Goal: Task Accomplishment & Management: Manage account settings

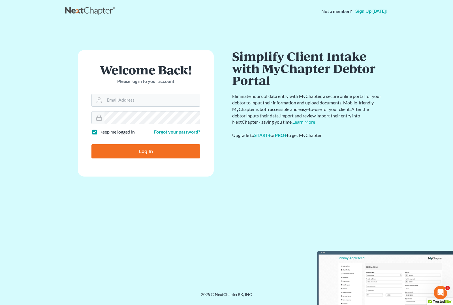
type input "angela@fairmaxlaw.com"
click at [148, 152] on input "Log In" at bounding box center [145, 151] width 109 height 14
type input "Thinking..."
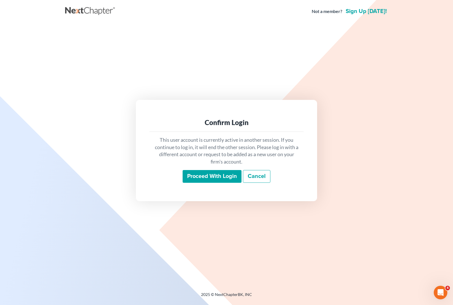
click at [218, 181] on input "Proceed with login" at bounding box center [212, 176] width 59 height 13
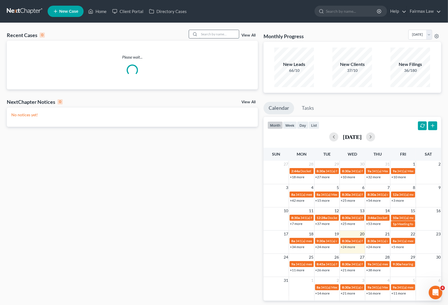
click at [213, 35] on input "search" at bounding box center [219, 34] width 40 height 8
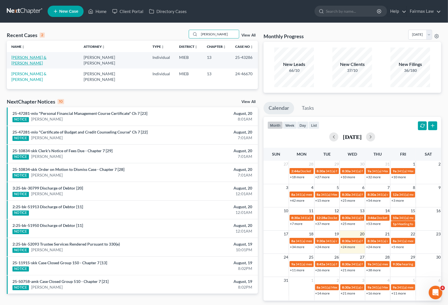
type input "[PERSON_NAME]"
click at [30, 59] on link "[PERSON_NAME] & [PERSON_NAME]" at bounding box center [28, 60] width 35 height 10
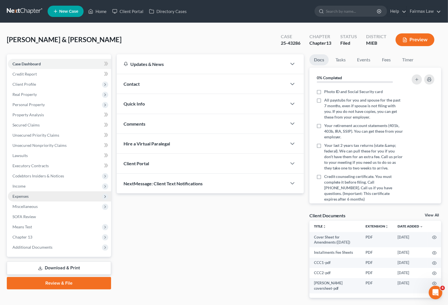
click at [31, 195] on span "Expenses" at bounding box center [59, 196] width 103 height 10
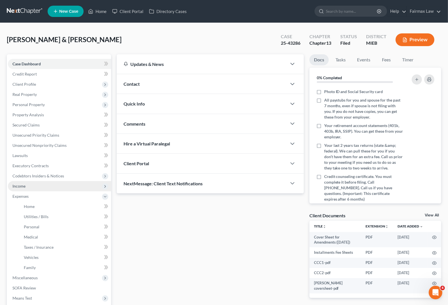
click at [28, 182] on span "Income" at bounding box center [59, 186] width 103 height 10
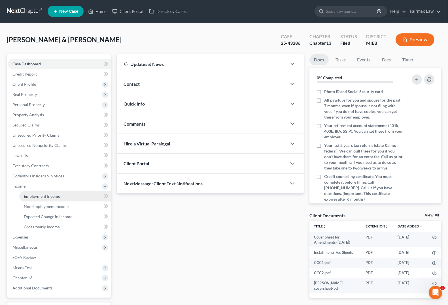
click at [36, 196] on span "Employment Income" at bounding box center [42, 196] width 36 height 5
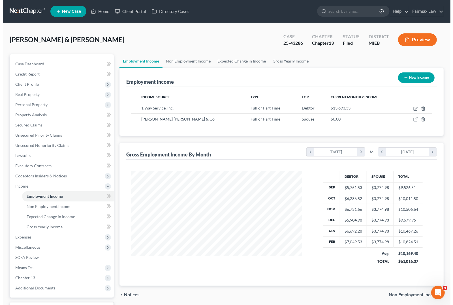
scroll to position [102, 182]
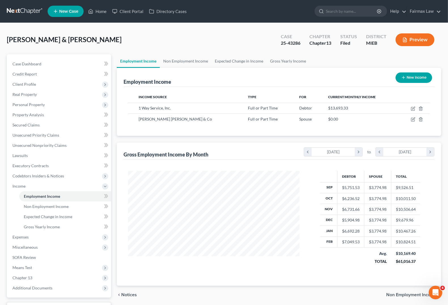
click at [415, 37] on button "Preview" at bounding box center [414, 39] width 39 height 13
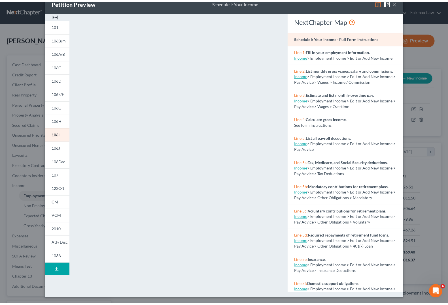
scroll to position [0, 0]
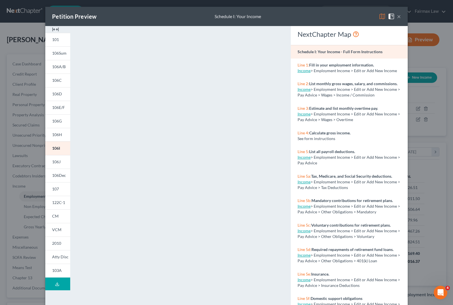
click at [397, 16] on button "×" at bounding box center [399, 16] width 4 height 7
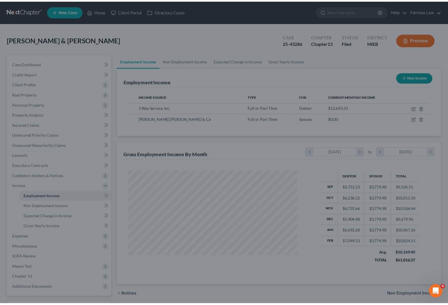
scroll to position [283069, 282989]
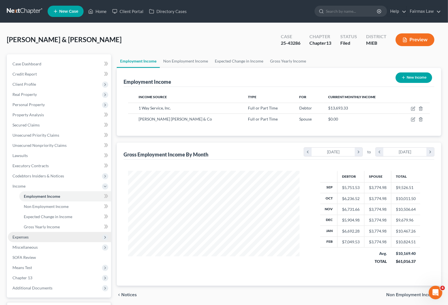
click at [32, 235] on span "Expenses" at bounding box center [59, 237] width 103 height 10
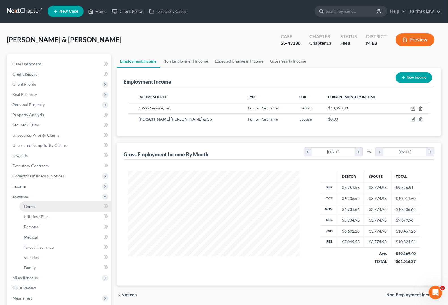
click at [38, 207] on link "Home" at bounding box center [65, 207] width 92 height 10
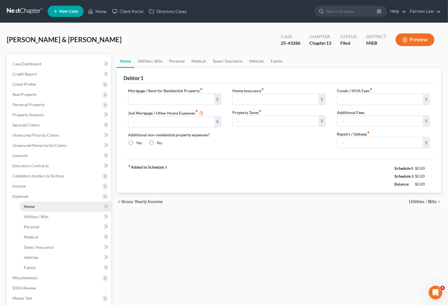
type input "1,500.00"
type input "0.00"
radio input "true"
type input "0.00"
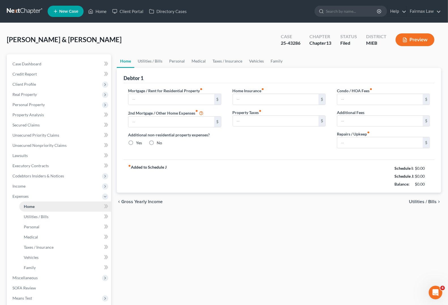
type input "0.00"
type input "100.00"
click at [38, 207] on link "Home" at bounding box center [65, 207] width 92 height 10
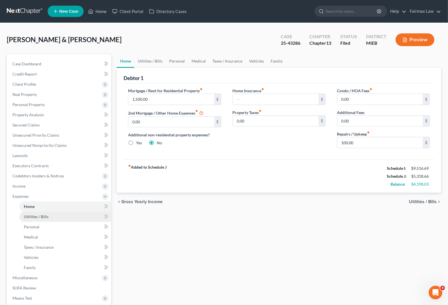
click at [34, 214] on span "Utilities / Bills" at bounding box center [36, 216] width 25 height 5
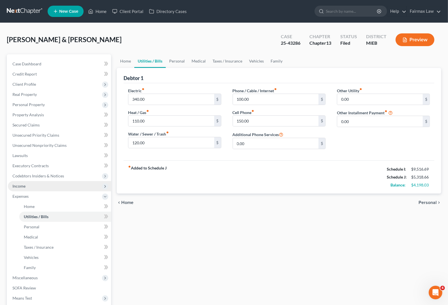
click at [20, 186] on span "Income" at bounding box center [18, 186] width 13 height 5
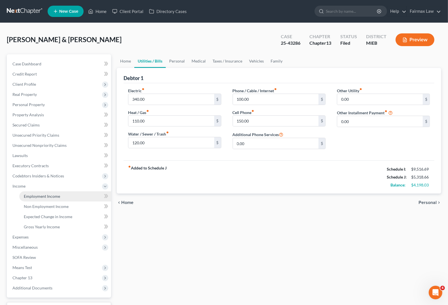
click at [29, 197] on span "Employment Income" at bounding box center [42, 196] width 36 height 5
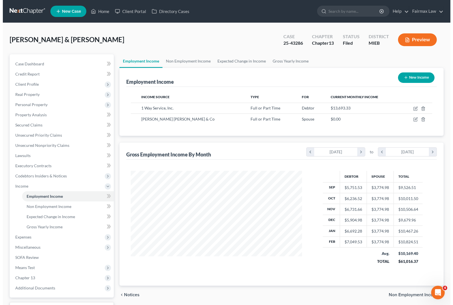
scroll to position [102, 182]
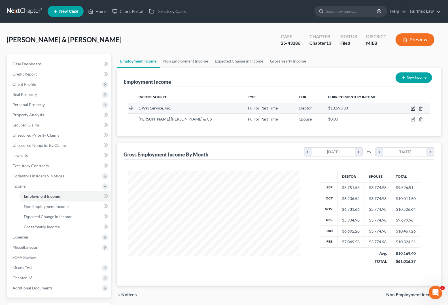
click at [413, 108] on icon "button" at bounding box center [413, 108] width 5 height 5
select select "0"
select select "23"
select select "3"
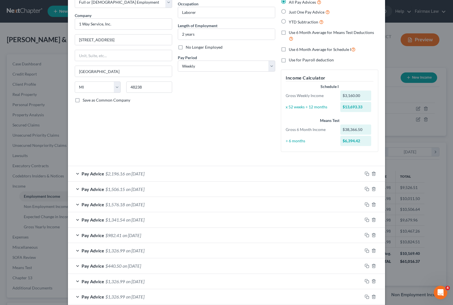
scroll to position [71, 0]
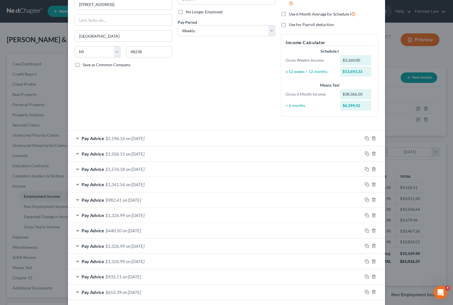
click at [85, 140] on span "Pay Advice" at bounding box center [93, 138] width 23 height 5
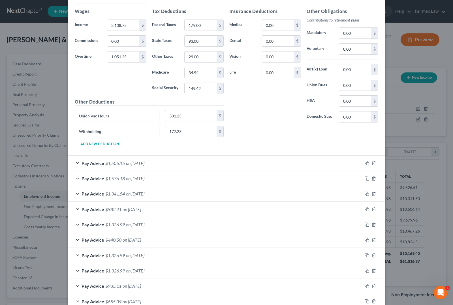
scroll to position [283, 0]
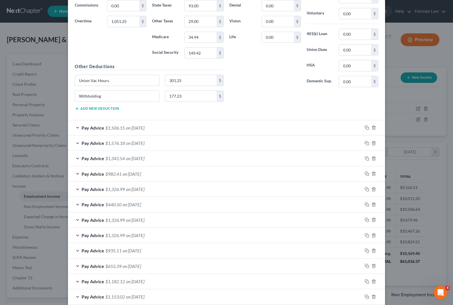
click at [83, 126] on span "Pay Advice" at bounding box center [93, 127] width 23 height 5
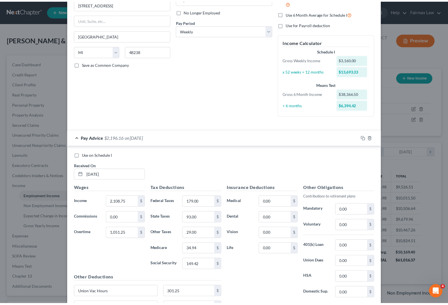
scroll to position [0, 0]
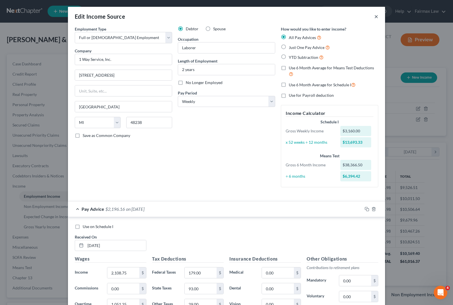
click at [374, 16] on button "×" at bounding box center [376, 16] width 4 height 7
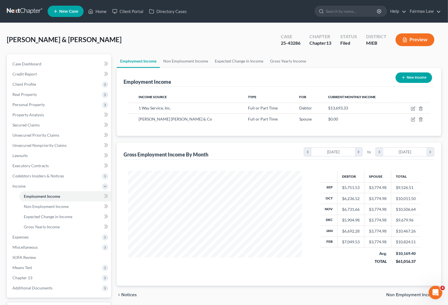
scroll to position [283069, 282989]
click at [103, 9] on link "Home" at bounding box center [97, 11] width 24 height 10
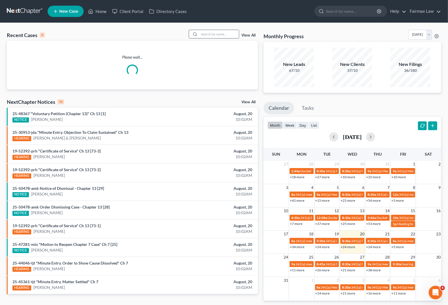
click at [223, 36] on input "search" at bounding box center [219, 34] width 40 height 8
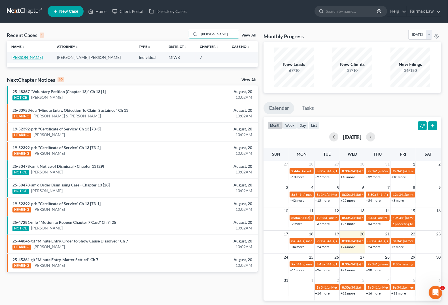
type input "[PERSON_NAME]"
click at [20, 56] on link "[PERSON_NAME]" at bounding box center [26, 57] width 31 height 5
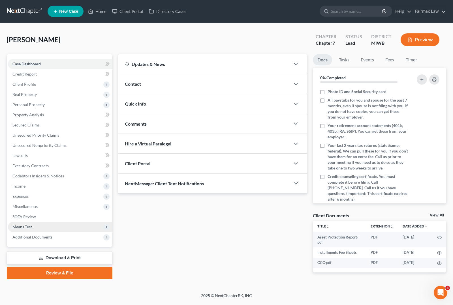
click at [28, 227] on span "Means Test" at bounding box center [22, 227] width 20 height 5
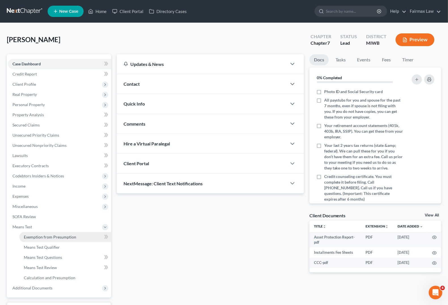
click at [56, 238] on span "Exemption from Presumption" at bounding box center [50, 237] width 52 height 5
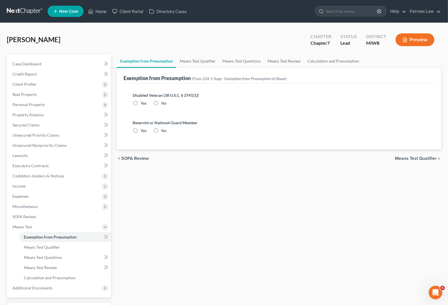
radio input "true"
click at [407, 160] on span "Means Test Qualifier" at bounding box center [416, 158] width 42 height 5
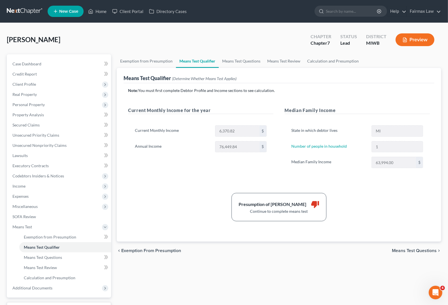
click at [417, 251] on span "Means Test Questions" at bounding box center [414, 251] width 45 height 5
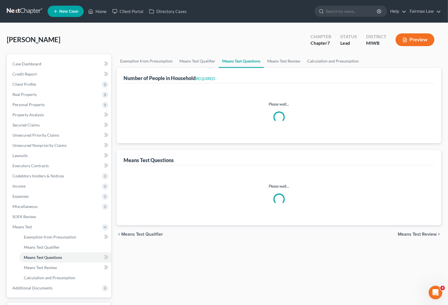
select select "1"
select select "60"
select select "1"
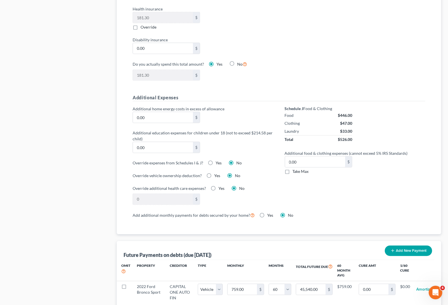
scroll to position [504, 0]
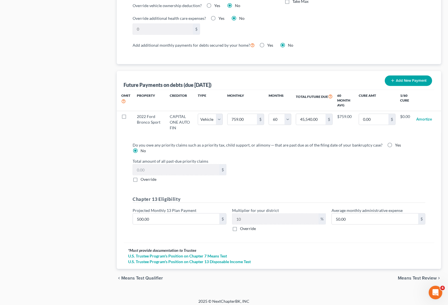
click at [412, 276] on span "Means Test Review" at bounding box center [417, 278] width 39 height 5
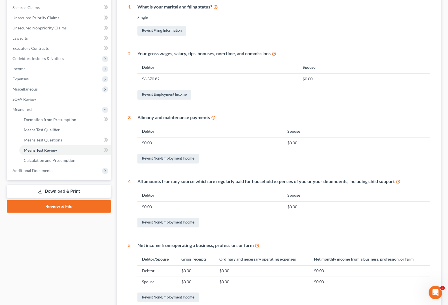
scroll to position [176, 0]
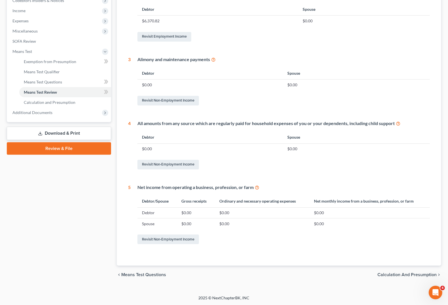
click at [395, 275] on span "Calculation and Presumption" at bounding box center [406, 275] width 59 height 5
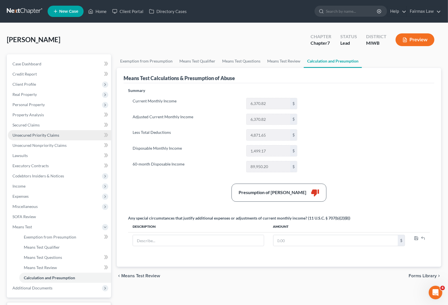
click at [28, 136] on span "Unsecured Priority Claims" at bounding box center [35, 135] width 47 height 5
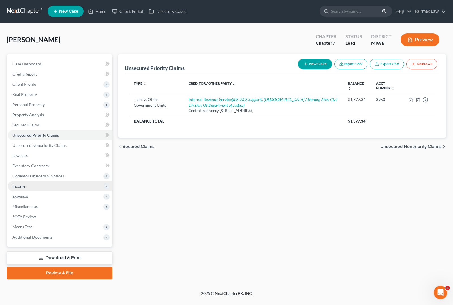
click at [19, 187] on span "Income" at bounding box center [18, 186] width 13 height 5
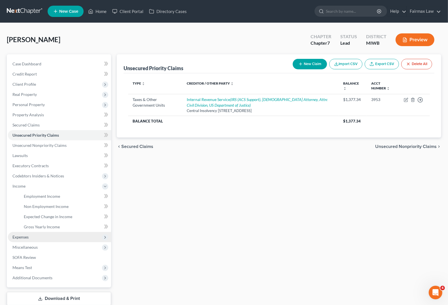
click at [16, 237] on span "Expenses" at bounding box center [20, 237] width 16 height 5
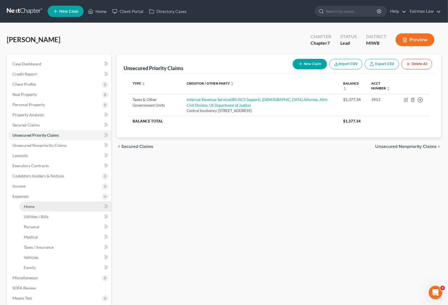
click at [30, 208] on span "Home" at bounding box center [29, 206] width 11 height 5
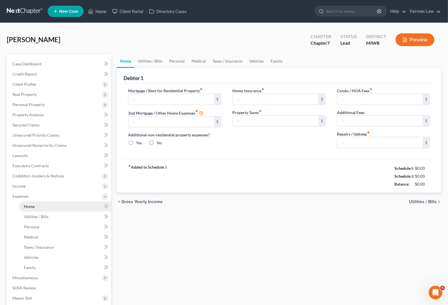
type input "1,300.00"
type input "0.00"
radio input "true"
type input "0.00"
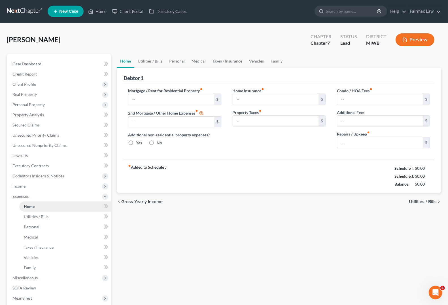
type input "0.00"
type input "50.00"
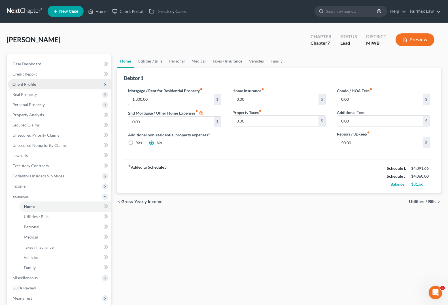
click at [24, 84] on span "Client Profile" at bounding box center [24, 84] width 24 height 5
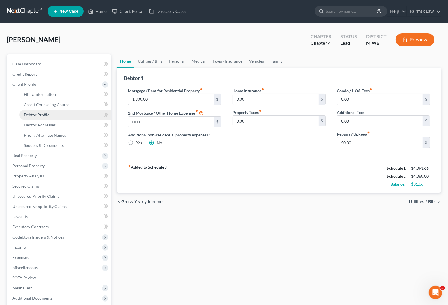
click at [34, 115] on span "Debtor Profile" at bounding box center [36, 114] width 25 height 5
select select "0"
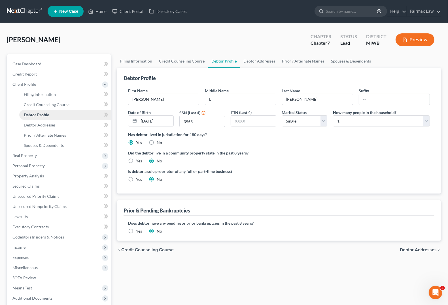
radio input "true"
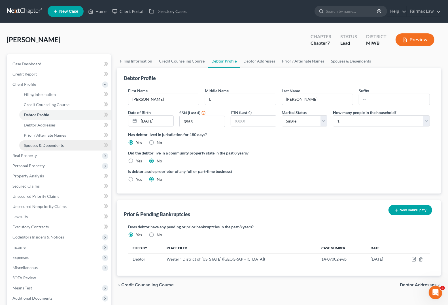
click at [34, 144] on span "Spouses & Dependents" at bounding box center [44, 145] width 40 height 5
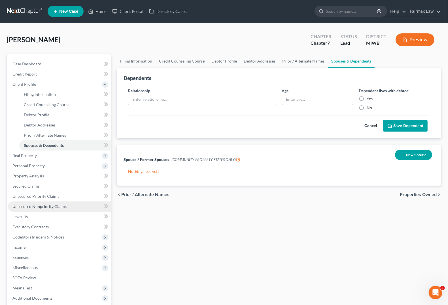
click at [28, 208] on span "Unsecured Nonpriority Claims" at bounding box center [39, 206] width 54 height 5
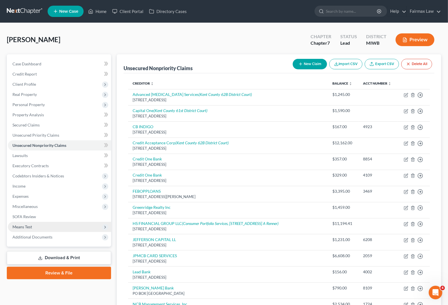
click at [42, 227] on span "Means Test" at bounding box center [59, 227] width 103 height 10
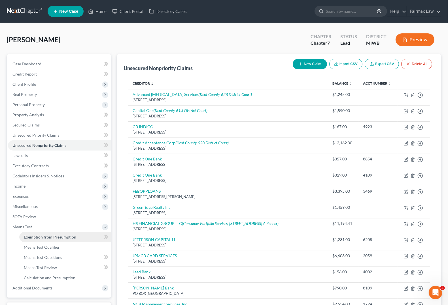
click at [45, 238] on span "Exemption from Presumption" at bounding box center [50, 237] width 52 height 5
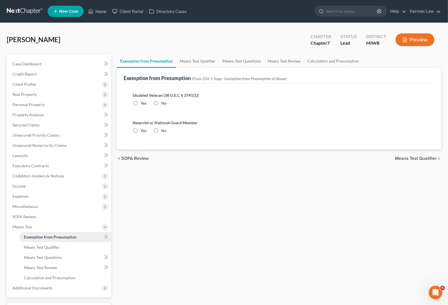
radio input "true"
click at [422, 159] on span "Means Test Qualifier" at bounding box center [416, 158] width 42 height 5
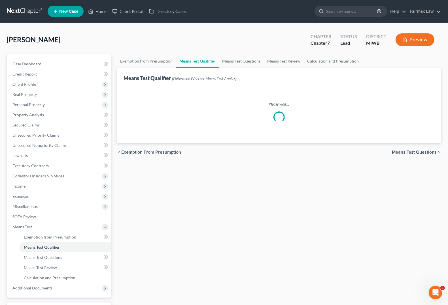
click at [423, 154] on span "Means Test Questions" at bounding box center [414, 152] width 45 height 5
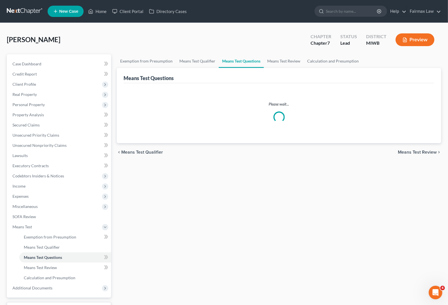
click at [423, 153] on ui-view "Exemption from Presumption Means Test Qualifier Means Test Questions Means Test…" at bounding box center [279, 107] width 324 height 107
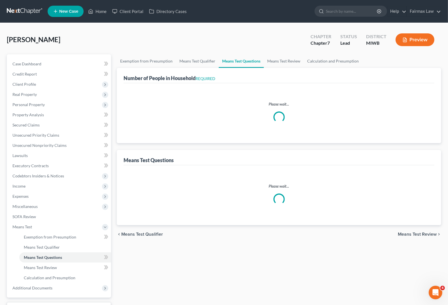
select select "1"
select select "60"
select select "1"
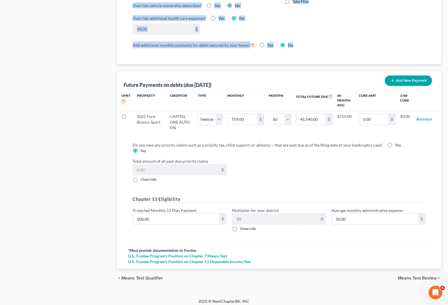
click at [407, 276] on span "Means Test Review" at bounding box center [417, 278] width 39 height 5
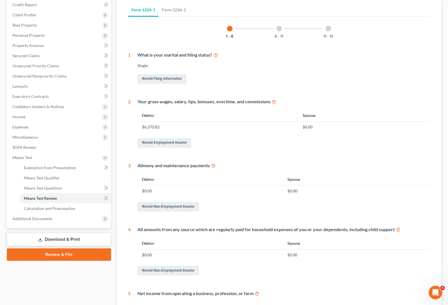
scroll to position [176, 0]
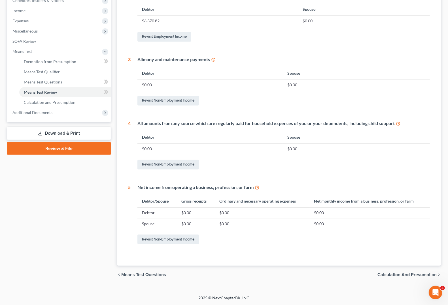
click at [398, 276] on span "Calculation and Presumption" at bounding box center [406, 275] width 59 height 5
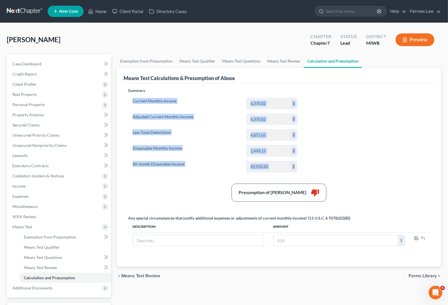
drag, startPoint x: 242, startPoint y: 91, endPoint x: 308, endPoint y: 173, distance: 104.9
click at [308, 173] on div "Summary Current Monthly Income 6,370.82 $ Adjusted Current Monthly Income 6,370…" at bounding box center [278, 174] width 307 height 172
copy div "Current Monthly Income $ Adjusted Current Monthly Income $ Less Total Deduction…"
click at [30, 133] on span "Unsecured Priority Claims" at bounding box center [35, 135] width 47 height 5
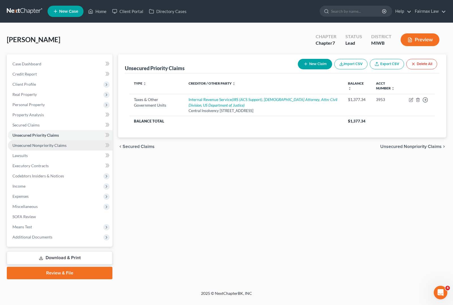
click at [52, 145] on span "Unsecured Nonpriority Claims" at bounding box center [39, 145] width 54 height 5
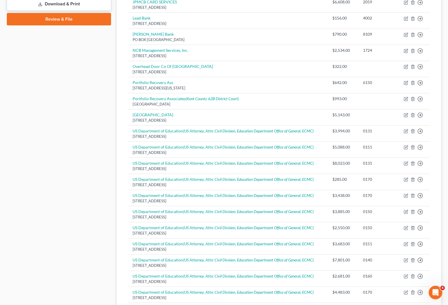
scroll to position [103, 0]
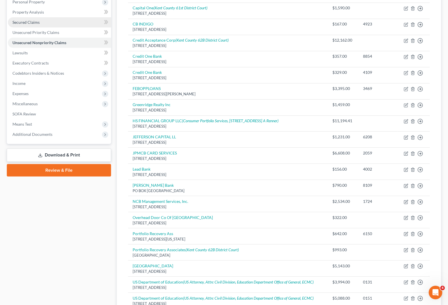
click at [30, 20] on span "Secured Claims" at bounding box center [25, 22] width 27 height 5
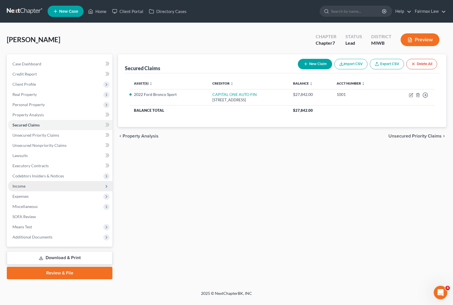
click at [35, 186] on span "Income" at bounding box center [60, 186] width 104 height 10
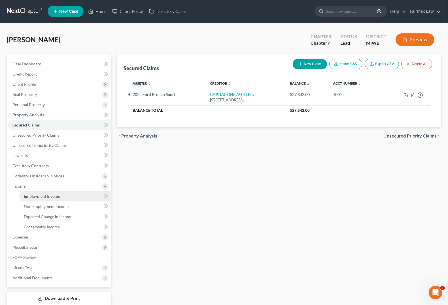
click at [39, 199] on link "Employment Income" at bounding box center [65, 196] width 92 height 10
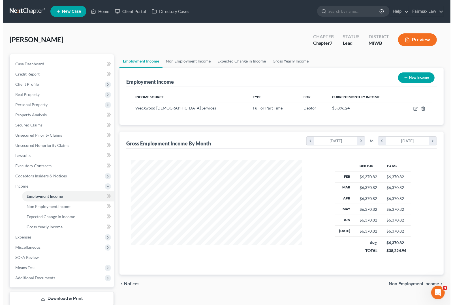
scroll to position [102, 182]
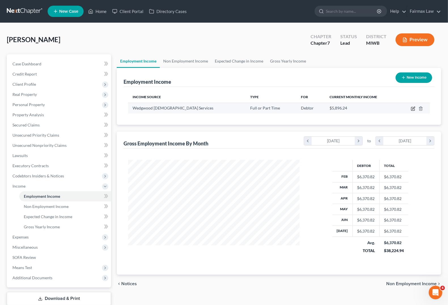
click at [413, 108] on icon "button" at bounding box center [413, 108] width 5 height 5
select select "0"
select select "23"
select select "2"
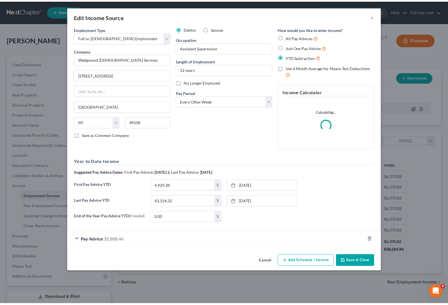
scroll to position [102, 185]
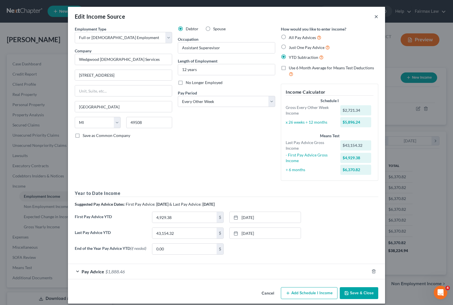
click at [377, 16] on div "Edit Income Source ×" at bounding box center [226, 16] width 317 height 19
click at [376, 16] on div "Edit Income Source ×" at bounding box center [226, 16] width 317 height 19
click at [353, 298] on button "Save & Close" at bounding box center [359, 293] width 39 height 12
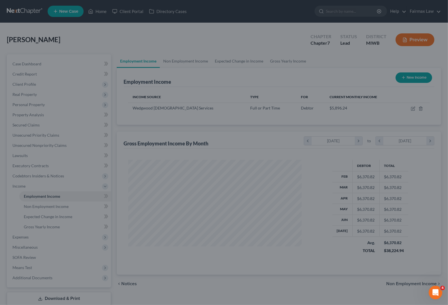
scroll to position [283069, 282989]
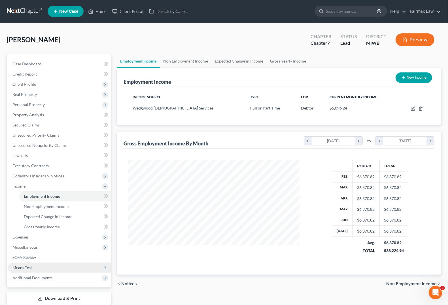
click at [31, 268] on span "Means Test" at bounding box center [22, 267] width 20 height 5
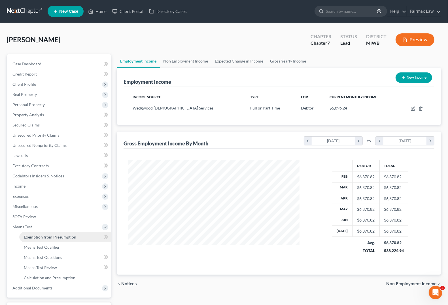
click at [39, 239] on span "Exemption from Presumption" at bounding box center [50, 237] width 52 height 5
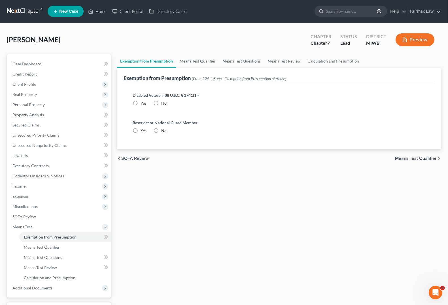
radio input "true"
click at [424, 157] on div "chevron_left SOFA Review Means Test Qualifier chevron_right" at bounding box center [279, 159] width 324 height 18
click at [425, 157] on span "Means Test Qualifier" at bounding box center [416, 158] width 42 height 5
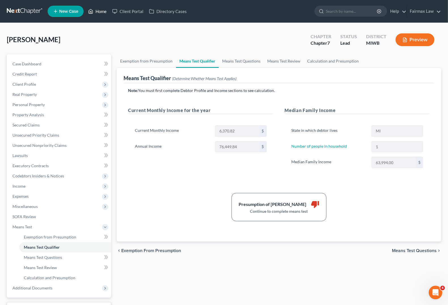
click at [101, 12] on link "Home" at bounding box center [97, 11] width 24 height 10
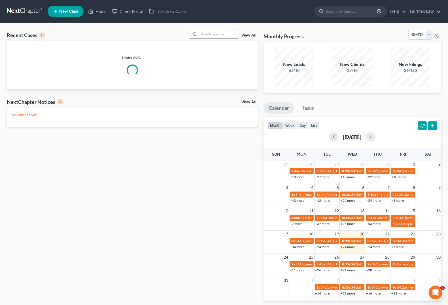
click at [215, 33] on input "search" at bounding box center [219, 34] width 40 height 8
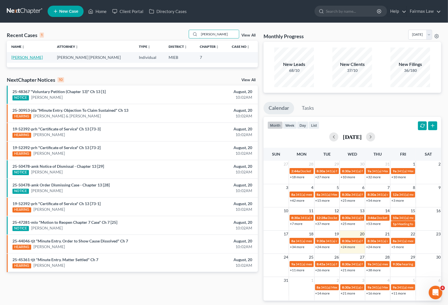
type input "[PERSON_NAME]"
click at [34, 59] on link "[PERSON_NAME]" at bounding box center [26, 57] width 31 height 5
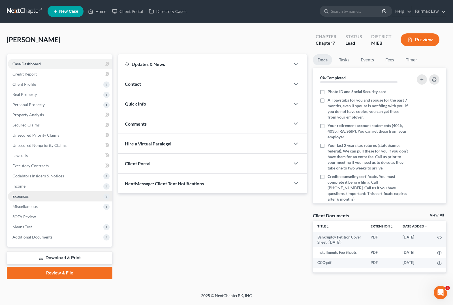
click at [22, 193] on span "Expenses" at bounding box center [60, 196] width 104 height 10
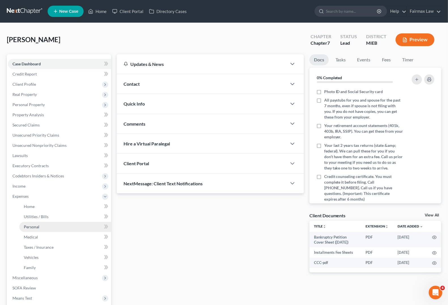
scroll to position [67, 0]
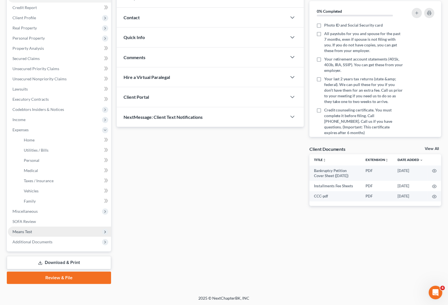
click at [33, 231] on span "Means Test" at bounding box center [59, 232] width 103 height 10
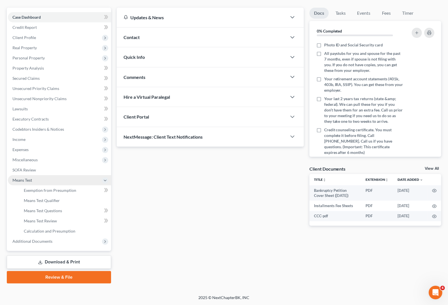
scroll to position [46, 0]
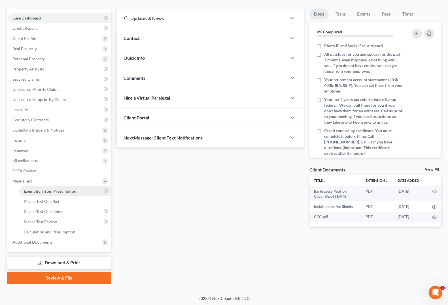
click at [58, 191] on span "Exemption from Presumption" at bounding box center [50, 191] width 52 height 5
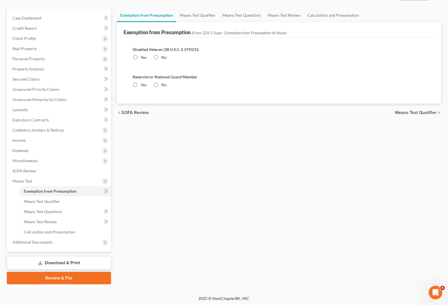
scroll to position [3, 0]
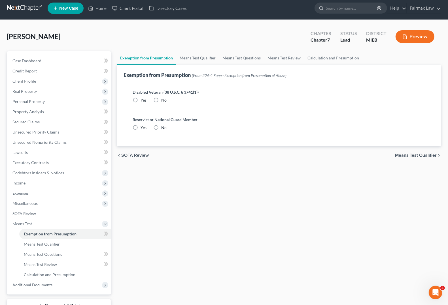
radio input "true"
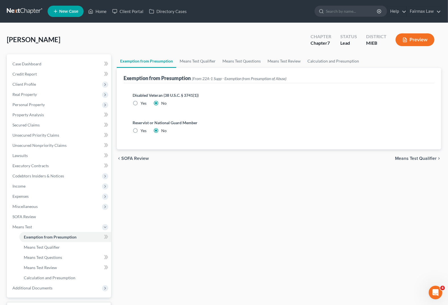
click at [419, 156] on span "Means Test Qualifier" at bounding box center [416, 158] width 42 height 5
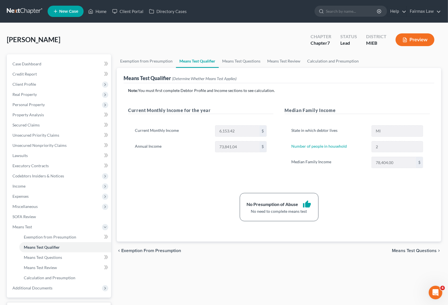
click at [429, 251] on span "Means Test Questions" at bounding box center [414, 251] width 45 height 5
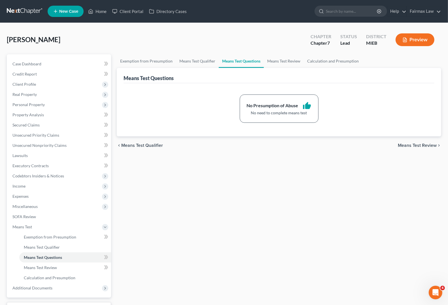
click at [422, 148] on span "Means Test Review" at bounding box center [417, 145] width 39 height 5
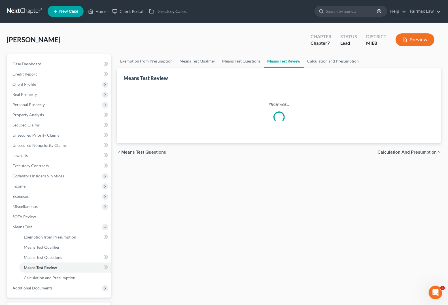
click at [418, 152] on span "Calculation and Presumption" at bounding box center [406, 152] width 59 height 5
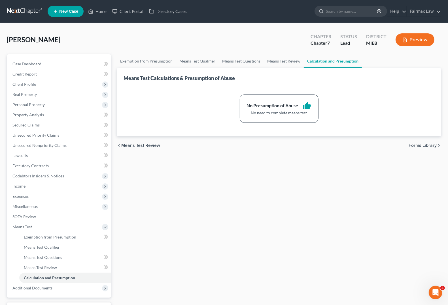
click at [419, 146] on span "Forms Library" at bounding box center [422, 145] width 28 height 5
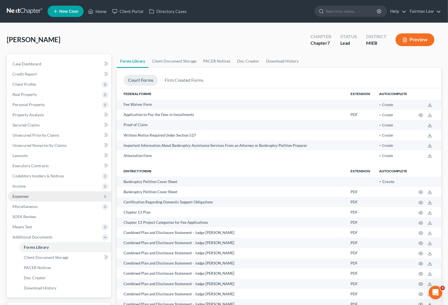
click at [30, 195] on span "Expenses" at bounding box center [59, 196] width 103 height 10
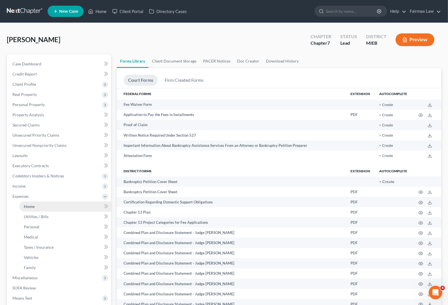
click at [32, 206] on span "Home" at bounding box center [29, 206] width 11 height 5
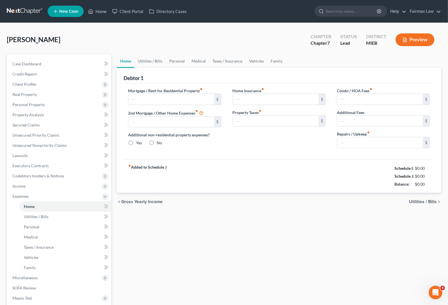
type input "1,885.00"
type input "0.00"
radio input "true"
type input "0.00"
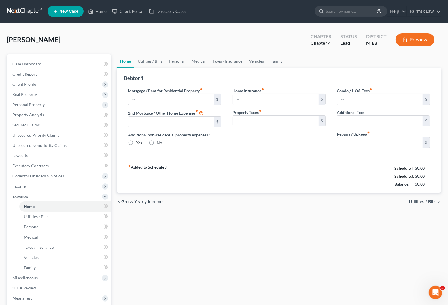
type input "0.00"
type input "50.00"
click at [416, 200] on span "Utilities / Bills" at bounding box center [423, 202] width 28 height 5
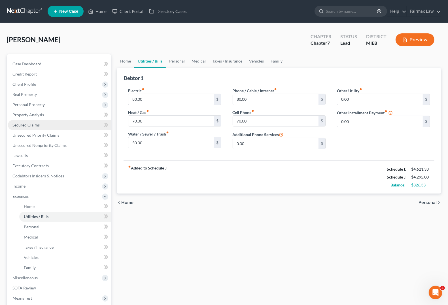
click at [38, 126] on span "Secured Claims" at bounding box center [25, 125] width 27 height 5
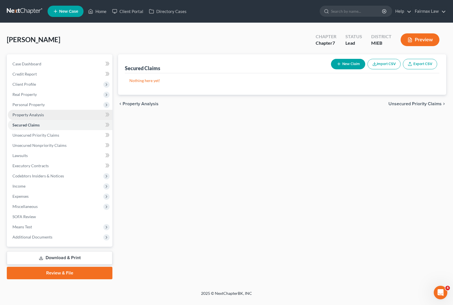
click at [35, 114] on span "Property Analysis" at bounding box center [27, 114] width 31 height 5
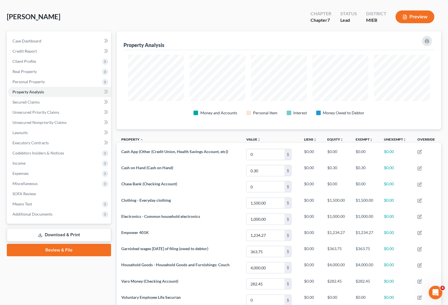
scroll to position [35, 0]
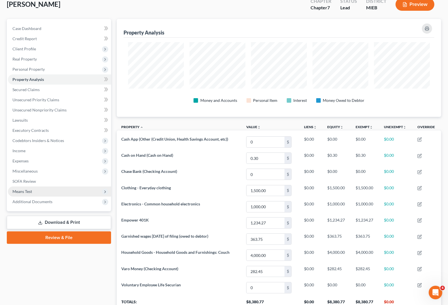
click at [27, 194] on span "Means Test" at bounding box center [59, 192] width 103 height 10
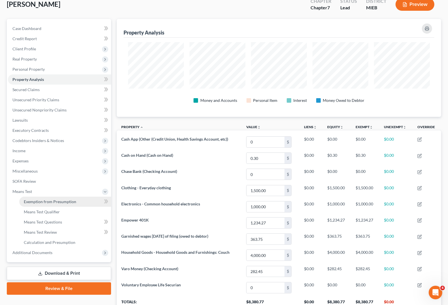
click at [47, 202] on span "Exemption from Presumption" at bounding box center [50, 201] width 52 height 5
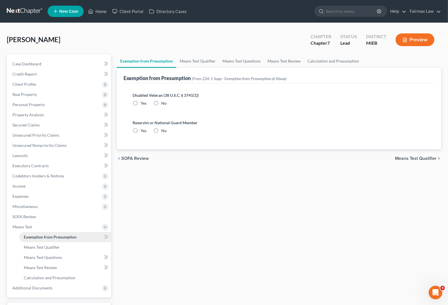
radio input "true"
click at [425, 156] on span "Means Test Qualifier" at bounding box center [416, 158] width 42 height 5
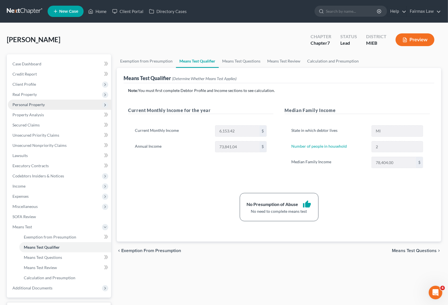
click at [29, 105] on span "Personal Property" at bounding box center [28, 104] width 32 height 5
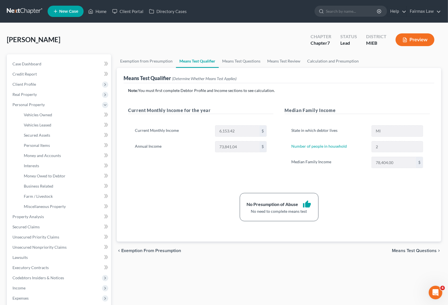
click at [421, 253] on span "Means Test Questions" at bounding box center [414, 251] width 45 height 5
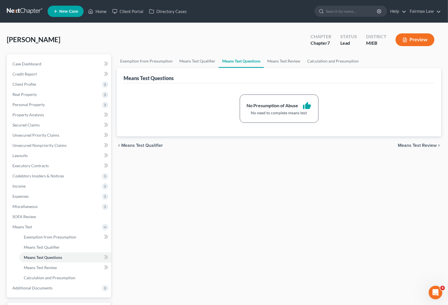
click at [414, 145] on span "Means Test Review" at bounding box center [417, 145] width 39 height 5
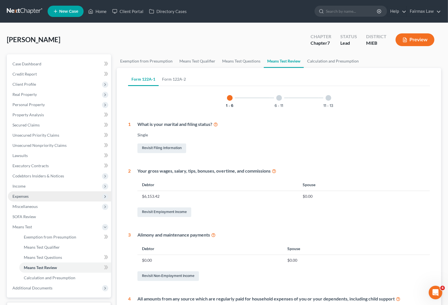
click at [29, 196] on span "Expenses" at bounding box center [59, 196] width 103 height 10
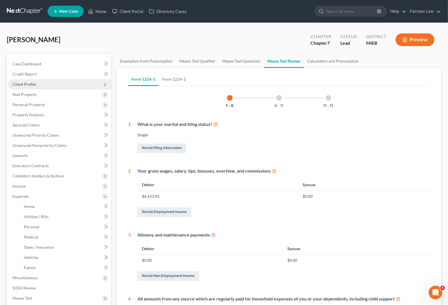
click at [33, 82] on span "Client Profile" at bounding box center [24, 84] width 24 height 5
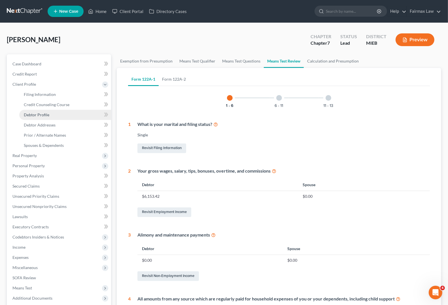
click at [48, 114] on span "Debtor Profile" at bounding box center [36, 114] width 25 height 5
select select "0"
select select "1"
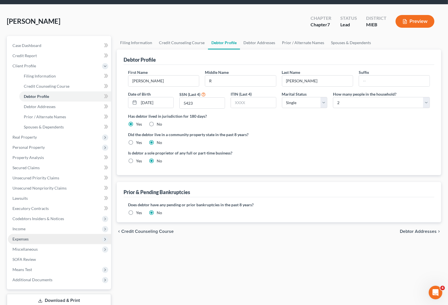
scroll to position [35, 0]
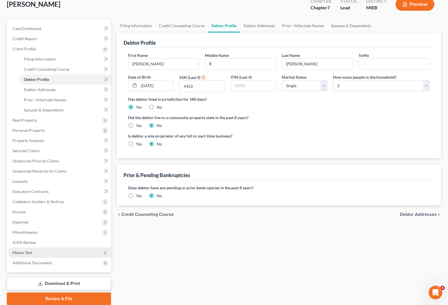
click at [19, 251] on span "Means Test" at bounding box center [22, 252] width 20 height 5
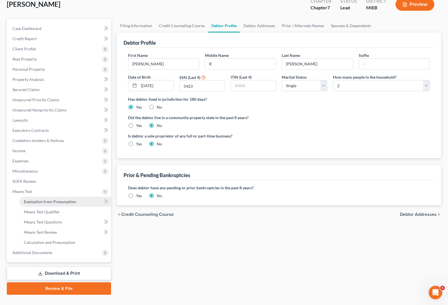
click at [46, 201] on span "Exemption from Presumption" at bounding box center [50, 201] width 52 height 5
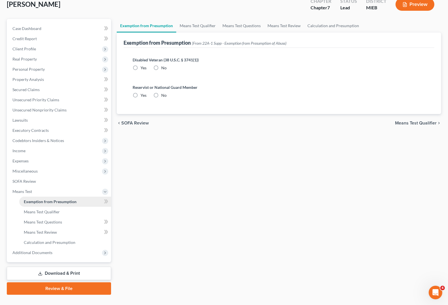
scroll to position [1, 0]
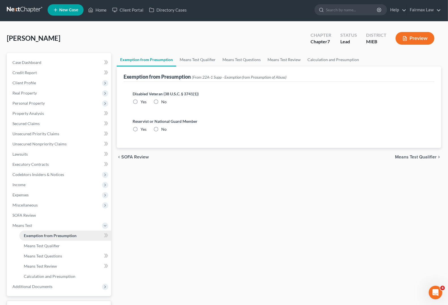
radio input "true"
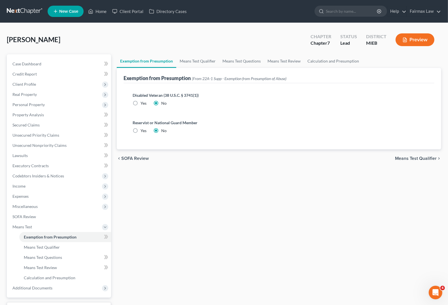
click at [424, 158] on span "Means Test Qualifier" at bounding box center [416, 158] width 42 height 5
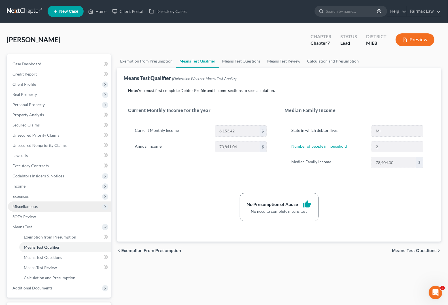
drag, startPoint x: 21, startPoint y: 200, endPoint x: 22, endPoint y: 207, distance: 7.7
click at [22, 200] on span "Expenses" at bounding box center [59, 196] width 103 height 10
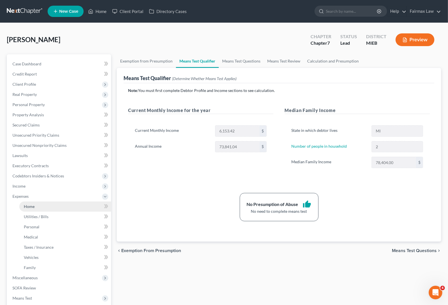
click at [40, 206] on link "Home" at bounding box center [65, 207] width 92 height 10
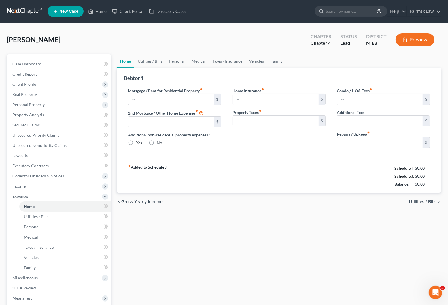
type input "1,885.00"
type input "0.00"
radio input "true"
type input "0.00"
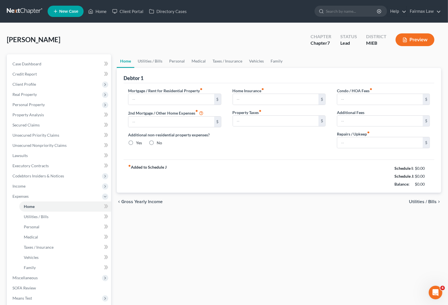
type input "0.00"
type input "50.00"
click at [419, 200] on span "Utilities / Bills" at bounding box center [423, 202] width 28 height 5
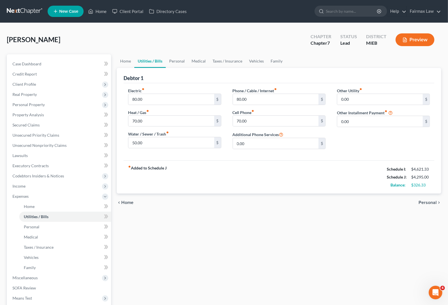
click at [419, 200] on span "Personal" at bounding box center [427, 202] width 18 height 5
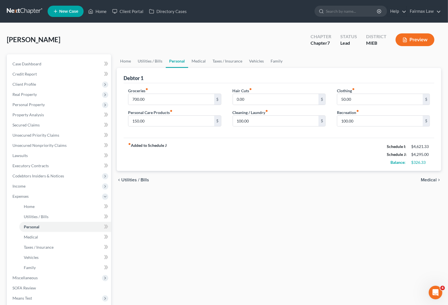
click at [428, 178] on span "Medical" at bounding box center [429, 180] width 16 height 5
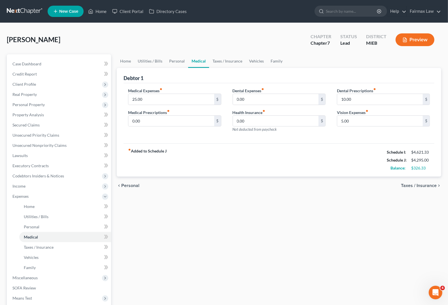
click at [428, 185] on span "Taxes / Insurance" at bounding box center [419, 185] width 36 height 5
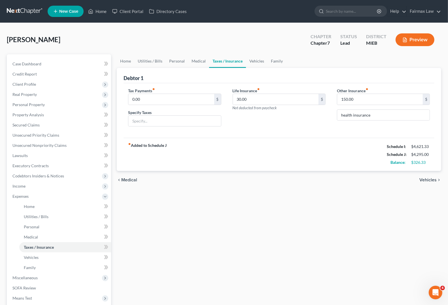
click at [430, 179] on span "Vehicles" at bounding box center [427, 180] width 17 height 5
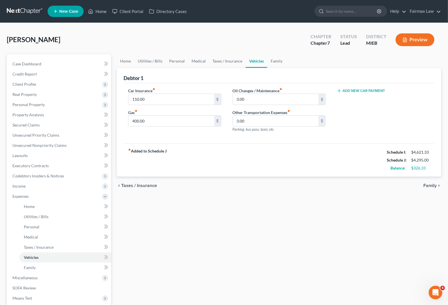
click at [428, 183] on div "chevron_left Taxes / Insurance Family chevron_right" at bounding box center [279, 186] width 324 height 18
click at [427, 185] on span "Family" at bounding box center [429, 185] width 13 height 5
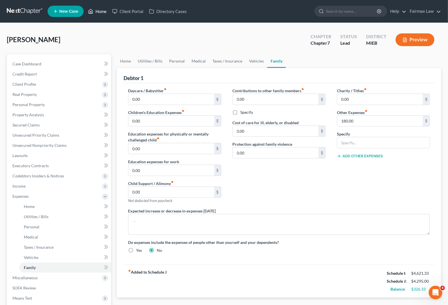
click at [98, 14] on link "Home" at bounding box center [97, 11] width 24 height 10
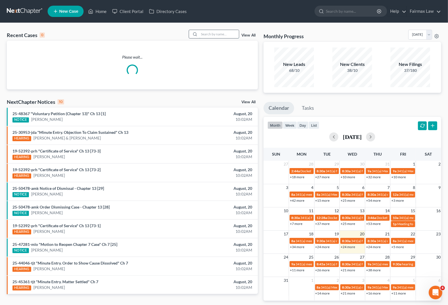
click at [225, 31] on input "search" at bounding box center [219, 34] width 40 height 8
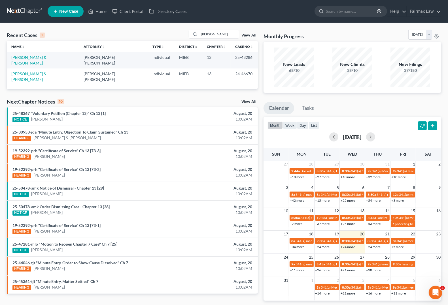
click at [29, 60] on td "[PERSON_NAME] & [PERSON_NAME]" at bounding box center [43, 60] width 72 height 16
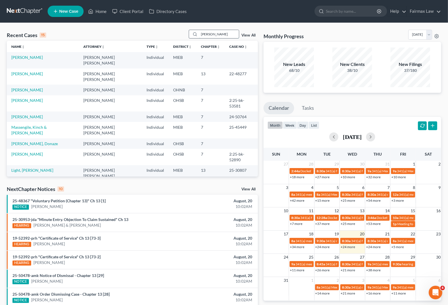
click at [229, 35] on input "[PERSON_NAME]" at bounding box center [219, 34] width 40 height 8
drag, startPoint x: 229, startPoint y: 35, endPoint x: 93, endPoint y: 32, distance: 136.0
click at [93, 32] on div "Recent Cases 15 [PERSON_NAME] View All" at bounding box center [132, 35] width 251 height 11
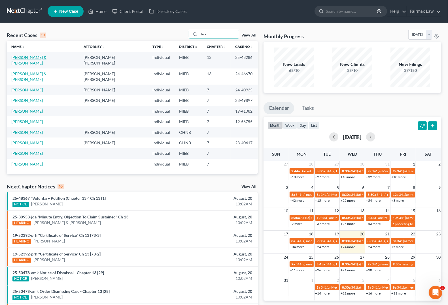
type input "ferr"
click at [39, 57] on link "[PERSON_NAME] & [PERSON_NAME]" at bounding box center [28, 60] width 35 height 10
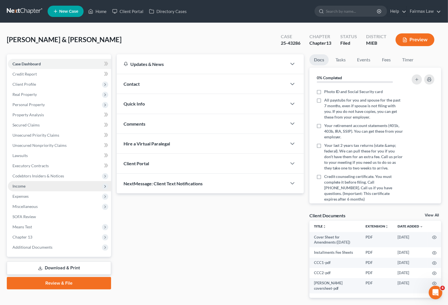
click at [28, 183] on span "Income" at bounding box center [59, 186] width 103 height 10
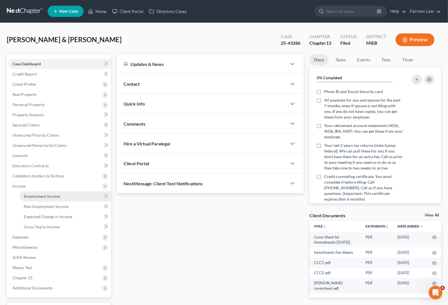
click at [54, 200] on link "Employment Income" at bounding box center [65, 196] width 92 height 10
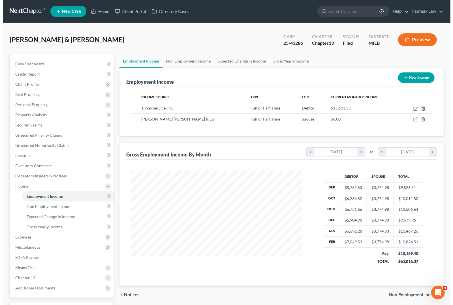
scroll to position [102, 182]
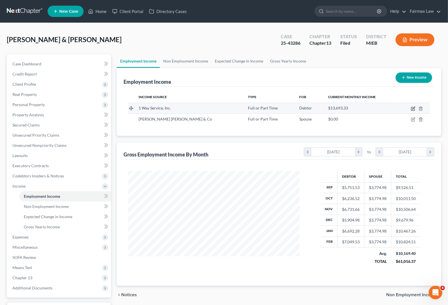
click at [412, 108] on icon "button" at bounding box center [413, 108] width 5 height 5
select select "0"
select select "23"
select select "3"
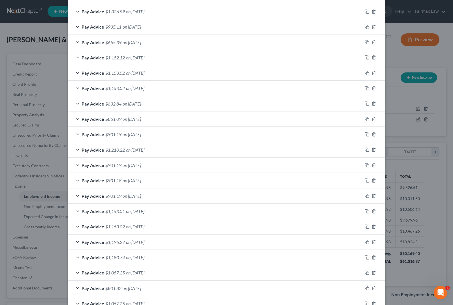
scroll to position [360, 0]
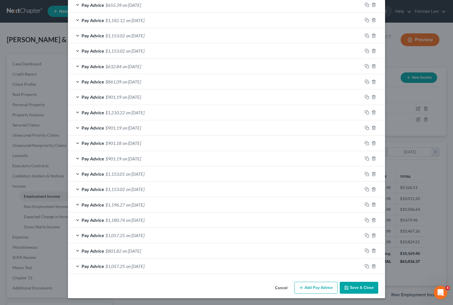
click at [304, 292] on button "Add Pay Advice" at bounding box center [315, 288] width 43 height 12
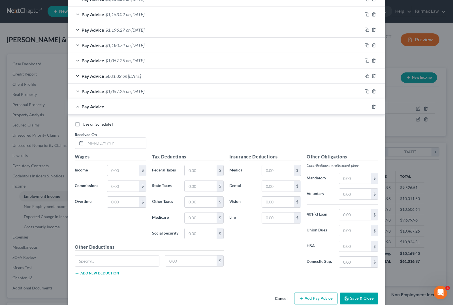
scroll to position [537, 0]
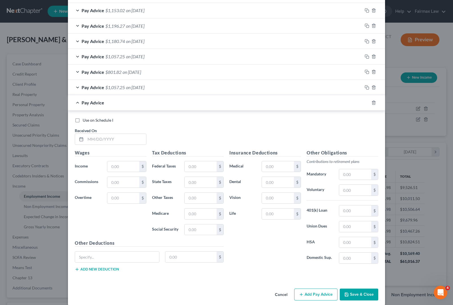
drag, startPoint x: 327, startPoint y: 298, endPoint x: 320, endPoint y: 298, distance: 7.1
click at [327, 298] on button "Add Pay Advice" at bounding box center [315, 295] width 43 height 12
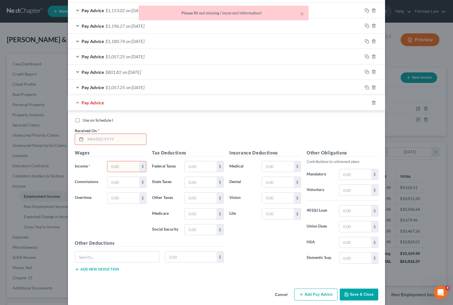
click at [95, 142] on input "text" at bounding box center [116, 139] width 61 height 11
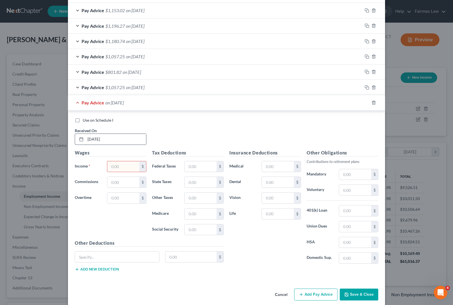
type input "[DATE]"
type input "1,519.40"
click at [117, 201] on input "text" at bounding box center [123, 198] width 32 height 11
type input "230.00"
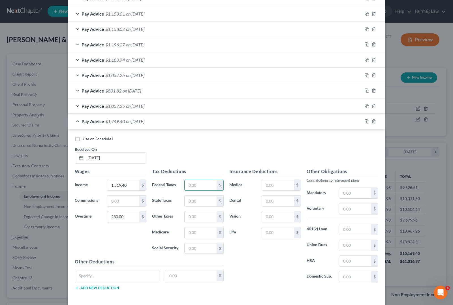
scroll to position [502, 0]
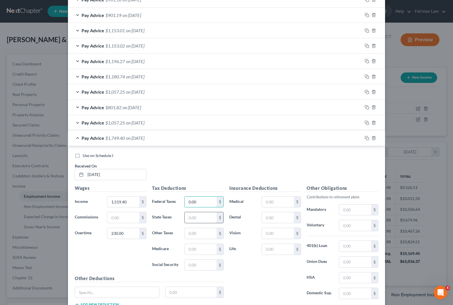
type input "0.00"
drag, startPoint x: 193, startPoint y: 222, endPoint x: 191, endPoint y: 215, distance: 6.9
click at [193, 222] on input "text" at bounding box center [201, 217] width 32 height 11
type input "108.46"
click at [185, 251] on input "text" at bounding box center [201, 249] width 32 height 11
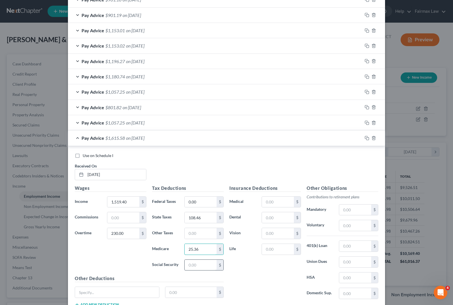
type input "25.36"
click at [199, 270] on input "text" at bounding box center [201, 265] width 32 height 11
type input "108.46"
click at [195, 221] on input "text" at bounding box center [201, 217] width 32 height 11
type input "65.00"
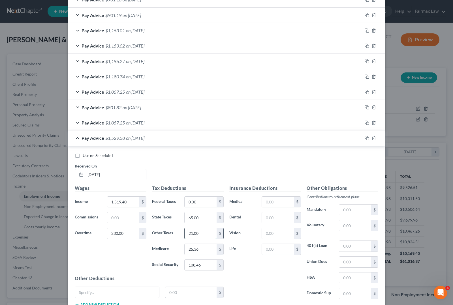
type input "21.00"
click at [97, 298] on input "text" at bounding box center [117, 292] width 84 height 11
type input "Union Vac Hours"
type input "230.00"
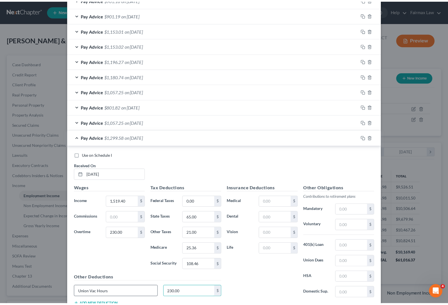
scroll to position [547, 0]
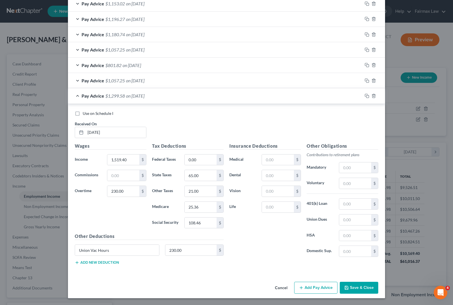
click at [102, 264] on button "Add new deduction" at bounding box center [97, 263] width 44 height 5
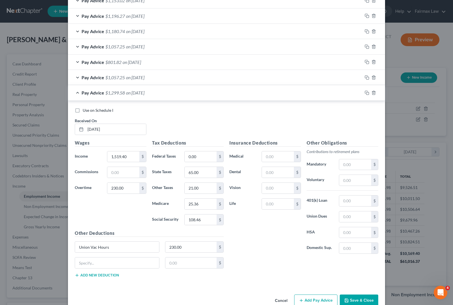
drag, startPoint x: 360, startPoint y: 301, endPoint x: 357, endPoint y: 287, distance: 14.4
click at [360, 301] on button "Save & Close" at bounding box center [359, 301] width 39 height 12
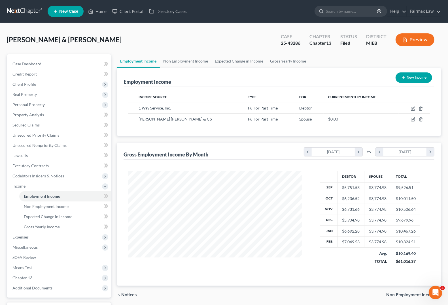
scroll to position [283069, 282989]
click at [100, 11] on link "Home" at bounding box center [97, 11] width 24 height 10
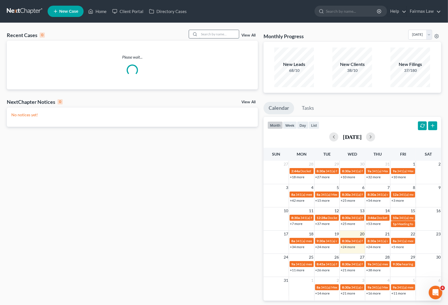
click at [201, 34] on input "search" at bounding box center [219, 34] width 40 height 8
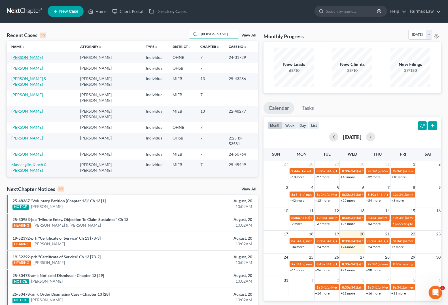
type input "[PERSON_NAME]"
drag, startPoint x: 22, startPoint y: 57, endPoint x: 18, endPoint y: 59, distance: 3.9
click at [21, 57] on link "[PERSON_NAME]" at bounding box center [26, 57] width 31 height 5
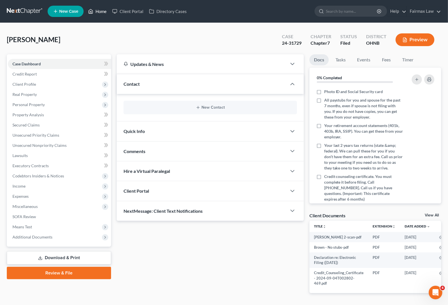
click at [100, 8] on link "Home" at bounding box center [97, 11] width 24 height 10
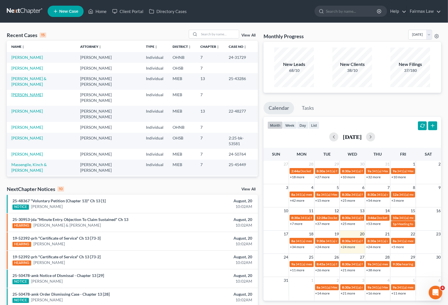
click at [21, 92] on link "[PERSON_NAME]" at bounding box center [26, 94] width 31 height 5
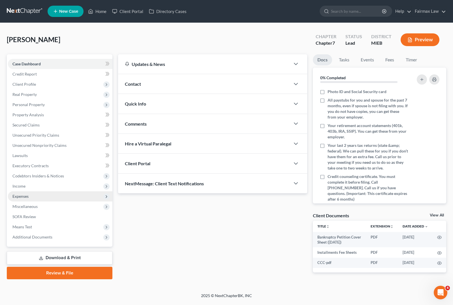
click at [23, 197] on span "Expenses" at bounding box center [20, 196] width 16 height 5
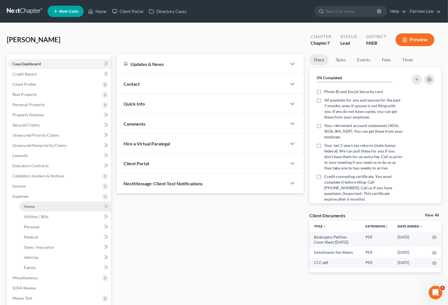
click at [30, 210] on link "Home" at bounding box center [65, 207] width 92 height 10
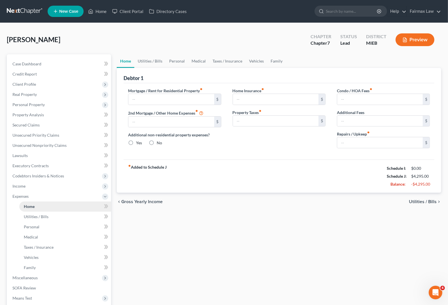
type input "1,885.00"
type input "0.00"
radio input "true"
type input "0.00"
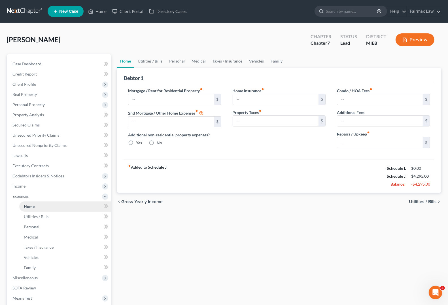
type input "0.00"
type input "50.00"
click at [416, 202] on span "Utilities / Bills" at bounding box center [423, 202] width 28 height 5
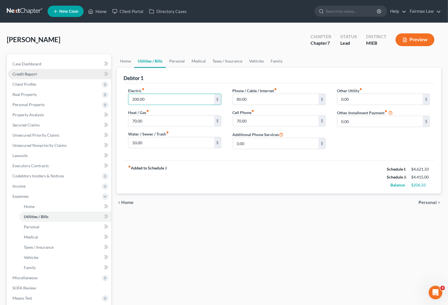
type input "200.00"
click at [223, 180] on div "fiber_manual_record Added to Schedule J Schedule I: $4,621.33 Schedule J: $4,41…" at bounding box center [278, 177] width 311 height 33
click at [169, 119] on input "70.00" at bounding box center [171, 121] width 86 height 11
type input "125.00"
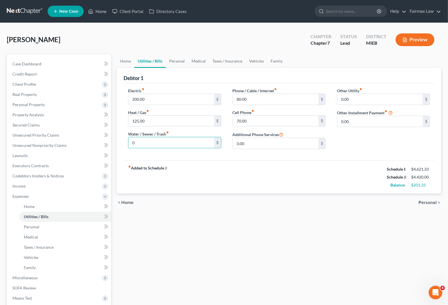
type input "0"
click at [270, 103] on input "80.00" at bounding box center [276, 99] width 86 height 11
drag, startPoint x: 270, startPoint y: 103, endPoint x: -162, endPoint y: 59, distance: 433.8
click at [0, 59] on html "Home New Case Client Portal Directory Cases Fairmax Law [PERSON_NAME][EMAIL_ADD…" at bounding box center [224, 186] width 448 height 372
type input "175.00"
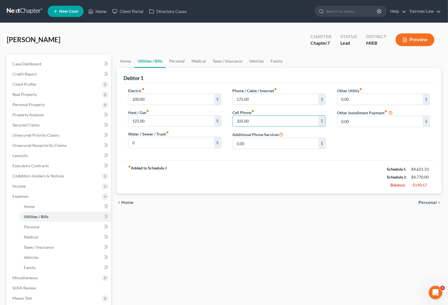
type input "325.00"
click at [314, 203] on div "chevron_left Home Personal chevron_right" at bounding box center [279, 203] width 324 height 18
click at [422, 205] on span "Personal" at bounding box center [427, 202] width 18 height 5
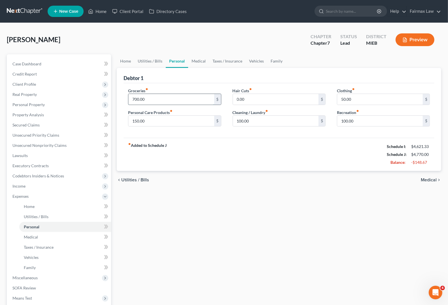
click at [131, 100] on input "700.00" at bounding box center [171, 99] width 86 height 11
type input "700.00"
type input "1"
type input "75.00"
type input "50.00"
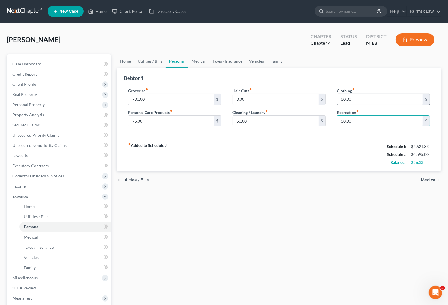
type input "50.00"
click at [425, 180] on span "Medical" at bounding box center [429, 180] width 16 height 5
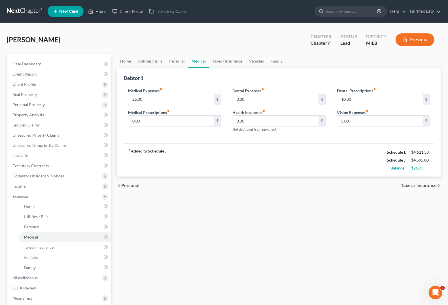
click at [426, 187] on span "Taxes / Insurance" at bounding box center [419, 185] width 36 height 5
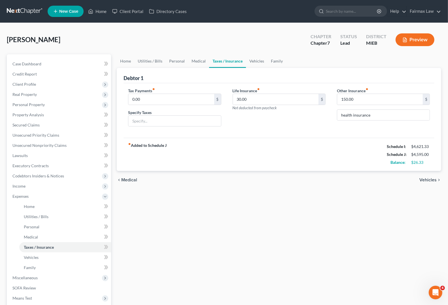
click at [428, 183] on div "chevron_left Medical Vehicles chevron_right" at bounding box center [279, 180] width 324 height 18
click at [428, 179] on span "Vehicles" at bounding box center [427, 180] width 17 height 5
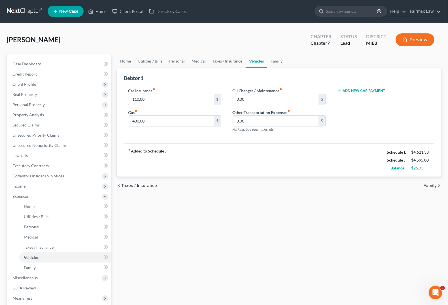
click at [428, 185] on span "Family" at bounding box center [429, 185] width 13 height 5
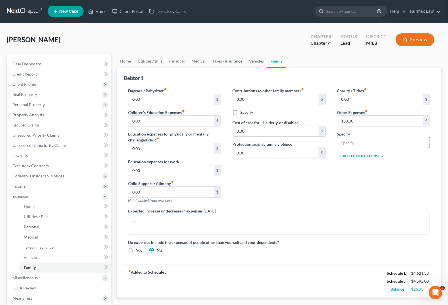
click at [377, 143] on input "text" at bounding box center [383, 142] width 92 height 11
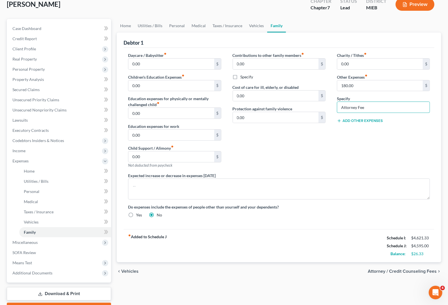
scroll to position [67, 0]
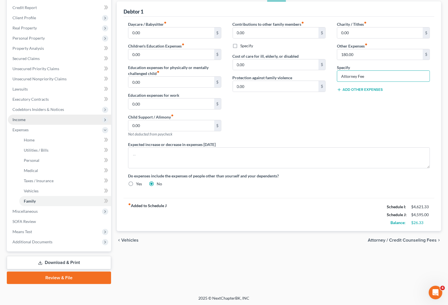
type input "Attorney Fee"
click at [30, 123] on span "Income" at bounding box center [59, 120] width 103 height 10
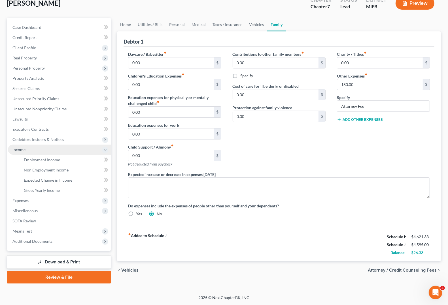
scroll to position [36, 0]
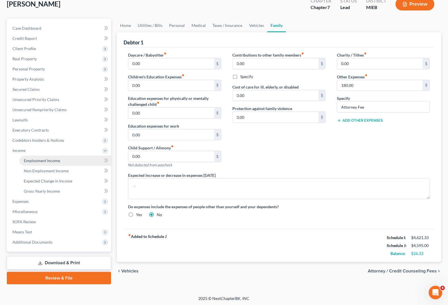
click at [53, 159] on span "Employment Income" at bounding box center [42, 160] width 36 height 5
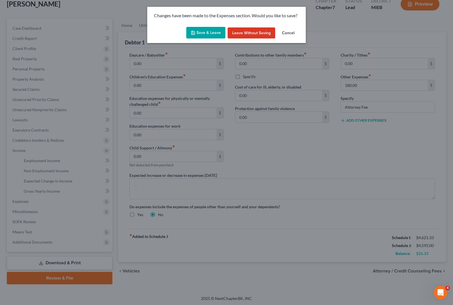
click at [204, 36] on button "Save & Leave" at bounding box center [205, 33] width 39 height 12
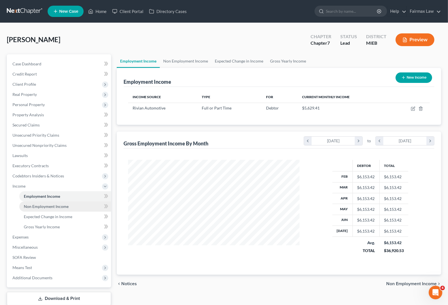
scroll to position [102, 182]
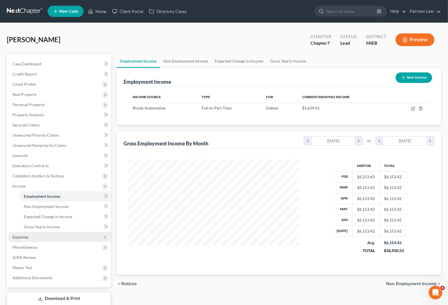
click at [13, 236] on span "Expenses" at bounding box center [20, 237] width 16 height 5
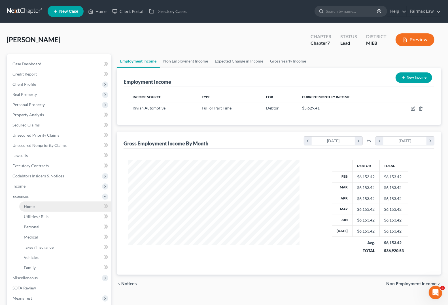
click at [29, 211] on link "Home" at bounding box center [65, 207] width 92 height 10
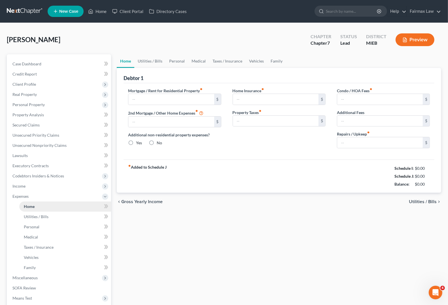
type input "1,885.00"
type input "0.00"
radio input "true"
type input "0.00"
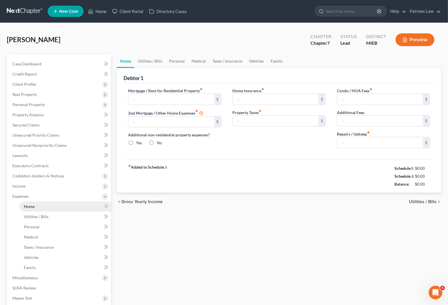
type input "0.00"
type input "50.00"
click at [100, 12] on link "Home" at bounding box center [97, 11] width 24 height 10
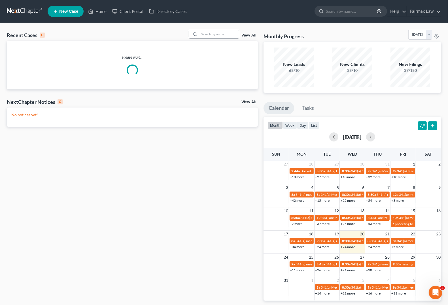
click at [218, 31] on input "search" at bounding box center [219, 34] width 40 height 8
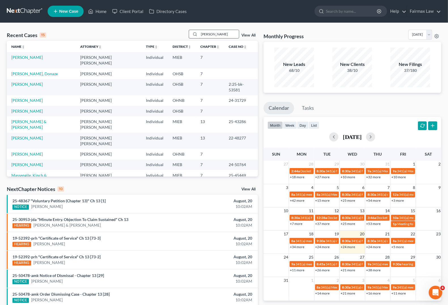
click at [214, 35] on input "[PERSON_NAME]" at bounding box center [219, 34] width 40 height 8
drag, startPoint x: 214, startPoint y: 34, endPoint x: 139, endPoint y: 30, distance: 75.7
click at [142, 32] on div "Recent Cases 15 [PERSON_NAME] View All" at bounding box center [132, 35] width 251 height 11
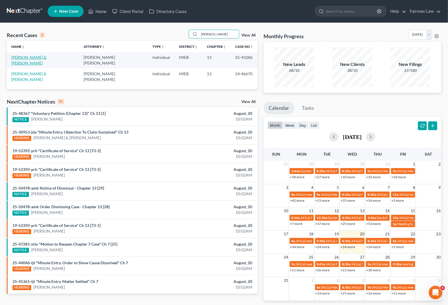
type input "[PERSON_NAME]"
click at [46, 56] on link "[PERSON_NAME] & [PERSON_NAME]" at bounding box center [28, 60] width 35 height 10
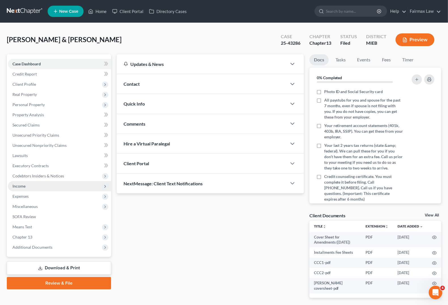
click at [23, 187] on span "Income" at bounding box center [18, 186] width 13 height 5
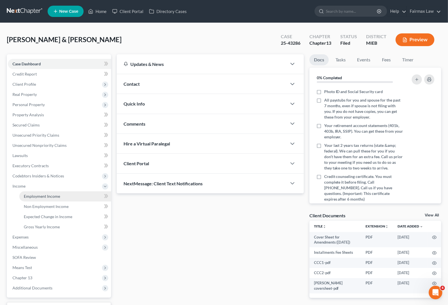
click at [57, 196] on span "Employment Income" at bounding box center [42, 196] width 36 height 5
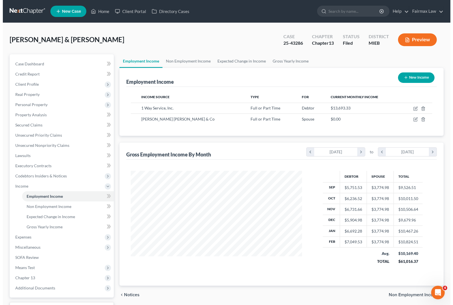
scroll to position [102, 182]
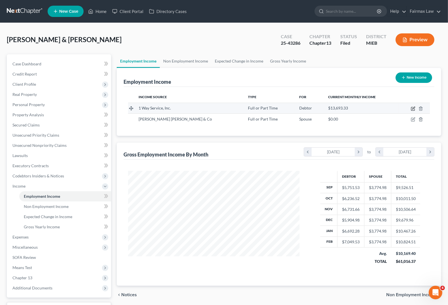
click at [412, 110] on icon "button" at bounding box center [412, 108] width 3 height 3
select select "0"
select select "23"
select select "3"
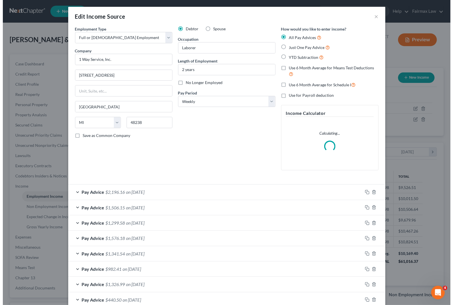
scroll to position [102, 185]
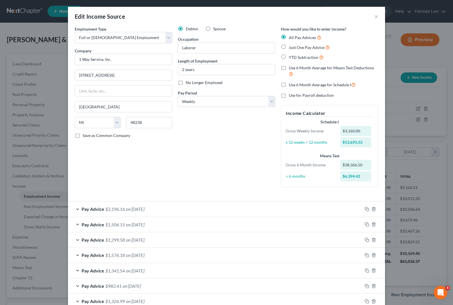
click at [142, 241] on span "on [DATE]" at bounding box center [135, 239] width 18 height 5
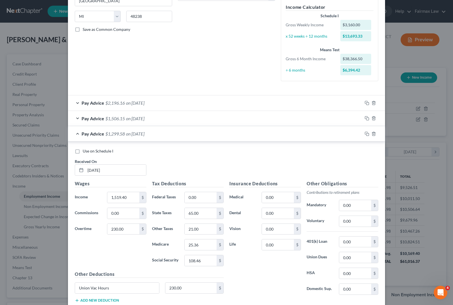
scroll to position [177, 0]
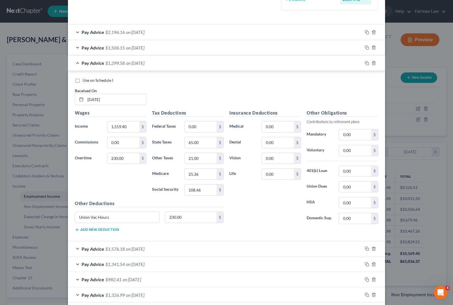
click at [77, 234] on div "Other Deductions Union Vac Hours 230.00 $ Add new deduction" at bounding box center [149, 218] width 155 height 37
click at [88, 230] on button "Add new deduction" at bounding box center [97, 230] width 44 height 5
click at [90, 235] on input "text" at bounding box center [117, 233] width 84 height 11
type input "Withholding"
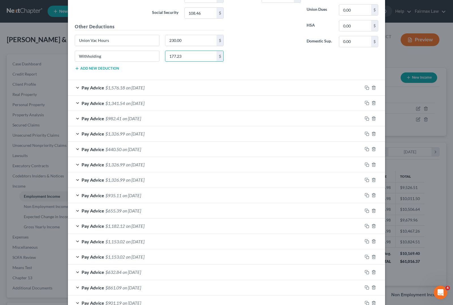
scroll to position [564, 0]
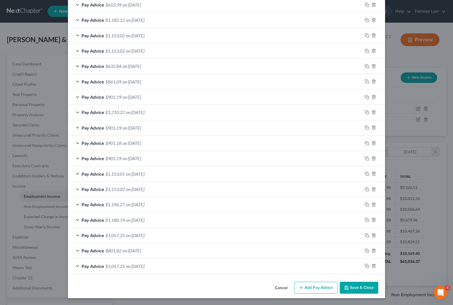
type input "177.23"
click at [322, 288] on button "Add Pay Advice" at bounding box center [315, 288] width 43 height 12
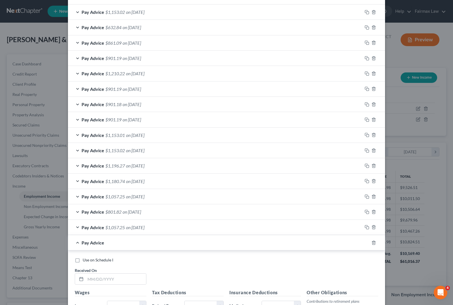
scroll to position [705, 0]
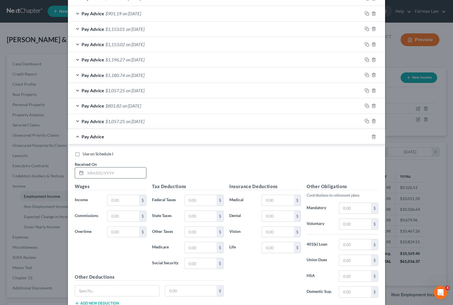
drag, startPoint x: 111, startPoint y: 177, endPoint x: 99, endPoint y: 177, distance: 12.2
click at [111, 177] on input "text" at bounding box center [116, 173] width 61 height 11
type input "[DATE]"
click at [109, 206] on input "text" at bounding box center [123, 200] width 32 height 11
type input "1,321.00"
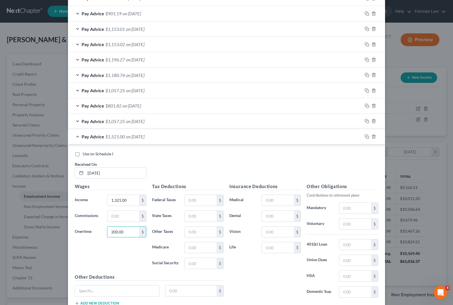
type input "200.00"
click at [190, 205] on input "text" at bounding box center [201, 200] width 32 height 11
type input "0.00"
type input "94.31"
click at [190, 250] on input "text" at bounding box center [201, 247] width 32 height 11
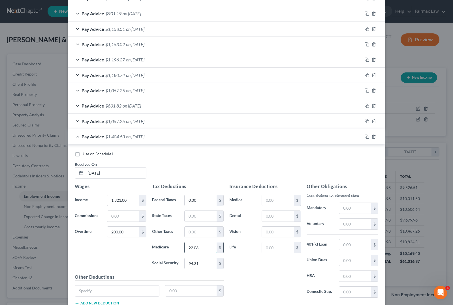
type input "22.06"
click at [200, 220] on input "text" at bounding box center [201, 216] width 32 height 11
type input "55.00"
click at [190, 238] on input "text" at bounding box center [201, 232] width 32 height 11
type input "18.00"
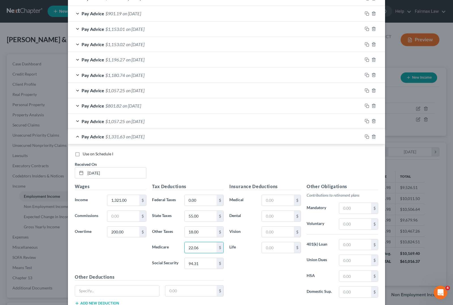
scroll to position [750, 0]
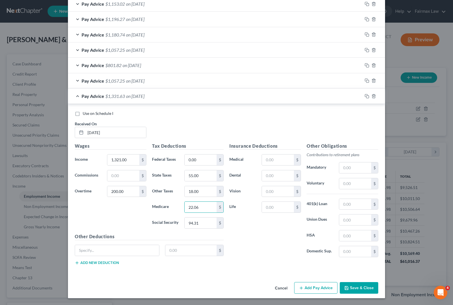
click at [96, 244] on div "Other Deductions $ Add new deduction" at bounding box center [149, 251] width 155 height 37
click at [92, 251] on input "text" at bounding box center [117, 250] width 84 height 11
click at [91, 251] on input "text" at bounding box center [117, 250] width 84 height 11
type input "Union Vac Hours"
click at [96, 265] on div "Other Deductions Union Vac Hours 20.00 $ Add new deduction" at bounding box center [149, 251] width 155 height 37
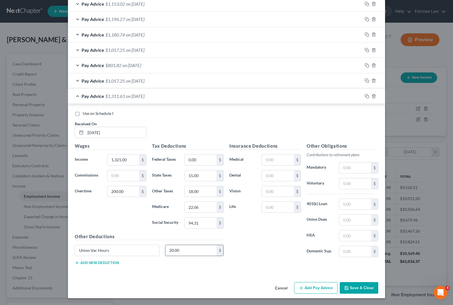
click at [181, 251] on input "20.00" at bounding box center [191, 250] width 52 height 11
type input "200.00"
click at [86, 264] on button "Add new deduction" at bounding box center [97, 263] width 44 height 5
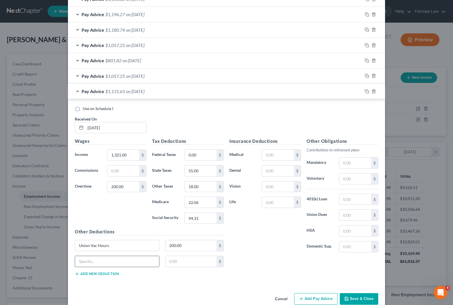
click at [116, 267] on input "text" at bounding box center [117, 261] width 84 height 11
type input "Withholding"
type input "177.23"
click at [319, 302] on button "Add Pay Advice" at bounding box center [315, 299] width 43 height 12
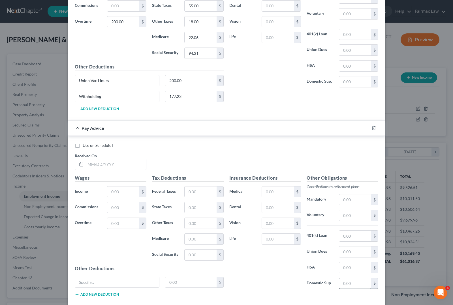
scroll to position [953, 0]
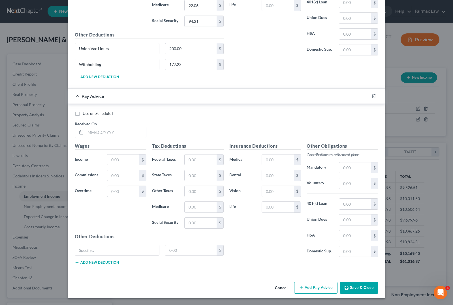
click at [328, 289] on button "Add Pay Advice" at bounding box center [315, 288] width 43 height 12
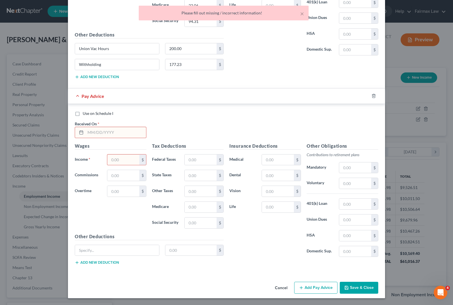
click at [94, 131] on input "text" at bounding box center [116, 132] width 61 height 11
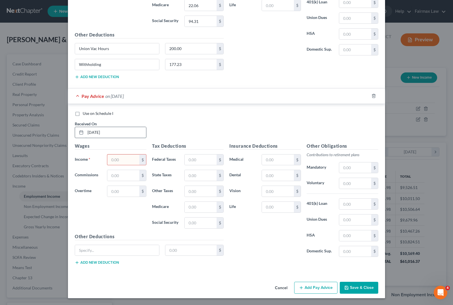
type input "[DATE]"
type input "1,723.80"
type input "0.00"
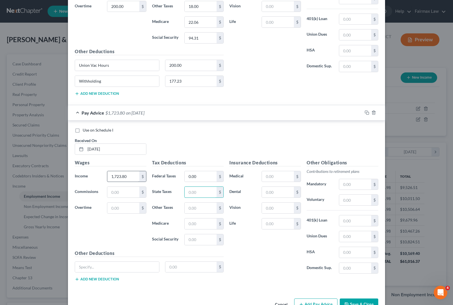
scroll to position [918, 0]
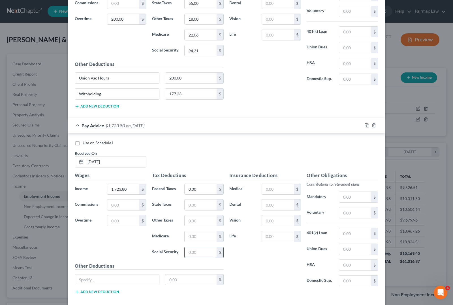
click at [185, 258] on input "text" at bounding box center [201, 252] width 32 height 11
type input "106.87"
click at [195, 242] on input "text" at bounding box center [201, 236] width 32 height 11
type input "25.00"
click at [199, 210] on input "text" at bounding box center [201, 205] width 32 height 11
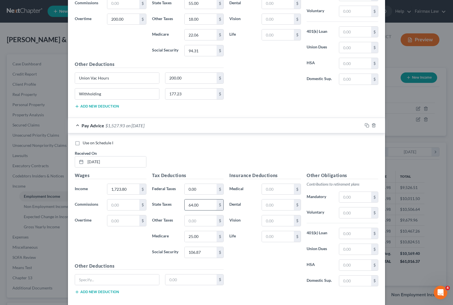
type input "64.00"
click at [108, 285] on input "text" at bounding box center [117, 280] width 84 height 11
type input "Withholding"
type input "177.23"
click at [102, 294] on button "Add new deduction" at bounding box center [97, 292] width 44 height 5
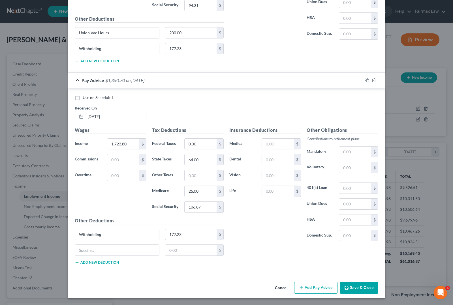
scroll to position [969, 0]
click at [114, 251] on input "text" at bounding box center [117, 250] width 84 height 11
type input "U"
type input "Working dues, union savings, LDCO WD, bldg fund, working dues 2"
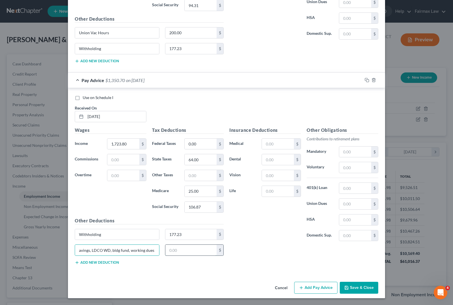
scroll to position [0, 0]
click at [170, 247] on input "text" at bounding box center [191, 250] width 52 height 11
type input "137.80"
drag, startPoint x: 314, startPoint y: 289, endPoint x: 165, endPoint y: 216, distance: 166.3
click at [314, 289] on button "Add Pay Advice" at bounding box center [315, 288] width 43 height 12
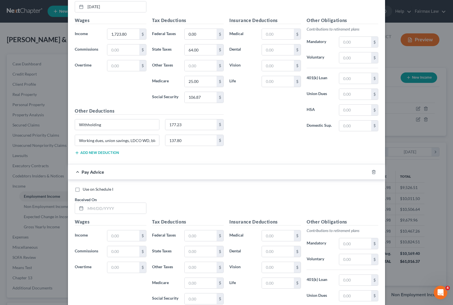
scroll to position [1075, 0]
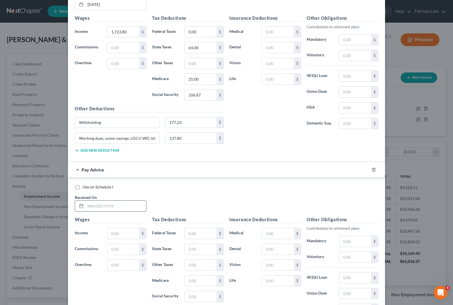
click at [99, 210] on input "text" at bounding box center [116, 206] width 61 height 11
type input "[DATE]"
click at [113, 239] on input "text" at bounding box center [123, 233] width 32 height 11
type input "1,716.74"
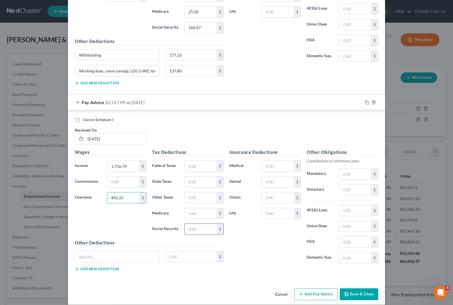
scroll to position [1156, 0]
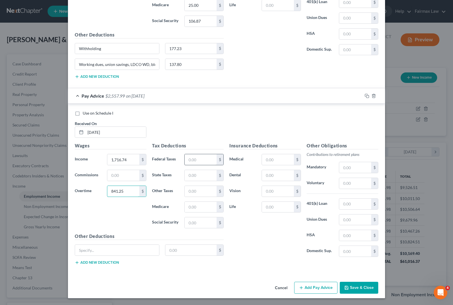
type input "841.25"
drag, startPoint x: 208, startPoint y: 157, endPoint x: 204, endPoint y: 157, distance: 3.4
click at [207, 157] on input "text" at bounding box center [201, 159] width 32 height 11
type input "35.00"
type input "121.40"
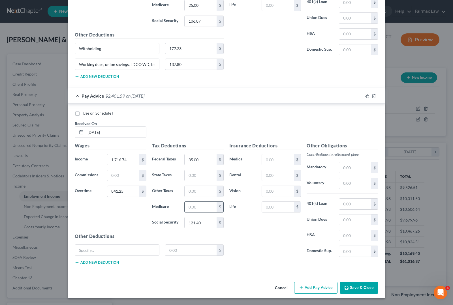
click at [190, 209] on input "text" at bounding box center [201, 207] width 32 height 11
type input "28.39"
click at [193, 176] on input "text" at bounding box center [201, 175] width 32 height 11
click at [193, 176] on input "23" at bounding box center [201, 175] width 32 height 11
type input "2"
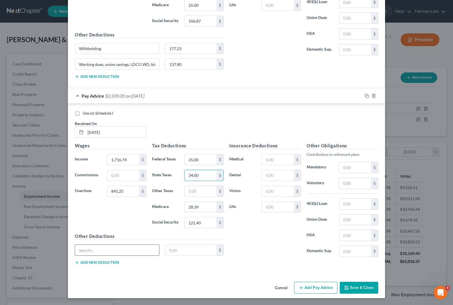
type input "34.00"
click at [111, 251] on input "text" at bounding box center [117, 250] width 84 height 11
type input "Union vac hours"
type input "241.25"
click at [91, 263] on button "Add new deduction" at bounding box center [97, 263] width 44 height 5
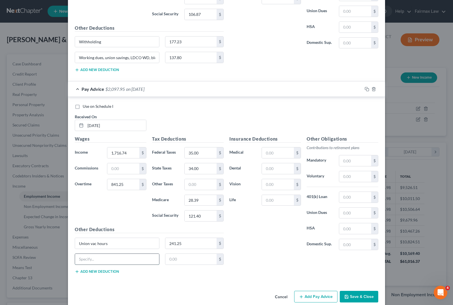
click at [87, 265] on input "text" at bounding box center [117, 259] width 84 height 11
type input "Withholding"
type input "177.23"
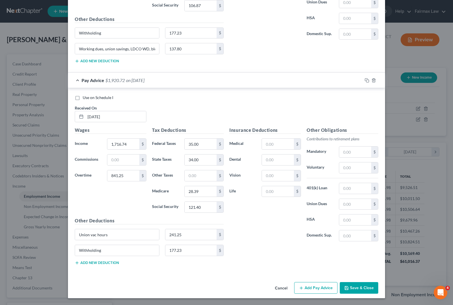
scroll to position [1172, 0]
click at [309, 289] on button "Add Pay Advice" at bounding box center [315, 288] width 43 height 12
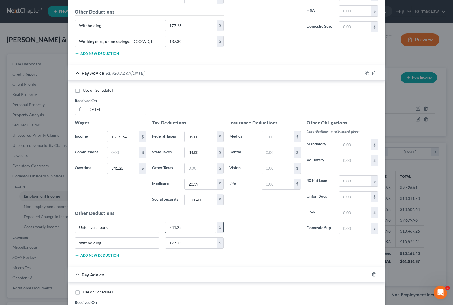
scroll to position [1349, 0]
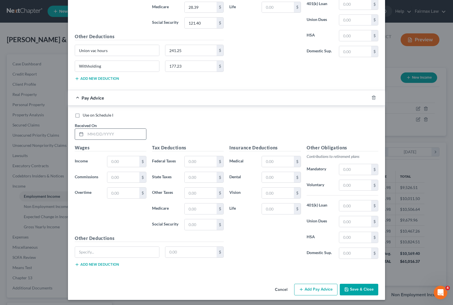
click at [98, 140] on input "text" at bounding box center [116, 134] width 61 height 11
type input "[DATE]"
click at [114, 167] on input "text" at bounding box center [123, 161] width 32 height 11
type input "1,770.11"
type input "848.75"
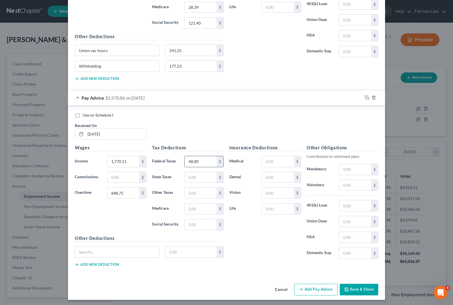
type input "48.00"
type input "125.17"
click at [196, 214] on input "text" at bounding box center [201, 209] width 32 height 11
type input "29.27"
click at [199, 183] on input "text" at bounding box center [201, 177] width 32 height 11
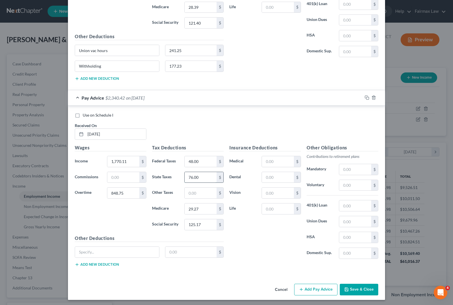
type input "76.00"
click at [128, 258] on input "text" at bounding box center [117, 252] width 84 height 11
type input "Union vac hours"
type input "248.75"
click at [97, 267] on button "Add new deduction" at bounding box center [97, 264] width 44 height 5
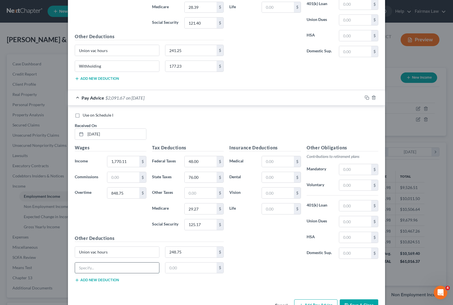
drag, startPoint x: 98, startPoint y: 274, endPoint x: 102, endPoint y: 272, distance: 4.6
click at [102, 272] on input "text" at bounding box center [117, 268] width 84 height 11
click at [96, 274] on input "text" at bounding box center [117, 268] width 84 height 11
type input "Withholding"
type input "177.23"
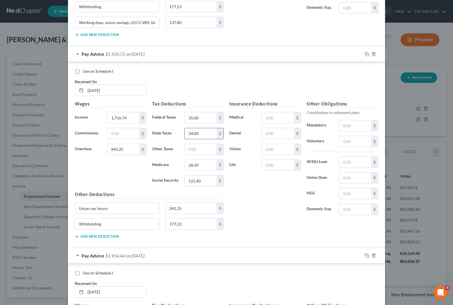
scroll to position [1208, 0]
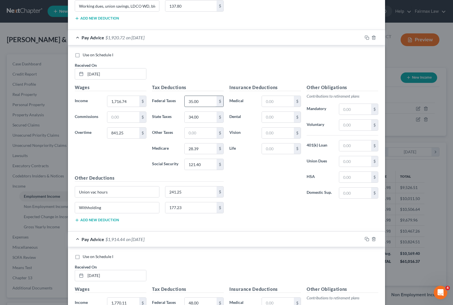
click at [200, 107] on input "35.00" at bounding box center [201, 101] width 32 height 11
click at [251, 203] on div "Insurance Deductions Medical $ Dental $ Vision $ Life $" at bounding box center [265, 143] width 77 height 119
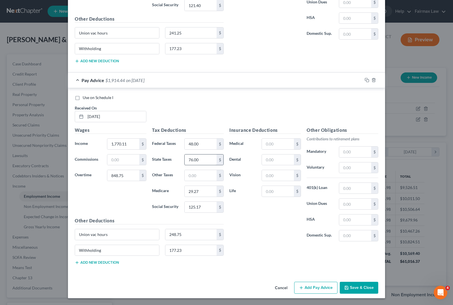
scroll to position [1375, 0]
click at [117, 237] on input "Union vac hours" at bounding box center [117, 234] width 84 height 11
click at [304, 291] on button "Add Pay Advice" at bounding box center [315, 288] width 43 height 12
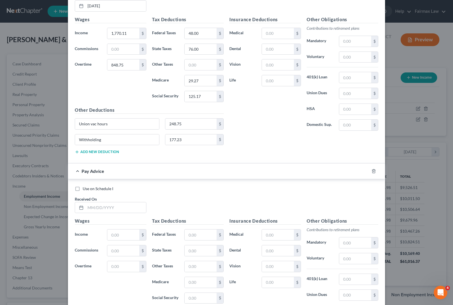
scroll to position [1482, 0]
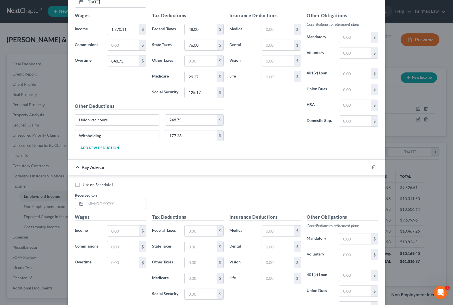
click at [93, 209] on input "text" at bounding box center [116, 204] width 61 height 11
type input "[DATE]"
click at [114, 236] on input "text" at bounding box center [123, 231] width 32 height 11
type input "2,082.50"
click at [120, 268] on input "text" at bounding box center [123, 262] width 32 height 11
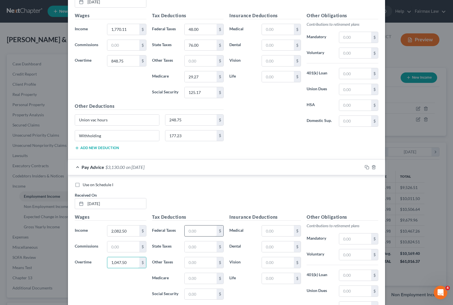
type input "1,047.50"
click at [197, 236] on input "text" at bounding box center [201, 231] width 32 height 11
type input "172.00"
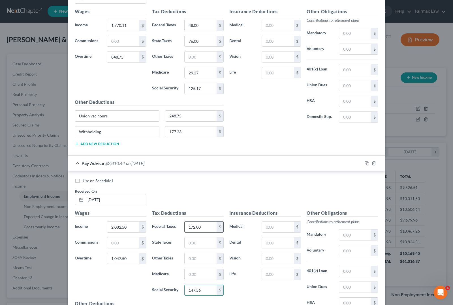
type input "147.56"
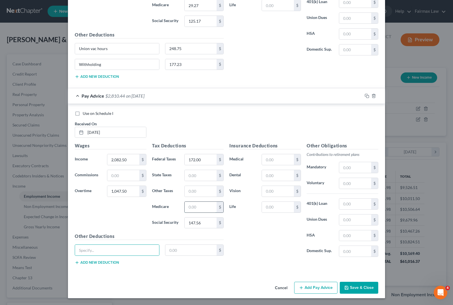
click at [205, 209] on input "text" at bounding box center [201, 207] width 32 height 11
type input "34.51"
click at [197, 178] on input "text" at bounding box center [201, 175] width 32 height 11
type input "92.00"
click at [95, 251] on input "text" at bounding box center [117, 250] width 84 height 11
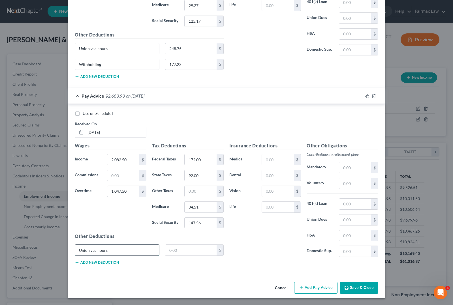
type input "Union vac hours"
type input "297.50"
click at [95, 262] on button "Add new deduction" at bounding box center [97, 263] width 44 height 5
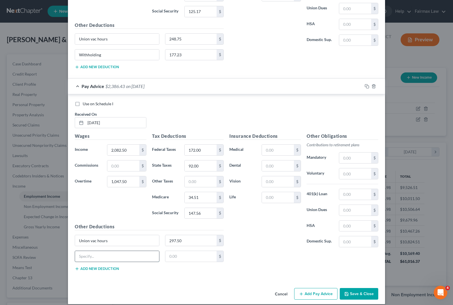
click at [99, 262] on input "text" at bounding box center [117, 256] width 84 height 11
type input "Withholding"
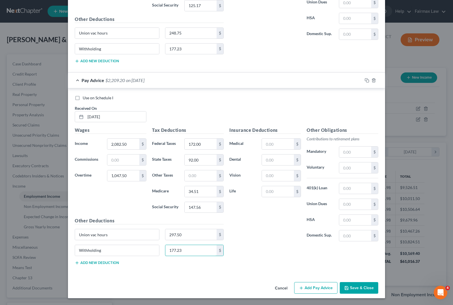
scroll to position [1579, 0]
type input "177.23"
click at [317, 291] on button "Add Pay Advice" at bounding box center [315, 288] width 43 height 12
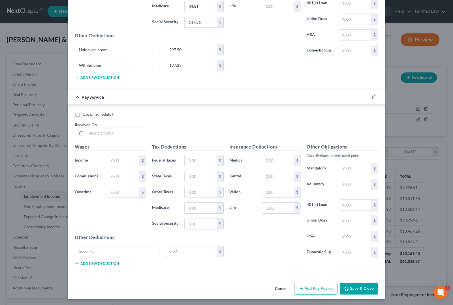
scroll to position [1766, 0]
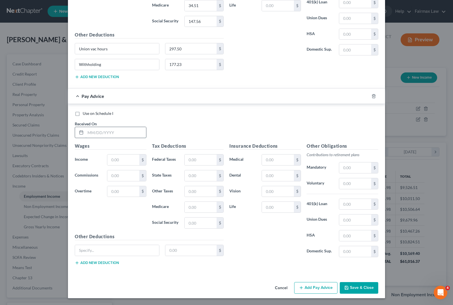
click at [108, 133] on input "text" at bounding box center [116, 132] width 61 height 11
type input "[DATE]"
click at [115, 161] on input "text" at bounding box center [123, 160] width 32 height 11
type input "2,135.00"
type input "1,055.00"
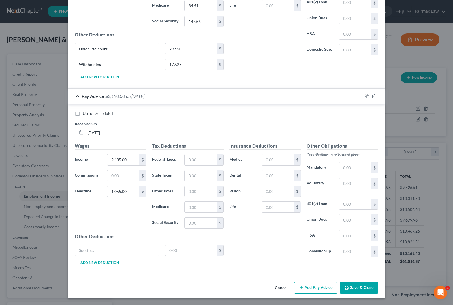
drag, startPoint x: 195, startPoint y: 158, endPoint x: 177, endPoint y: 146, distance: 21.7
click at [195, 158] on input "text" at bounding box center [201, 160] width 32 height 11
type input "187.00"
type input "151.28"
click at [198, 208] on input "text" at bounding box center [201, 207] width 32 height 11
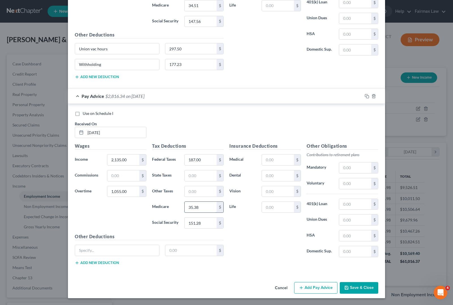
type input "35.38"
click at [200, 174] on input "text" at bounding box center [201, 175] width 32 height 11
type input "94.00"
click at [102, 251] on input "text" at bounding box center [117, 250] width 84 height 11
type input "Union Vac housrs"
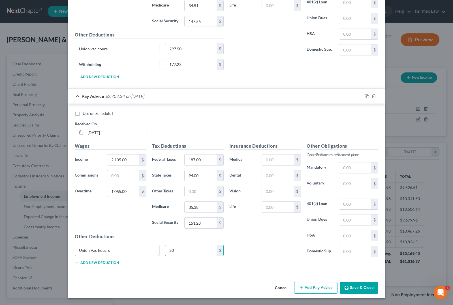
type input "2"
type input "305.00"
click at [118, 250] on input "Union Vac housrs" at bounding box center [117, 250] width 84 height 11
type input "Union Vac hours"
click at [84, 263] on button "Add new deduction" at bounding box center [97, 263] width 44 height 5
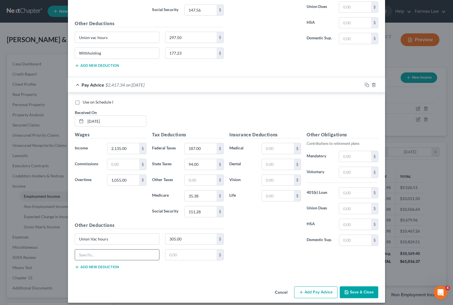
click at [84, 261] on input "text" at bounding box center [117, 255] width 84 height 11
type input "Withholding"
type input "177.23"
click at [310, 298] on button "Add Pay Advice" at bounding box center [315, 293] width 43 height 12
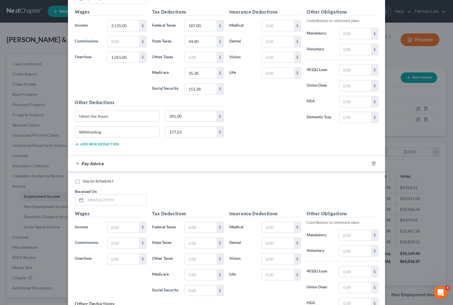
scroll to position [1907, 0]
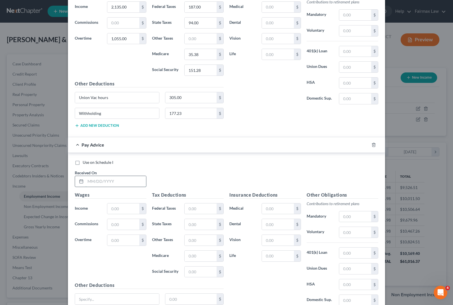
click at [102, 187] on input "text" at bounding box center [116, 181] width 61 height 11
type input "[DATE]"
drag, startPoint x: 114, startPoint y: 219, endPoint x: 112, endPoint y: 216, distance: 3.4
click at [114, 214] on input "text" at bounding box center [123, 209] width 32 height 11
type input "1,207.50"
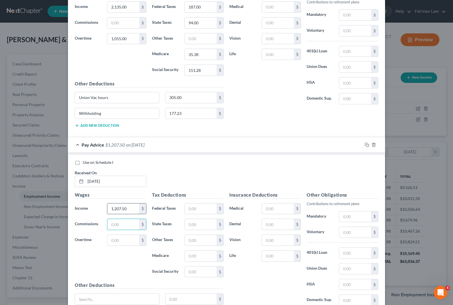
type input "5"
type input "622.50"
click at [204, 214] on input "text" at bounding box center [201, 209] width 32 height 11
drag, startPoint x: 186, startPoint y: 283, endPoint x: 181, endPoint y: 283, distance: 4.6
click at [186, 278] on input "text" at bounding box center [201, 272] width 32 height 11
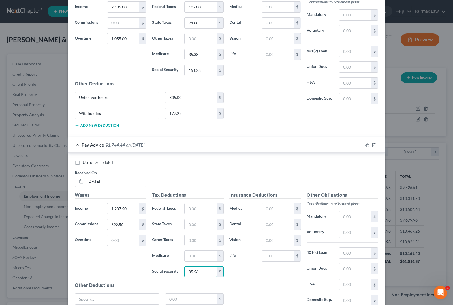
type input "85.56"
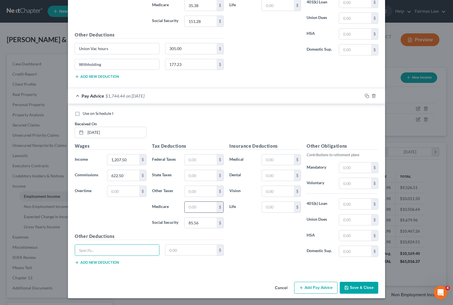
drag, startPoint x: 193, startPoint y: 211, endPoint x: 189, endPoint y: 208, distance: 4.6
click at [193, 211] on input "text" at bounding box center [201, 207] width 32 height 11
type input "20.01"
click at [194, 179] on input "text" at bounding box center [201, 175] width 32 height 11
type input "5"
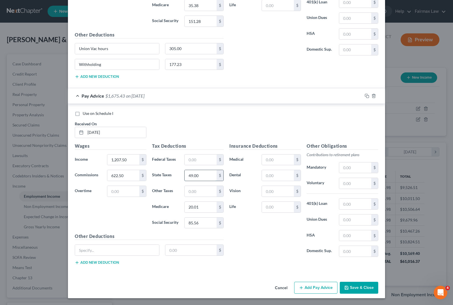
type input "49.00"
click at [94, 248] on input "text" at bounding box center [117, 250] width 84 height 11
click at [94, 264] on button "Add new deduction" at bounding box center [97, 263] width 44 height 5
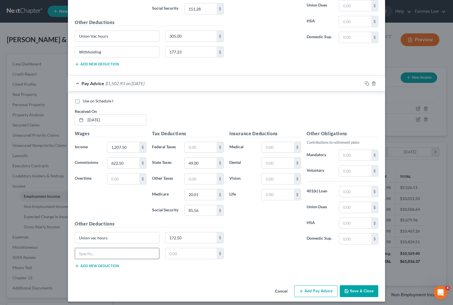
click at [95, 259] on input "text" at bounding box center [117, 253] width 84 height 11
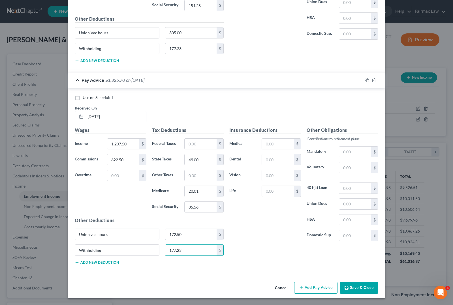
click at [301, 291] on button "Add Pay Advice" at bounding box center [315, 288] width 43 height 12
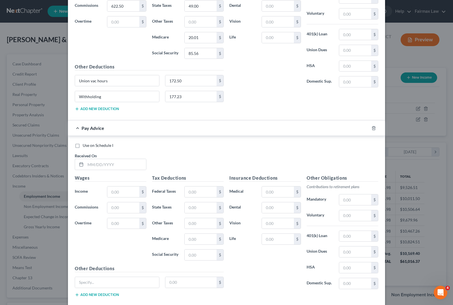
scroll to position [2127, 0]
drag, startPoint x: 101, startPoint y: 178, endPoint x: 97, endPoint y: 176, distance: 4.2
click at [101, 169] on input "text" at bounding box center [116, 164] width 61 height 11
click at [112, 197] on input "text" at bounding box center [123, 191] width 32 height 11
click at [205, 244] on input "text" at bounding box center [201, 238] width 32 height 11
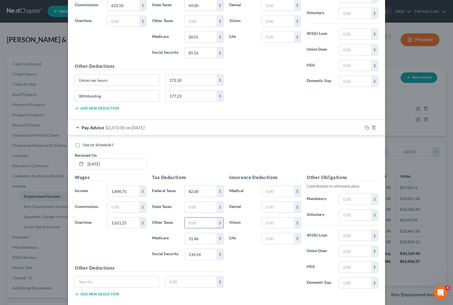
click at [195, 229] on input "text" at bounding box center [201, 223] width 32 height 11
drag, startPoint x: 162, startPoint y: 212, endPoint x: 189, endPoint y: 220, distance: 27.8
click at [162, 212] on div "Tax Deductions Federal Taxes 82.00 $ State Taxes $ Other Taxes $ Medicare 31.46…" at bounding box center [187, 219] width 77 height 91
click at [189, 213] on input "text" at bounding box center [201, 207] width 32 height 11
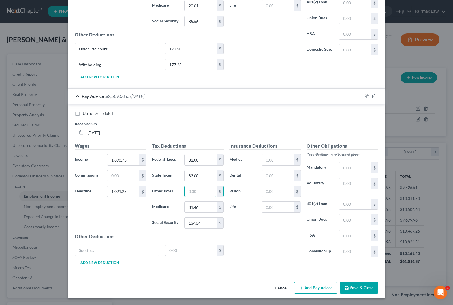
scroll to position [2172, 0]
drag, startPoint x: 108, startPoint y: 254, endPoint x: 106, endPoint y: 251, distance: 3.8
click at [108, 253] on input "text" at bounding box center [117, 250] width 84 height 11
click at [78, 265] on button "Add new deduction" at bounding box center [97, 263] width 44 height 5
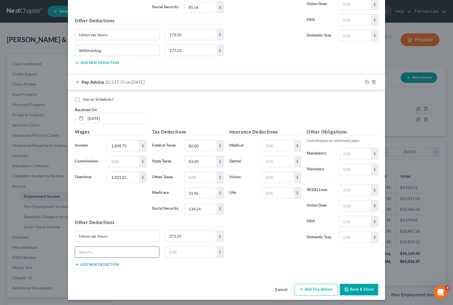
click at [94, 258] on input "text" at bounding box center [117, 252] width 84 height 11
click at [310, 296] on button "Add Pay Advice" at bounding box center [315, 290] width 43 height 12
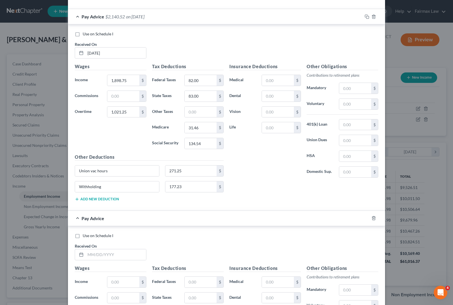
scroll to position [2243, 0]
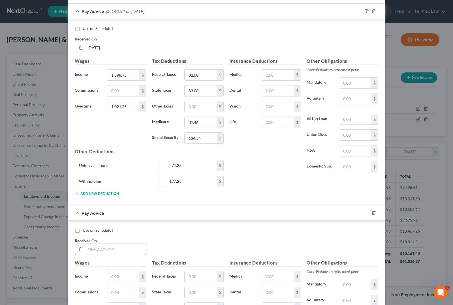
click at [98, 255] on input "text" at bounding box center [116, 249] width 61 height 11
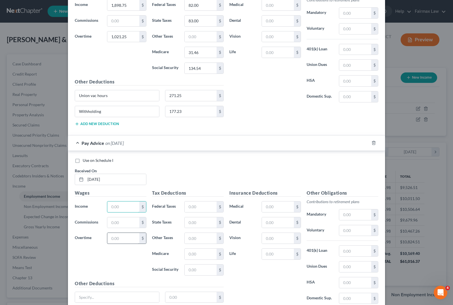
scroll to position [2314, 0]
drag, startPoint x: 115, startPoint y: 218, endPoint x: 112, endPoint y: 218, distance: 3.1
click at [115, 212] on input "text" at bounding box center [123, 206] width 32 height 11
click at [122, 243] on input "text" at bounding box center [123, 237] width 32 height 11
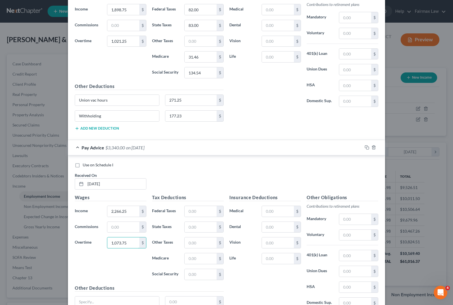
scroll to position [2375, 0]
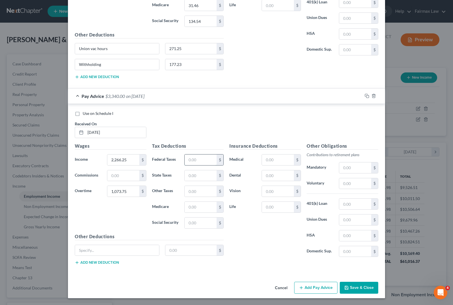
click at [202, 161] on input "text" at bounding box center [201, 160] width 32 height 11
drag, startPoint x: 159, startPoint y: 251, endPoint x: 137, endPoint y: 245, distance: 23.1
click at [159, 251] on div "$" at bounding box center [149, 253] width 155 height 16
click at [144, 251] on input "text" at bounding box center [117, 250] width 84 height 11
click at [85, 249] on input "text" at bounding box center [117, 250] width 84 height 11
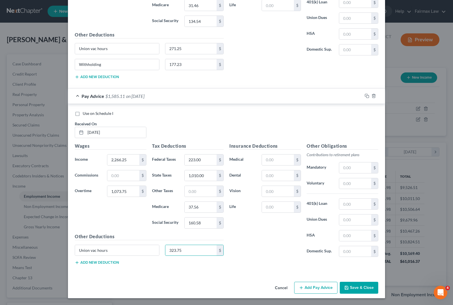
click at [93, 264] on button "Add new deduction" at bounding box center [97, 263] width 44 height 5
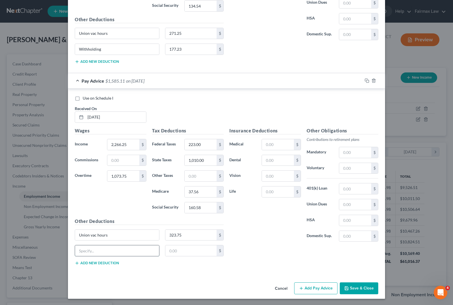
drag, startPoint x: 99, startPoint y: 267, endPoint x: 94, endPoint y: 268, distance: 5.3
click at [99, 256] on input "text" at bounding box center [117, 251] width 84 height 11
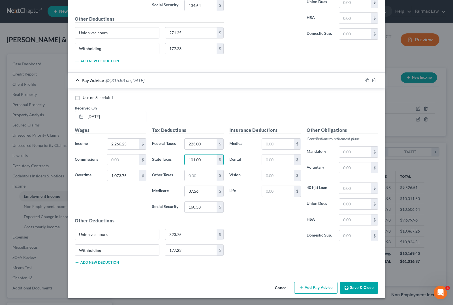
click at [305, 292] on button "Add Pay Advice" at bounding box center [315, 288] width 43 height 12
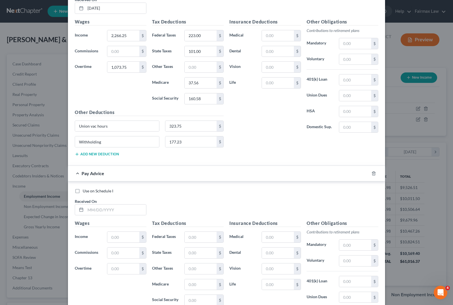
scroll to position [2498, 0]
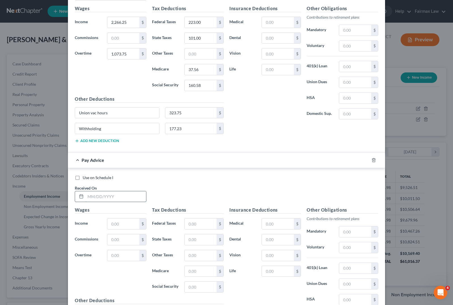
drag, startPoint x: 101, startPoint y: 214, endPoint x: 85, endPoint y: 214, distance: 15.6
click at [101, 202] on input "text" at bounding box center [116, 196] width 61 height 11
click at [118, 229] on input "text" at bounding box center [123, 224] width 32 height 11
click at [121, 261] on input "text" at bounding box center [123, 255] width 32 height 11
click at [190, 245] on input "text" at bounding box center [201, 239] width 32 height 11
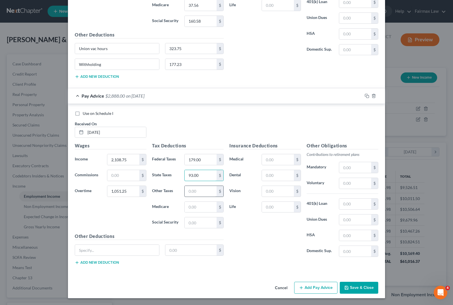
scroll to position [2568, 0]
click at [190, 228] on input "text" at bounding box center [201, 222] width 32 height 11
click at [196, 213] on input "text" at bounding box center [201, 207] width 32 height 11
click at [200, 197] on input "text" at bounding box center [201, 191] width 32 height 11
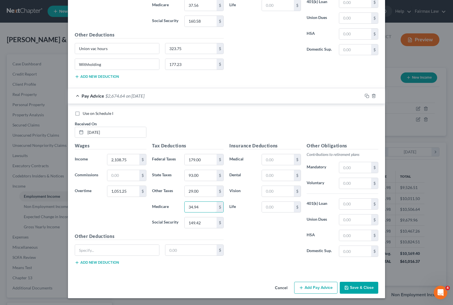
scroll to position [2579, 0]
click at [116, 248] on input "text" at bounding box center [117, 250] width 84 height 11
click at [93, 262] on button "Add new deduction" at bounding box center [97, 263] width 44 height 5
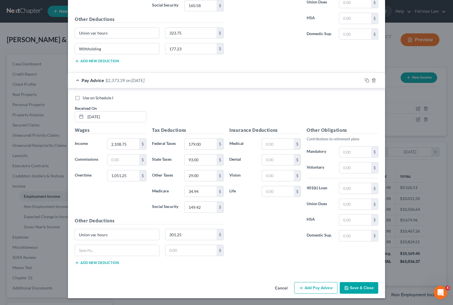
click at [99, 261] on div "$" at bounding box center [149, 253] width 155 height 16
click at [99, 256] on input "text" at bounding box center [117, 250] width 84 height 11
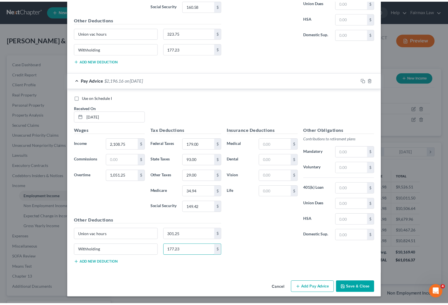
scroll to position [2594, 0]
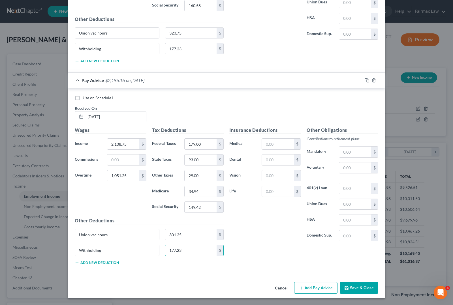
click at [353, 292] on button "Save & Close" at bounding box center [359, 288] width 39 height 12
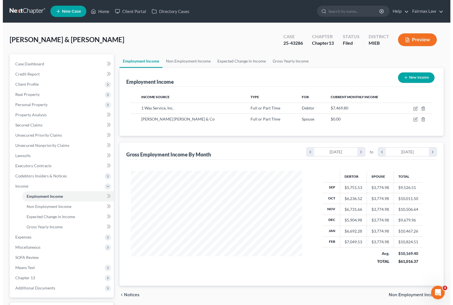
scroll to position [283069, 282989]
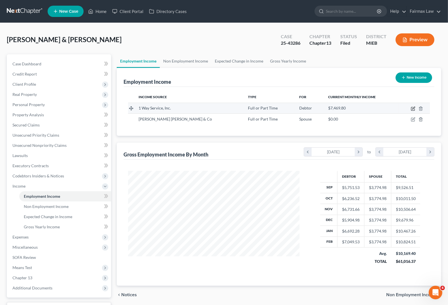
click at [413, 108] on icon "button" at bounding box center [413, 108] width 3 height 3
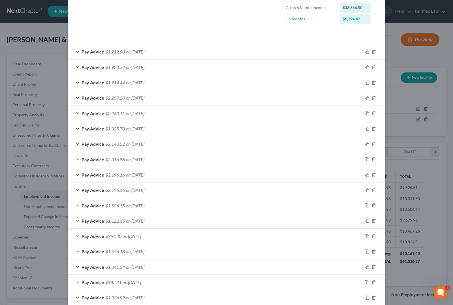
scroll to position [177, 0]
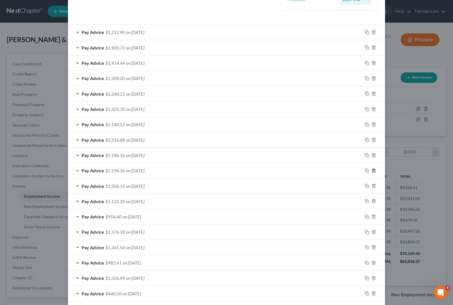
click at [372, 171] on icon "button" at bounding box center [374, 170] width 5 height 5
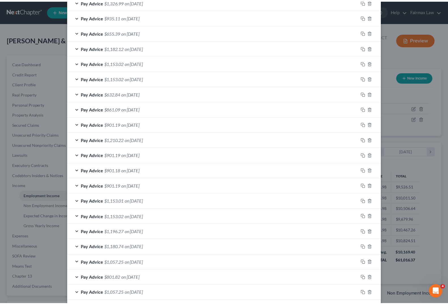
scroll to position [515, 0]
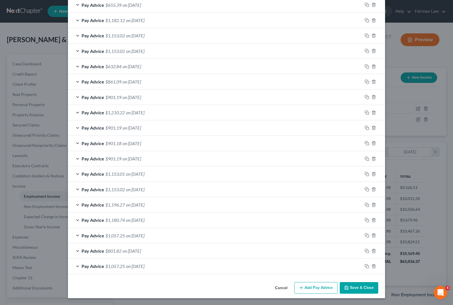
click at [353, 287] on button "Save & Close" at bounding box center [359, 288] width 39 height 12
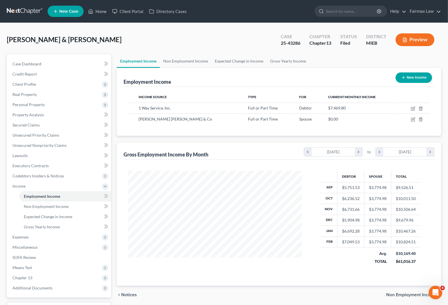
scroll to position [283069, 282989]
click at [356, 149] on icon "chevron_right" at bounding box center [359, 152] width 8 height 8
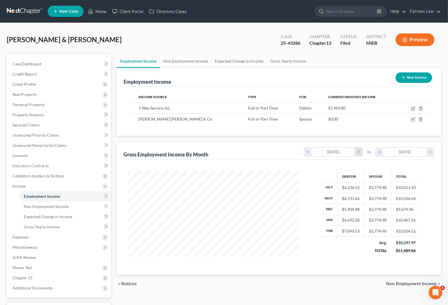
scroll to position [283080, 282989]
click at [356, 149] on icon "chevron_right" at bounding box center [359, 152] width 8 height 8
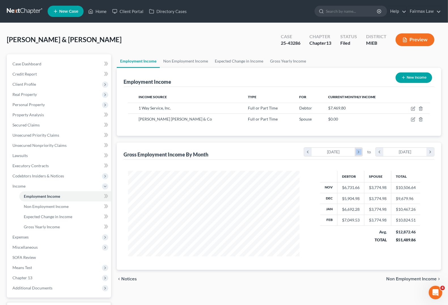
click at [356, 148] on icon "chevron_right" at bounding box center [359, 152] width 8 height 8
click at [357, 148] on icon "chevron_right" at bounding box center [359, 152] width 8 height 8
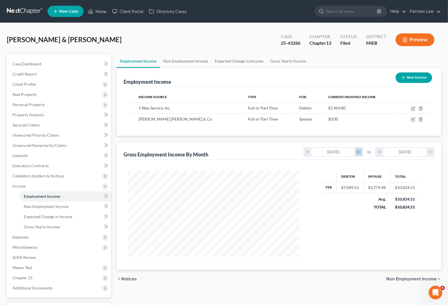
click at [357, 148] on icon "chevron_right" at bounding box center [359, 152] width 8 height 8
click at [358, 152] on icon "chevron_right" at bounding box center [359, 152] width 8 height 8
click at [431, 153] on icon "chevron_right" at bounding box center [430, 152] width 8 height 8
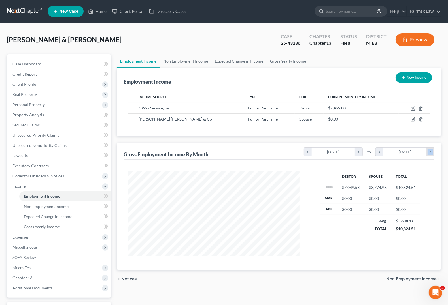
click at [431, 153] on icon "chevron_right" at bounding box center [430, 152] width 8 height 8
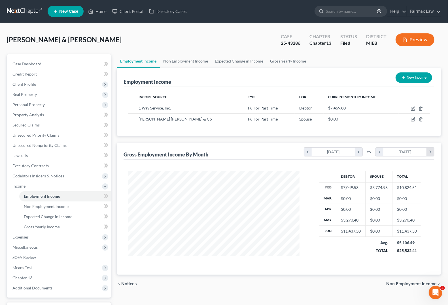
scroll to position [91, 182]
click at [431, 153] on icon "chevron_right" at bounding box center [430, 152] width 8 height 8
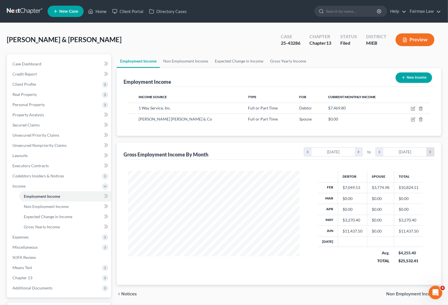
scroll to position [102, 182]
click at [431, 153] on icon "chevron_right" at bounding box center [430, 152] width 8 height 8
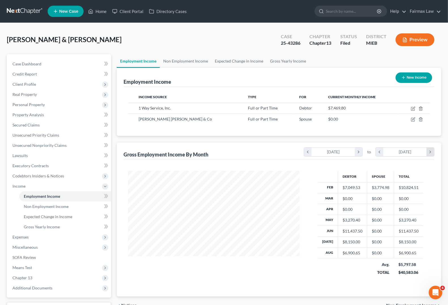
scroll to position [113, 182]
click at [356, 155] on icon "chevron_right" at bounding box center [359, 152] width 8 height 8
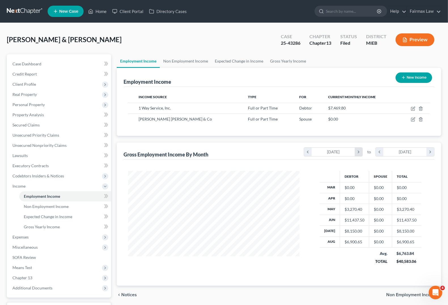
scroll to position [283069, 282989]
click at [357, 154] on icon "chevron_right" at bounding box center [359, 152] width 8 height 8
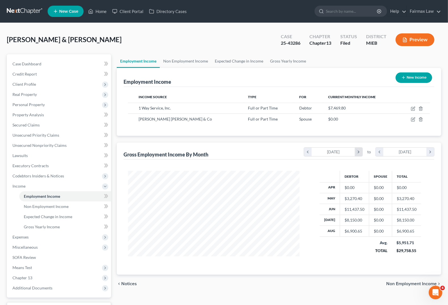
scroll to position [283080, 282989]
click at [357, 154] on icon "chevron_right" at bounding box center [359, 152] width 8 height 8
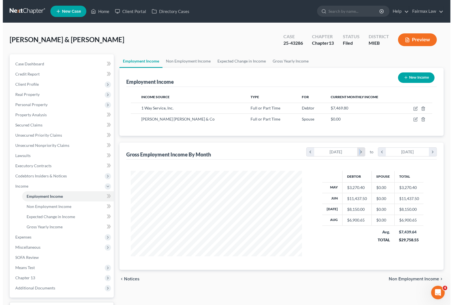
scroll to position [0, 0]
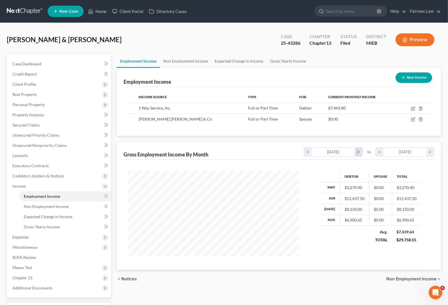
click at [357, 154] on icon "chevron_right" at bounding box center [359, 152] width 8 height 8
click at [307, 151] on icon "chevron_left" at bounding box center [308, 152] width 8 height 8
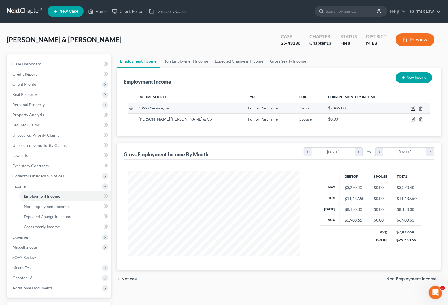
click at [413, 109] on icon "button" at bounding box center [413, 108] width 5 height 5
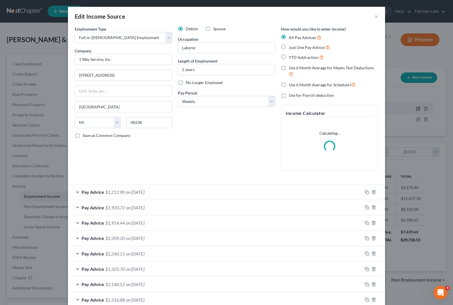
scroll to position [87, 185]
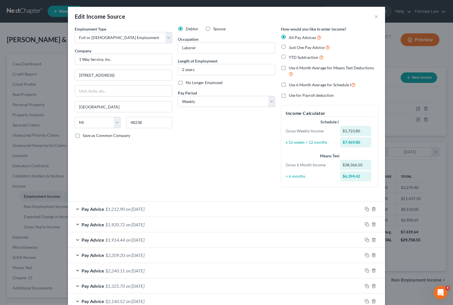
click at [78, 213] on div "Pay Advice $1,212.90 on [DATE]" at bounding box center [215, 209] width 294 height 15
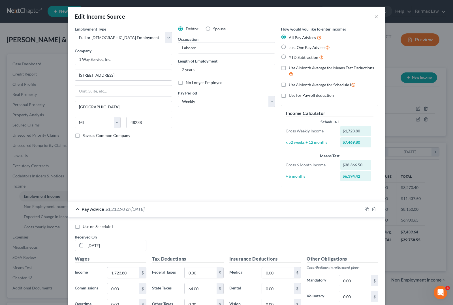
click at [73, 211] on div "Pay Advice $1,212.90 on [DATE]" at bounding box center [215, 209] width 294 height 15
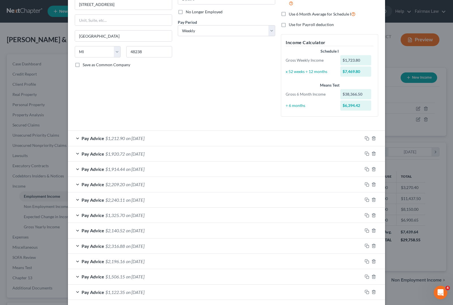
scroll to position [106, 0]
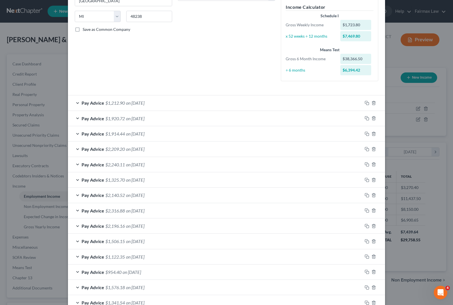
click at [84, 135] on span "Pay Advice" at bounding box center [93, 133] width 23 height 5
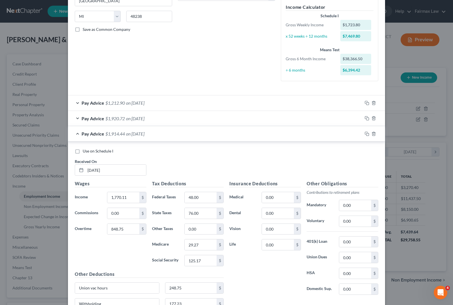
click at [83, 153] on label "Use on Schedule I" at bounding box center [98, 151] width 31 height 6
click at [85, 152] on input "Use on Schedule I" at bounding box center [87, 150] width 4 height 4
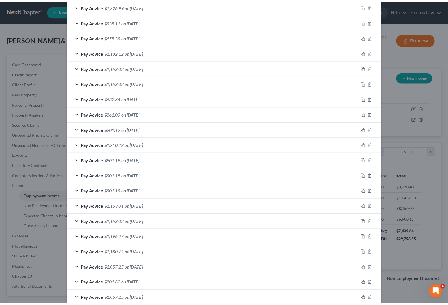
scroll to position [703, 0]
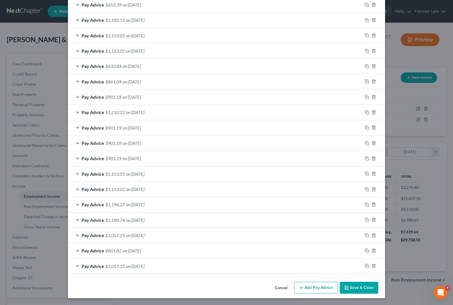
click at [357, 289] on button "Save & Close" at bounding box center [359, 288] width 39 height 12
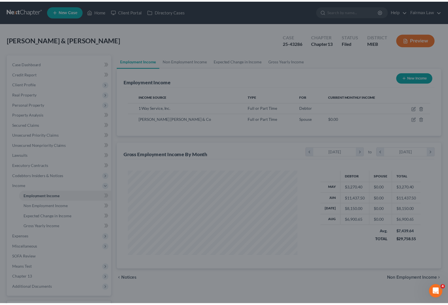
scroll to position [283085, 282989]
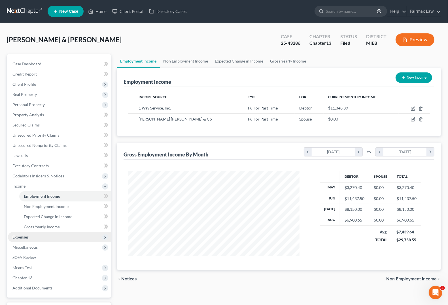
click at [22, 239] on span "Expenses" at bounding box center [20, 237] width 16 height 5
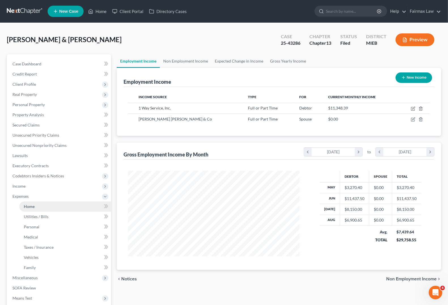
click at [29, 207] on span "Home" at bounding box center [29, 206] width 11 height 5
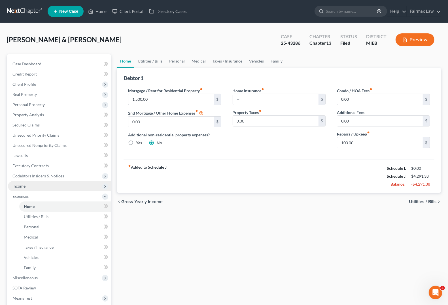
click at [21, 186] on span "Income" at bounding box center [18, 186] width 13 height 5
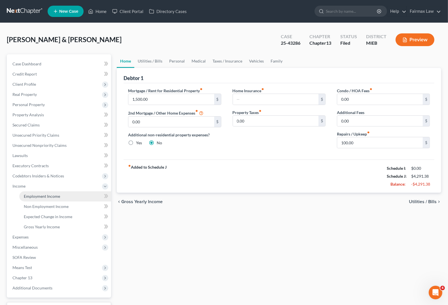
click at [36, 198] on span "Employment Income" at bounding box center [42, 196] width 36 height 5
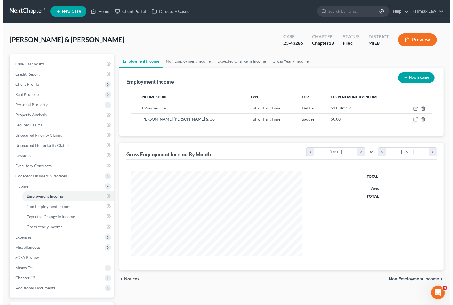
scroll to position [102, 182]
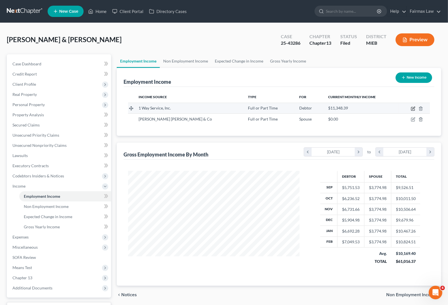
click at [412, 108] on icon "button" at bounding box center [413, 108] width 5 height 5
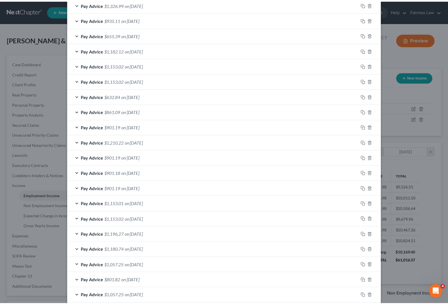
scroll to position [515, 0]
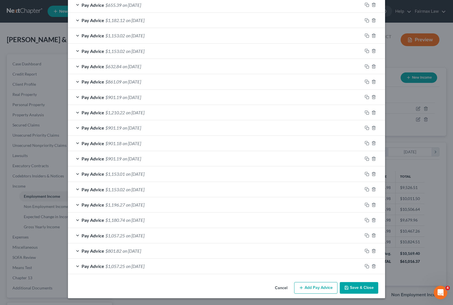
click at [354, 291] on button "Save & Close" at bounding box center [359, 288] width 39 height 12
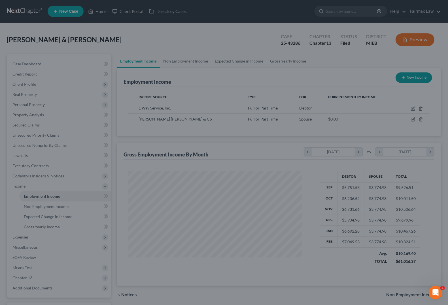
scroll to position [283069, 282989]
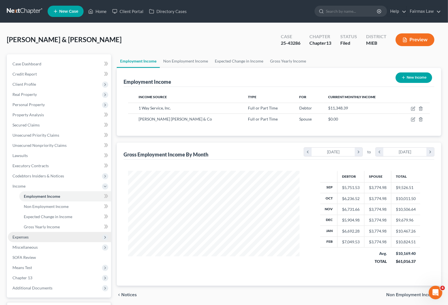
click at [23, 237] on span "Expenses" at bounding box center [20, 237] width 16 height 5
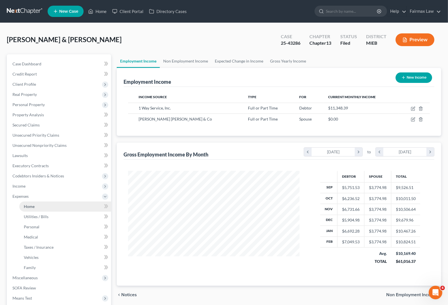
click at [27, 204] on span "Home" at bounding box center [29, 206] width 11 height 5
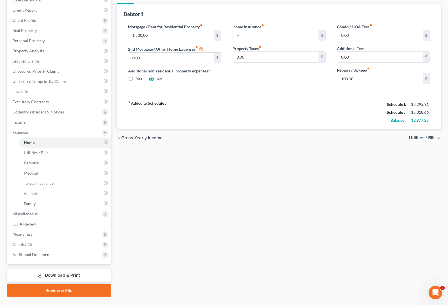
scroll to position [77, 0]
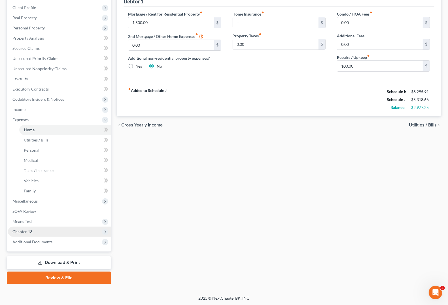
click at [23, 232] on span "Chapter 13" at bounding box center [22, 231] width 20 height 5
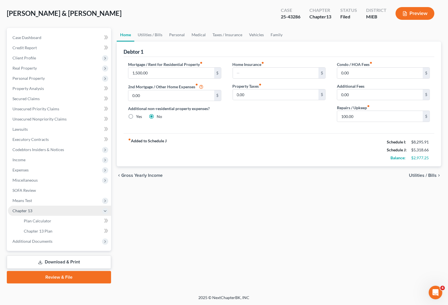
scroll to position [26, 0]
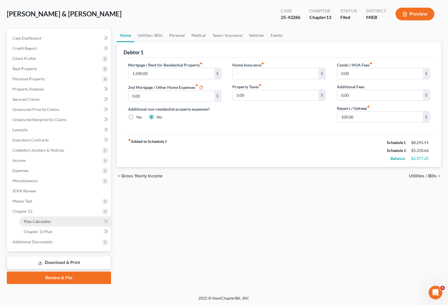
click at [34, 223] on span "Plan Calculator" at bounding box center [37, 221] width 27 height 5
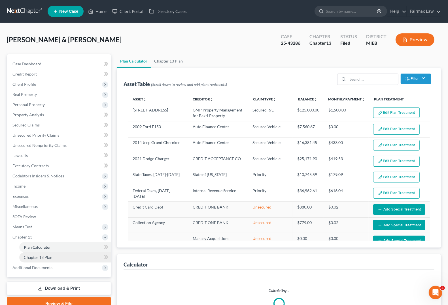
click at [51, 258] on span "Chapter 13 Plan" at bounding box center [38, 257] width 29 height 5
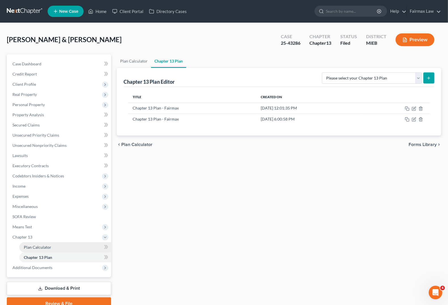
click at [40, 247] on span "Plan Calculator" at bounding box center [37, 247] width 27 height 5
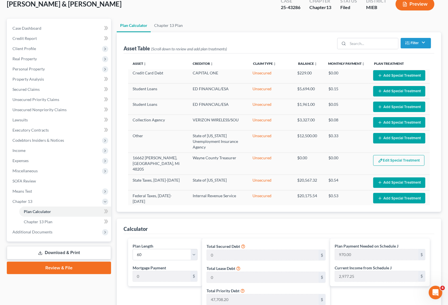
scroll to position [177, 0]
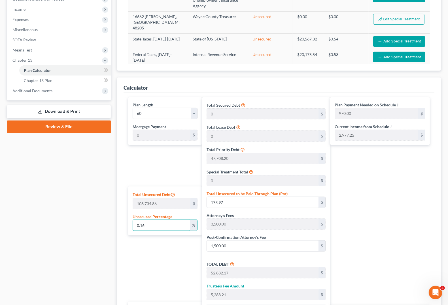
drag, startPoint x: 163, startPoint y: 225, endPoint x: 36, endPoint y: 226, distance: 126.6
click at [36, 226] on div "Petition Navigation Case Dashboard Payments Invoices Payments Payments Credit R…" at bounding box center [224, 136] width 440 height 519
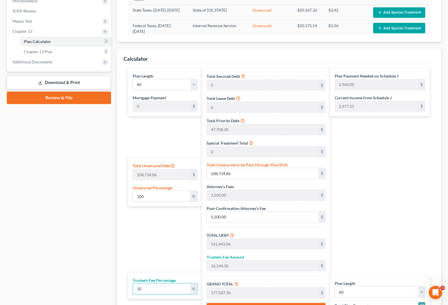
scroll to position [183, 0]
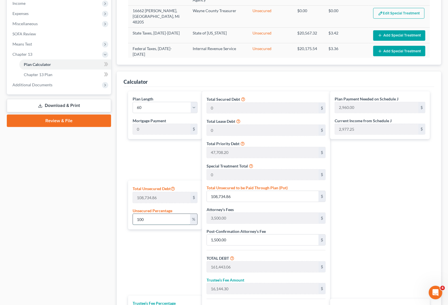
click at [165, 219] on input "100" at bounding box center [161, 219] width 57 height 11
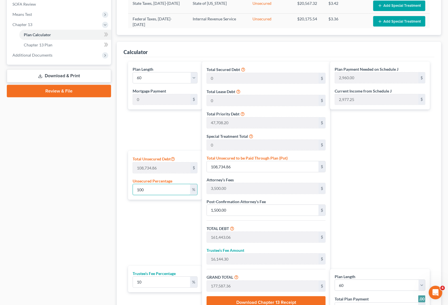
scroll to position [289, 0]
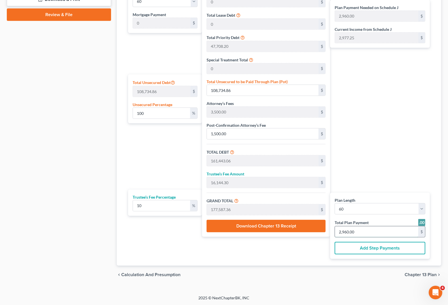
click at [362, 233] on input "2,960.00" at bounding box center [376, 232] width 83 height 11
click at [395, 159] on div "Plan Payment Needed on Schedule J 2,960.00 $ Current Income from Schedule J 2,9…" at bounding box center [381, 122] width 103 height 274
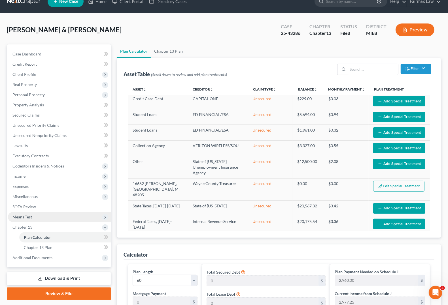
scroll to position [6, 0]
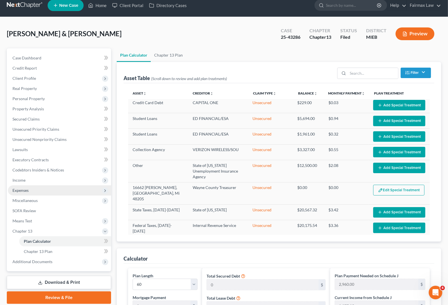
click at [25, 191] on span "Expenses" at bounding box center [20, 190] width 16 height 5
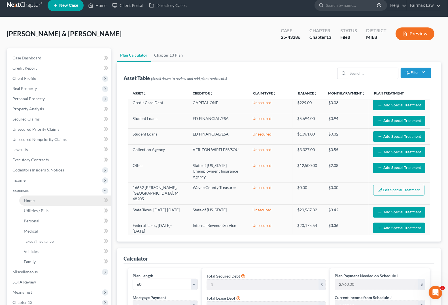
click at [35, 202] on link "Home" at bounding box center [65, 201] width 92 height 10
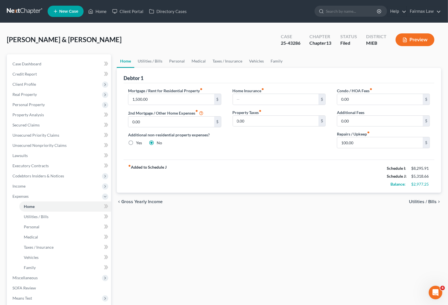
click at [425, 202] on span "Utilities / Bills" at bounding box center [423, 202] width 28 height 5
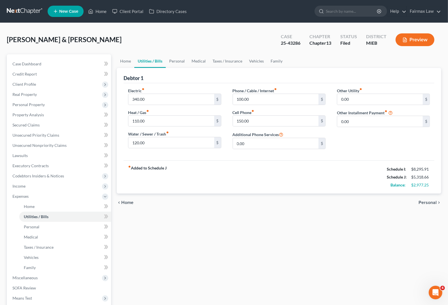
click at [298, 233] on div "Home Utilities / Bills Personal Medical Taxes / Insurance Vehicles Family Debto…" at bounding box center [279, 207] width 330 height 307
click at [156, 122] on input "110.00" at bounding box center [171, 121] width 86 height 11
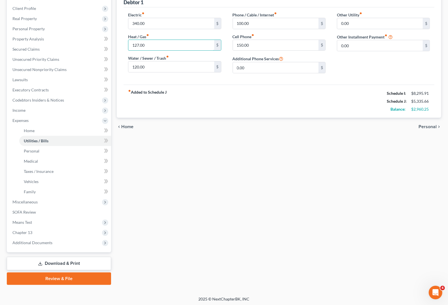
scroll to position [77, 0]
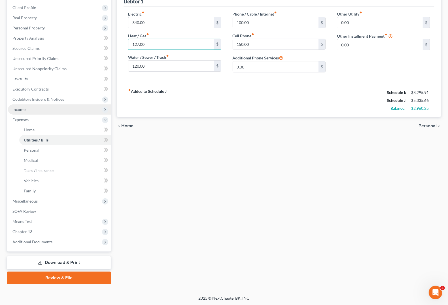
click at [21, 109] on span "Income" at bounding box center [18, 109] width 13 height 5
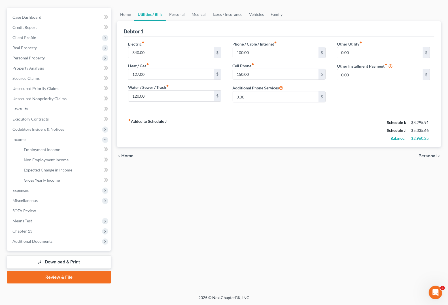
scroll to position [46, 0]
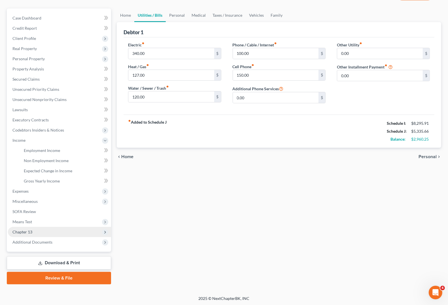
click at [20, 234] on span "Chapter 13" at bounding box center [59, 232] width 103 height 10
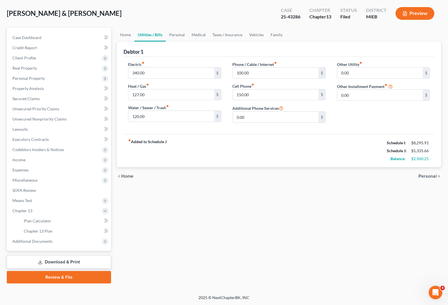
scroll to position [26, 0]
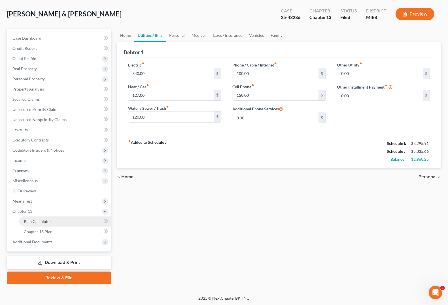
click at [29, 223] on span "Plan Calculator" at bounding box center [37, 221] width 27 height 5
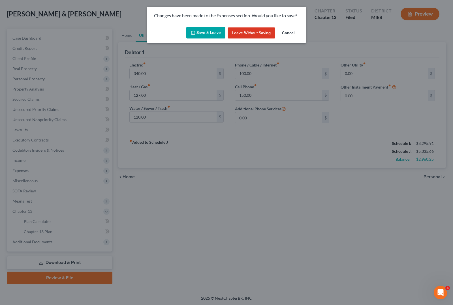
click at [202, 33] on button "Save & Leave" at bounding box center [205, 33] width 39 height 12
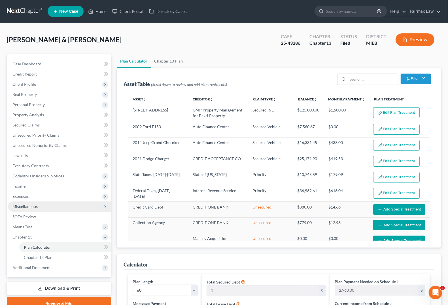
click at [19, 202] on span "Miscellaneous" at bounding box center [59, 207] width 103 height 10
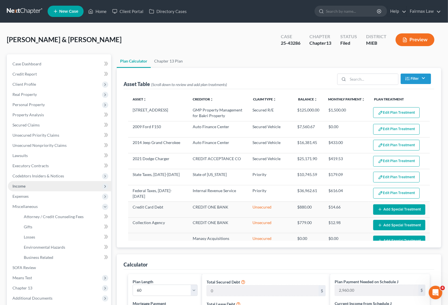
click at [22, 187] on span "Income" at bounding box center [18, 186] width 13 height 5
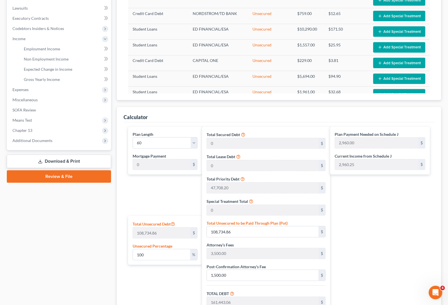
scroll to position [77, 0]
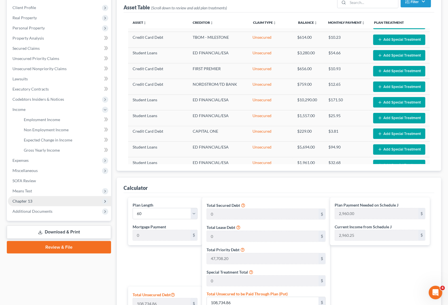
click at [30, 203] on span "Chapter 13" at bounding box center [59, 201] width 103 height 10
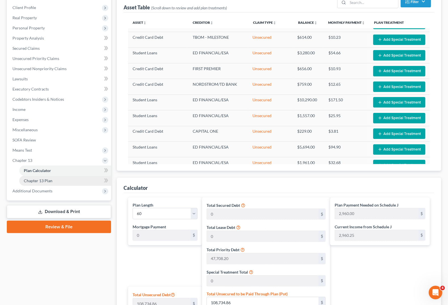
click at [35, 182] on span "Chapter 13 Plan" at bounding box center [38, 180] width 29 height 5
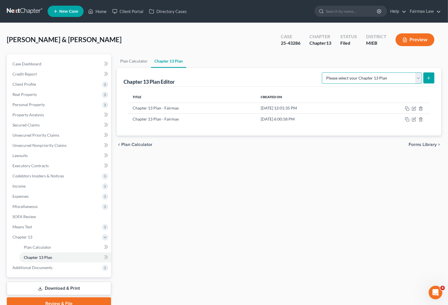
click at [419, 78] on select "Please select your Chapter 13 Plan Chapter 13 Plan - Fairmax [GEOGRAPHIC_DATA] …" at bounding box center [372, 77] width 100 height 11
click at [324, 72] on select "Please select your Chapter 13 Plan Chapter 13 Plan - Fairmax [GEOGRAPHIC_DATA] …" at bounding box center [372, 77] width 100 height 11
click at [426, 77] on icon "submit" at bounding box center [428, 78] width 5 height 5
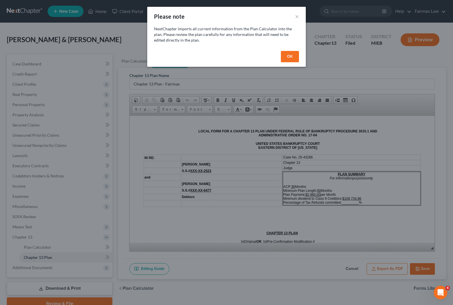
click at [290, 57] on button "OK" at bounding box center [290, 56] width 18 height 11
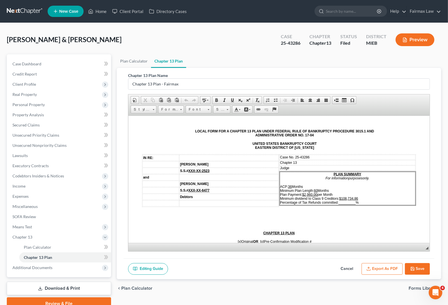
click at [418, 268] on button "Save" at bounding box center [417, 269] width 25 height 12
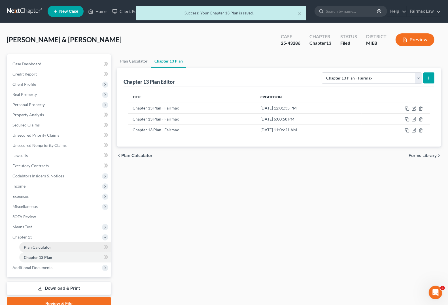
click at [37, 247] on span "Plan Calculator" at bounding box center [37, 247] width 27 height 5
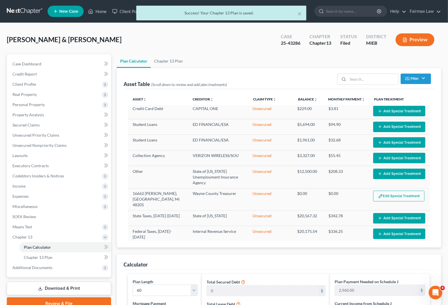
scroll to position [248, 0]
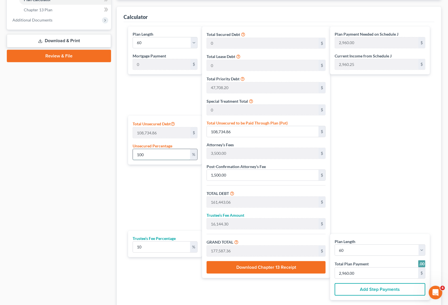
click at [154, 157] on input "100" at bounding box center [161, 154] width 57 height 11
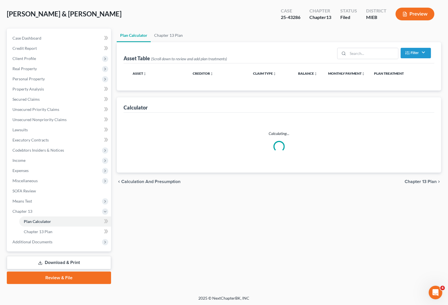
select select "59"
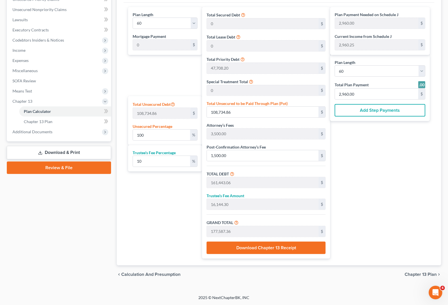
scroll to position [64, 0]
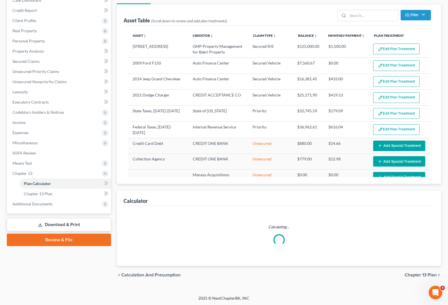
select select "59"
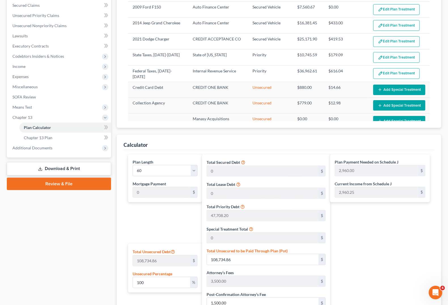
scroll to position [0, 0]
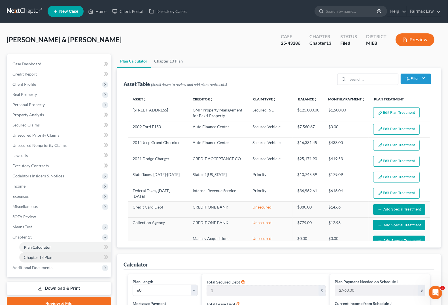
click at [37, 257] on span "Chapter 13 Plan" at bounding box center [38, 257] width 29 height 5
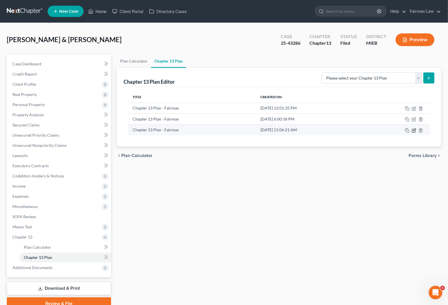
click at [415, 131] on icon "button" at bounding box center [413, 130] width 5 height 5
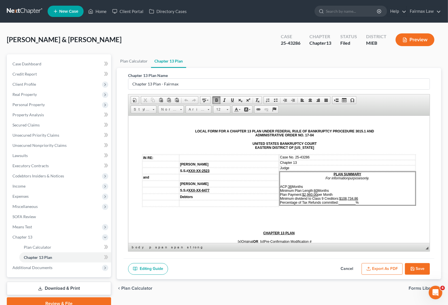
click at [305, 167] on td "Judge" at bounding box center [347, 167] width 136 height 5
click at [339, 197] on u "$108,734.86" at bounding box center [348, 199] width 19 height 4
click at [335, 200] on span "ACP: 36 Months Minimum Plan Length: 60 Months Plan Payment: $2,960.00 per Month…" at bounding box center [319, 195] width 78 height 20
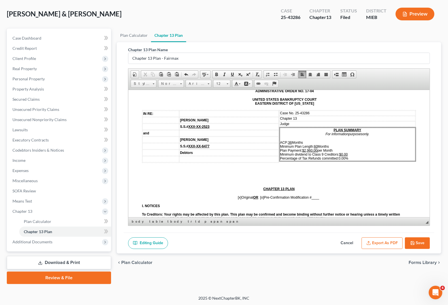
scroll to position [35, 0]
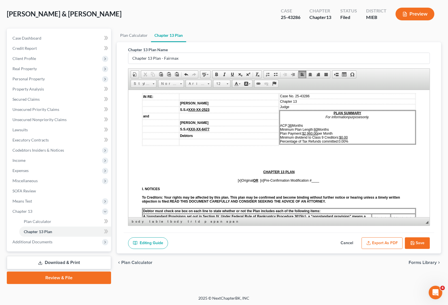
click at [310, 182] on span "[x] Original OR [o] Pre-Confirmation Modification # ____" at bounding box center [279, 180] width 82 height 4
click at [311, 181] on span "[x] Original OR [o] Pre-Confirmation Modification #2" at bounding box center [278, 180] width 76 height 4
drag, startPoint x: 312, startPoint y: 182, endPoint x: 315, endPoint y: 182, distance: 3.4
click at [315, 182] on span "[x] Original OR [o] Pre-Confirmation Modification #2" at bounding box center [278, 180] width 76 height 4
click at [242, 182] on span "[x]" at bounding box center [244, 180] width 4 height 4
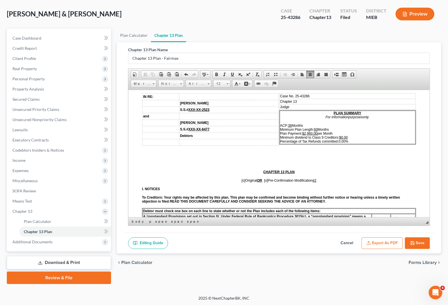
click at [264, 182] on span "[o]" at bounding box center [266, 180] width 4 height 4
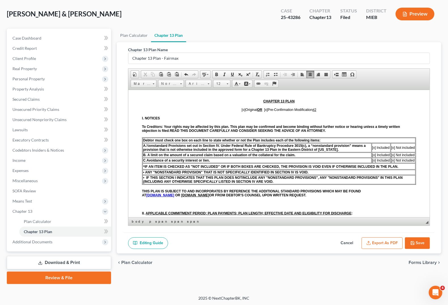
scroll to position [0, 0]
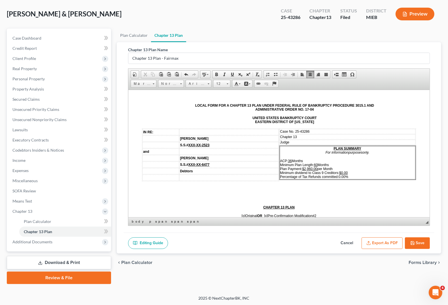
click at [334, 175] on span "ACP: 36 Months Minimum Plan Length: 60 Months Plan Payment: $2,960.00 per Month…" at bounding box center [314, 169] width 68 height 20
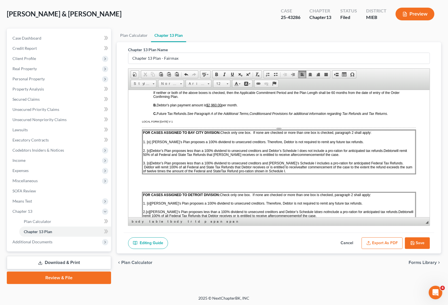
scroll to position [460, 0]
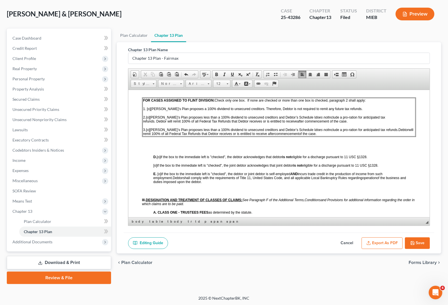
drag, startPoint x: 418, startPoint y: 244, endPoint x: 414, endPoint y: 244, distance: 4.0
click at [418, 244] on button "Save" at bounding box center [417, 244] width 25 height 12
click at [34, 224] on link "Plan Calculator" at bounding box center [65, 222] width 92 height 10
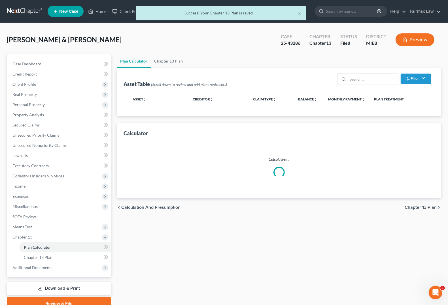
select select "59"
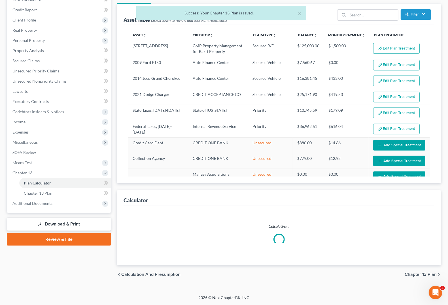
scroll to position [64, 0]
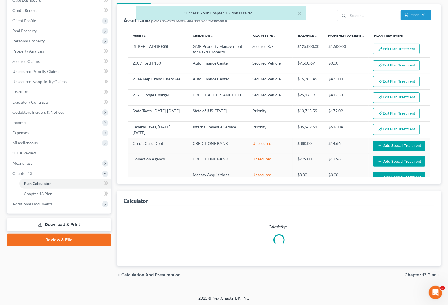
select select "59"
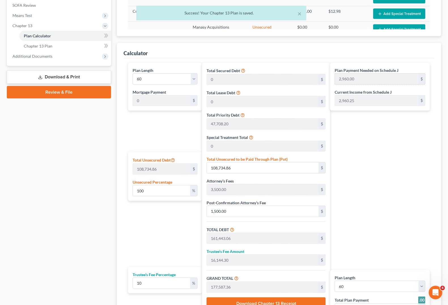
scroll to position [212, 0]
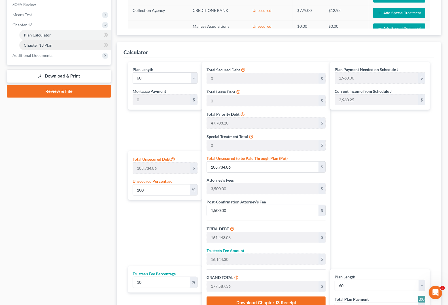
click at [54, 45] on link "Chapter 13 Plan" at bounding box center [65, 45] width 92 height 10
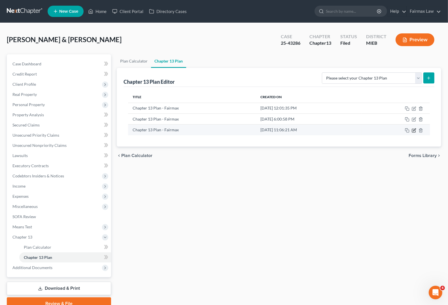
click at [414, 131] on icon "button" at bounding box center [413, 130] width 5 height 5
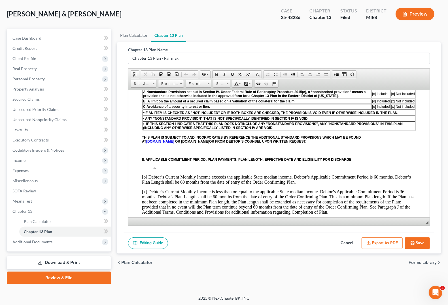
scroll to position [177, 0]
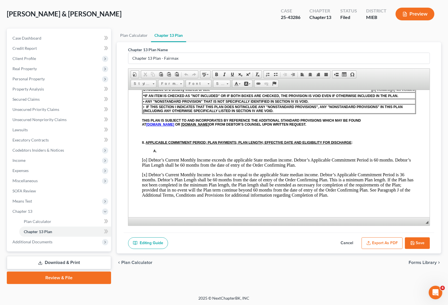
click at [143, 174] on p "[x] Debtor’s Current Monthly Income is less than or equal to the applicable Sta…" at bounding box center [279, 184] width 274 height 25
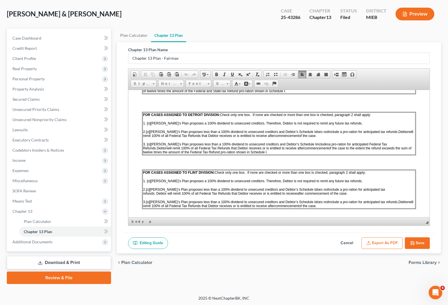
scroll to position [389, 0]
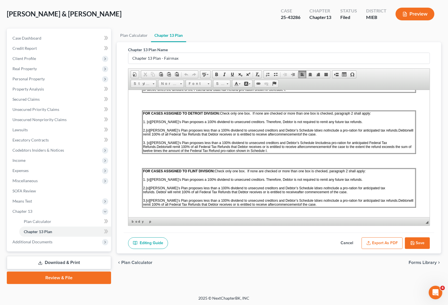
drag, startPoint x: 148, startPoint y: 133, endPoint x: 156, endPoint y: 133, distance: 8.5
click at [148, 132] on span "[o]" at bounding box center [148, 130] width 4 height 4
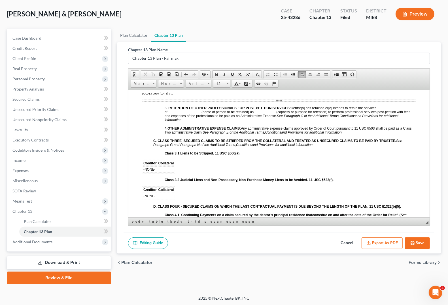
scroll to position [708, 0]
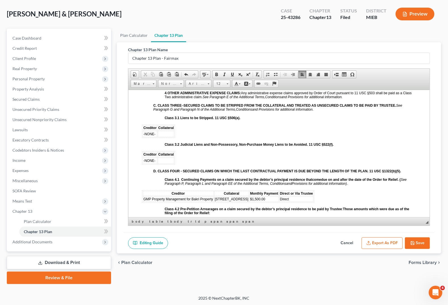
click at [293, 202] on td "Direct" at bounding box center [296, 199] width 34 height 5
click at [270, 202] on td "$1,500.00" at bounding box center [263, 199] width 29 height 5
click at [212, 201] on span "GMP Property Management for Bakri Property" at bounding box center [178, 199] width 70 height 4
click at [289, 201] on span "Direct" at bounding box center [284, 199] width 9 height 4
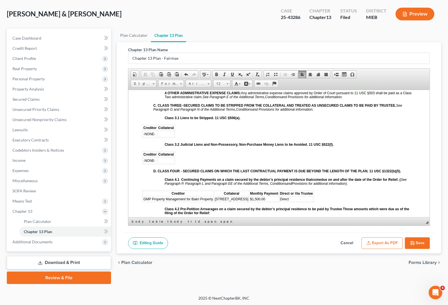
click at [313, 200] on td "Direct" at bounding box center [296, 199] width 34 height 5
click at [289, 201] on span "Direct" at bounding box center [284, 199] width 9 height 4
click at [265, 201] on span "$1,500.00" at bounding box center [257, 199] width 15 height 4
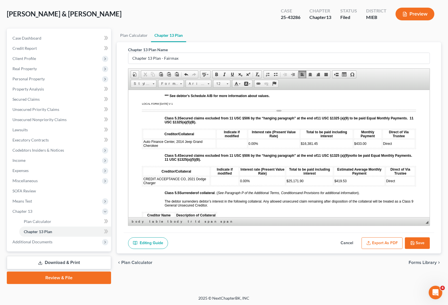
scroll to position [1026, 0]
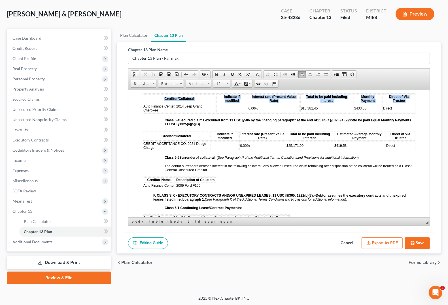
drag, startPoint x: 144, startPoint y: 118, endPoint x: 417, endPoint y: 121, distance: 273.3
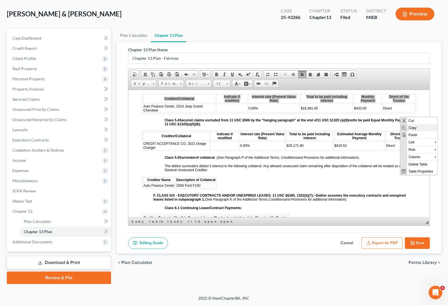
click at [410, 128] on span "Copy" at bounding box center [422, 127] width 30 height 7
copy thead "Creditor/Collateral Indicate if modified Interest rate (Present Value Rate) Tot…"
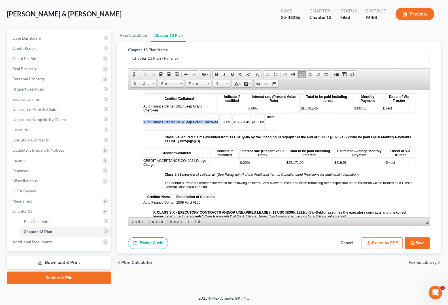
drag, startPoint x: 173, startPoint y: 137, endPoint x: 143, endPoint y: 130, distance: 30.7
click at [143, 130] on td "Auto Finance Center, 2014 Jeep Grand Cherokee" at bounding box center [181, 121] width 76 height 15
drag, startPoint x: 146, startPoint y: 129, endPoint x: 387, endPoint y: 133, distance: 241.3
click at [387, 130] on tr "Credit Acceptance 2021 Dodge Charger 0.00% $16,381.45 $433.00 Direct" at bounding box center [269, 121] width 253 height 15
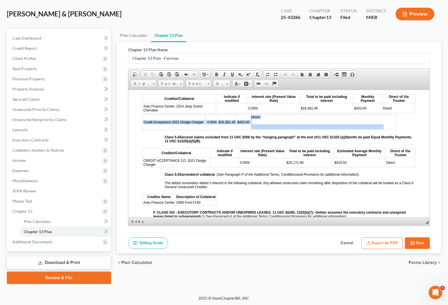
drag, startPoint x: 140, startPoint y: 131, endPoint x: 396, endPoint y: 138, distance: 255.5
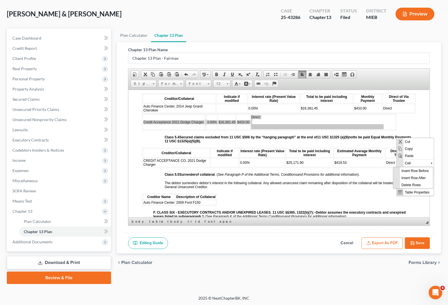
click at [406, 170] on span "Row" at bounding box center [416, 170] width 27 height 7
click at [404, 185] on span "Delete Rows" at bounding box center [416, 185] width 33 height 7
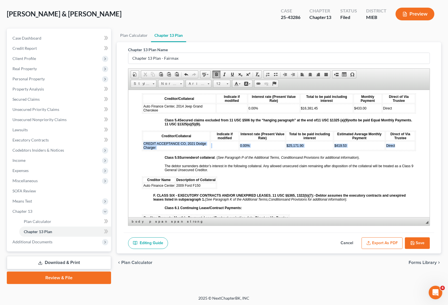
drag, startPoint x: 144, startPoint y: 155, endPoint x: 398, endPoint y: 156, distance: 254.3
click at [398, 150] on tr "CREDIT ACCEPTANCE CO, 2021 Dodge Charger 0.00% $25,171.90 $419.53 Direct" at bounding box center [279, 145] width 272 height 9
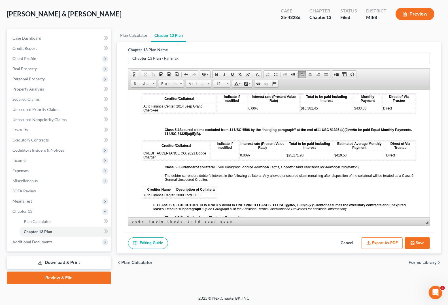
click at [168, 135] on span "Paste" at bounding box center [181, 133] width 30 height 7
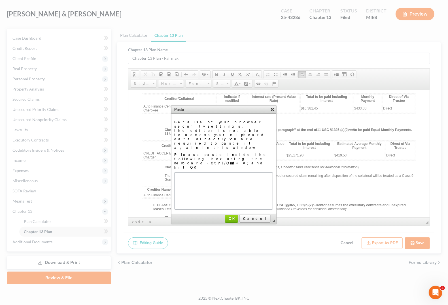
drag, startPoint x: 273, startPoint y: 112, endPoint x: 145, endPoint y: 22, distance: 156.7
click at [273, 112] on link "X" at bounding box center [272, 109] width 6 height 6
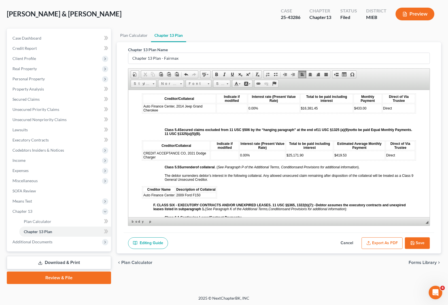
drag, startPoint x: 142, startPoint y: 162, endPoint x: 236, endPoint y: 166, distance: 94.7
click table "Creditor/Collateral Indicate if modified Interest rate (Present Value Rate) Tot…"
click at [165, 130] on p at bounding box center [290, 132] width 251 height 8
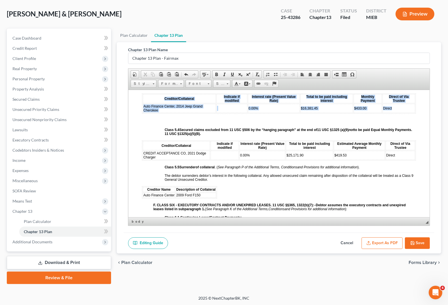
drag, startPoint x: 141, startPoint y: 116, endPoint x: 403, endPoint y: 126, distance: 262.1
drag, startPoint x: 143, startPoint y: 117, endPoint x: 389, endPoint y: 126, distance: 246.8
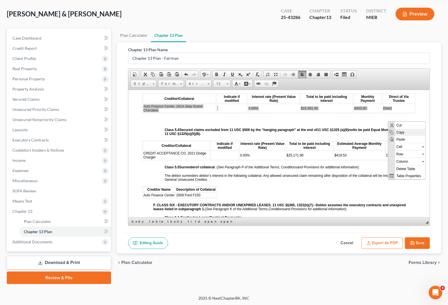
click at [398, 134] on span "Copy" at bounding box center [409, 132] width 30 height 7
copy body "Auto Finance Center, 2014 Jeep Grand Cherokee 0.00% $16,381.45 $433.00 Direct"
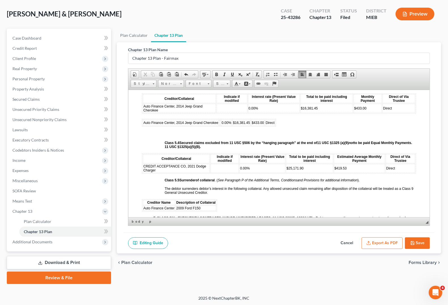
click at [219, 126] on td at bounding box center [219, 122] width 1 height 6
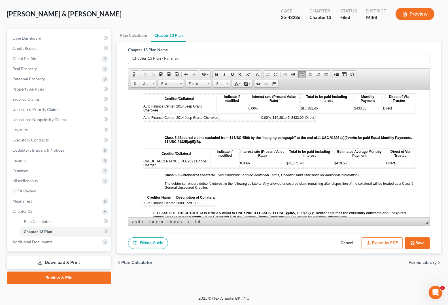
click at [305, 119] on span "Direct" at bounding box center [309, 118] width 9 height 4
drag, startPoint x: 303, startPoint y: 128, endPoint x: 307, endPoint y: 128, distance: 3.7
click at [304, 121] on tr "Auto Finance Center, 2014 Jeep Grand Cherokee 0.00% $16,381.45 $433.00 Direct" at bounding box center [229, 117] width 172 height 6
click at [314, 119] on span "Direct" at bounding box center [309, 118] width 9 height 4
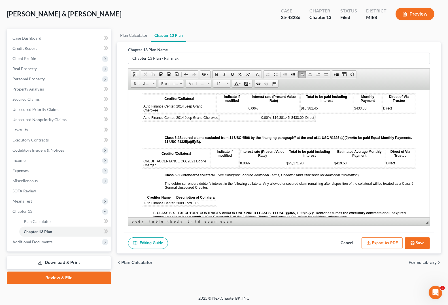
click at [291, 119] on span "$433.00" at bounding box center [297, 118] width 12 height 4
click at [291, 119] on span "$ 433.00" at bounding box center [299, 118] width 16 height 4
click at [261, 119] on span "0.00%" at bounding box center [266, 118] width 10 height 4
click at [219, 121] on td at bounding box center [239, 117] width 41 height 6
click at [261, 119] on span "0.00%" at bounding box center [266, 118] width 10 height 4
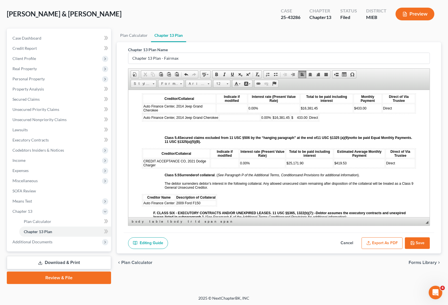
click at [234, 121] on td at bounding box center [239, 117] width 41 height 6
click at [235, 121] on td at bounding box center [239, 117] width 41 height 6
click at [328, 119] on span "Direct" at bounding box center [323, 118] width 9 height 4
click at [328, 121] on tr "Auto Finance Center, 2014 Jeep Grand Cherokee 0.00% $16,381.45 $ 433.00 Direct" at bounding box center [236, 117] width 186 height 6
click at [318, 121] on td "$ 433.00" at bounding box center [309, 117] width 17 height 6
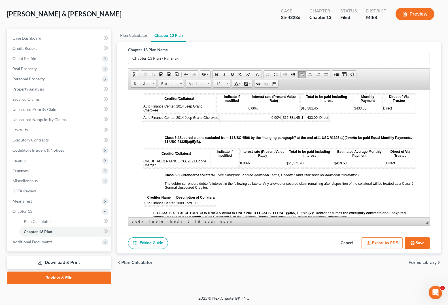
click at [318, 121] on td "$ 433.00" at bounding box center [309, 117] width 17 height 6
drag, startPoint x: 144, startPoint y: 131, endPoint x: 403, endPoint y: 135, distance: 258.8
click at [328, 121] on tr "Auto Finance Center, 2014 Jeep Grand Cherokee 0.00% $16,381.45 $ 433.00 Direct" at bounding box center [236, 117] width 186 height 6
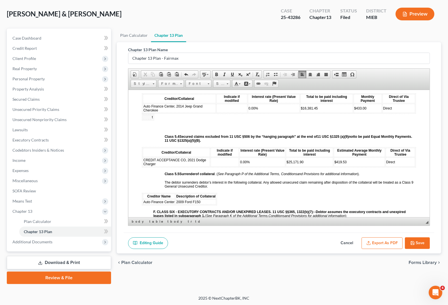
click at [150, 147] on table "t" at bounding box center [279, 157] width 274 height 20
click at [162, 147] on span "Row" at bounding box center [170, 148] width 27 height 7
click at [195, 157] on span "Insert Row After" at bounding box center [210, 155] width 33 height 7
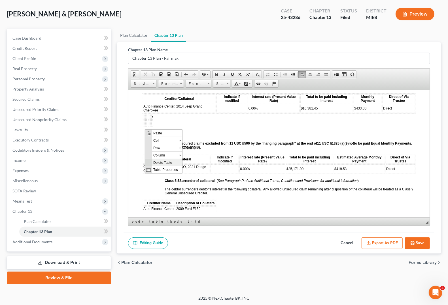
click at [157, 164] on span "Delete Table" at bounding box center [166, 162] width 30 height 7
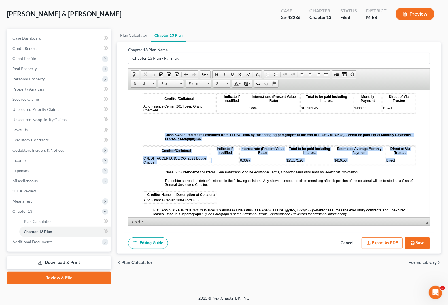
drag, startPoint x: 140, startPoint y: 159, endPoint x: 408, endPoint y: 175, distance: 268.1
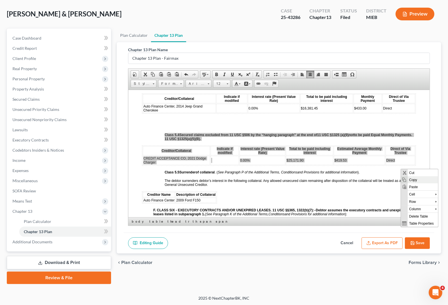
click at [412, 179] on span "Copy" at bounding box center [422, 179] width 30 height 7
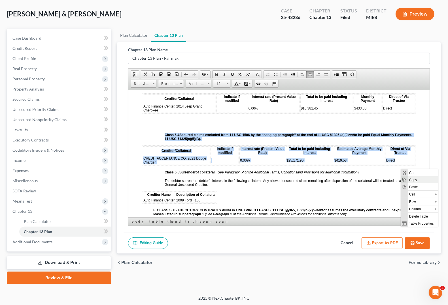
copy body "Class 5.4 Secured claims excluded from 11 USC §506 by the “hanging paragraph” a…"
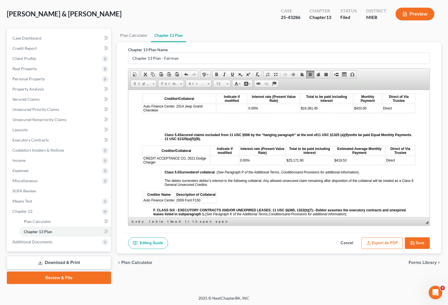
click at [174, 131] on span "Paste" at bounding box center [180, 132] width 30 height 7
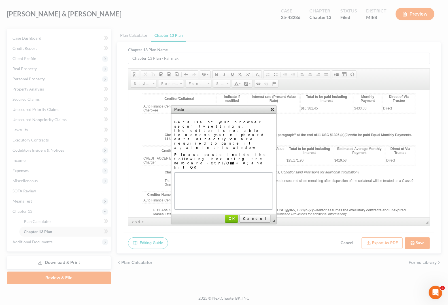
click at [274, 109] on link "X" at bounding box center [272, 109] width 6 height 6
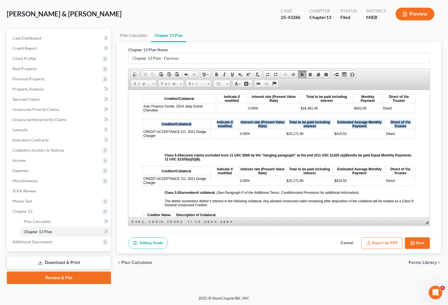
drag, startPoint x: 147, startPoint y: 133, endPoint x: 404, endPoint y: 134, distance: 256.3
click at [404, 129] on tr "Creditor/Collateral Indicate if modified Interest rate (Present Value Rate) Tot…" at bounding box center [279, 123] width 272 height 9
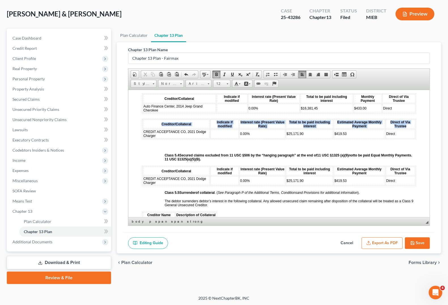
drag, startPoint x: 148, startPoint y: 134, endPoint x: 403, endPoint y: 136, distance: 254.9
click at [403, 129] on tr "Creditor/Collateral Indicate if modified Interest rate (Present Value Rate) Tot…" at bounding box center [279, 123] width 272 height 9
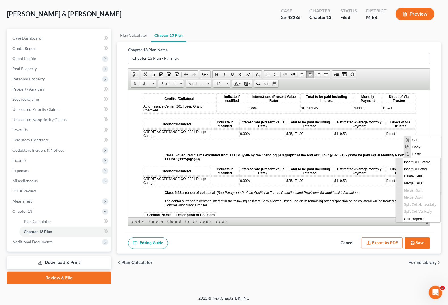
click p
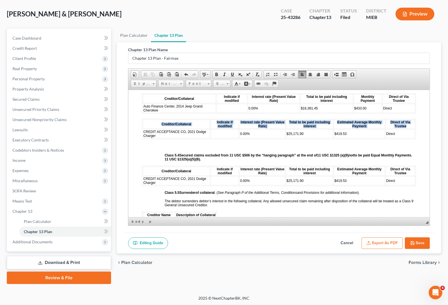
drag, startPoint x: 150, startPoint y: 133, endPoint x: 404, endPoint y: 135, distance: 254.3
click at [404, 129] on tr "Creditor/Collateral Indicate if modified Interest rate (Present Value Rate) Tot…" at bounding box center [279, 123] width 272 height 9
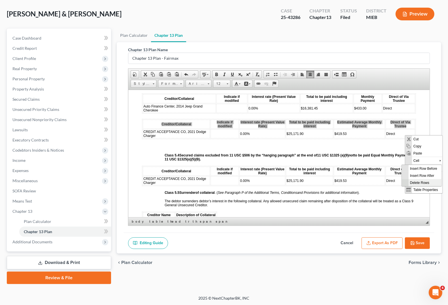
click at [416, 183] on span "Delete Rows" at bounding box center [424, 182] width 33 height 7
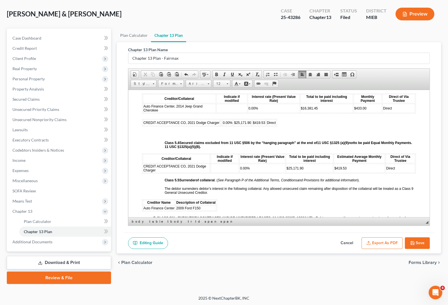
click at [221, 126] on td at bounding box center [220, 122] width 1 height 6
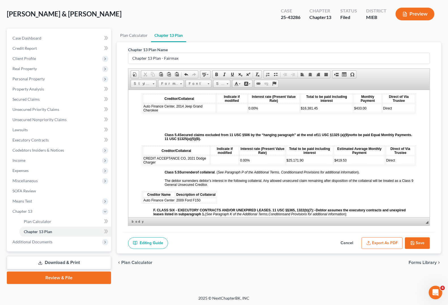
click at [163, 133] on span "Paste" at bounding box center [167, 131] width 30 height 7
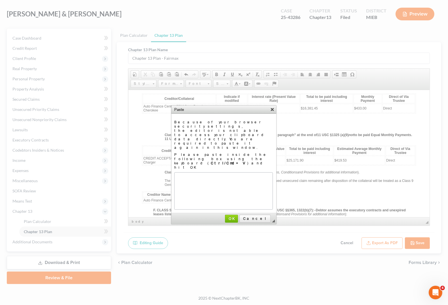
click at [272, 107] on link "X" at bounding box center [272, 109] width 6 height 6
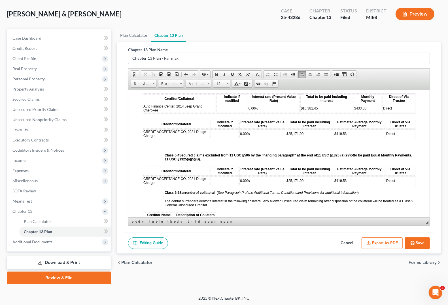
drag, startPoint x: 149, startPoint y: 135, endPoint x: 196, endPoint y: 134, distance: 47.6
click at [196, 129] on th "Creditor/Collateral" at bounding box center [176, 123] width 67 height 9
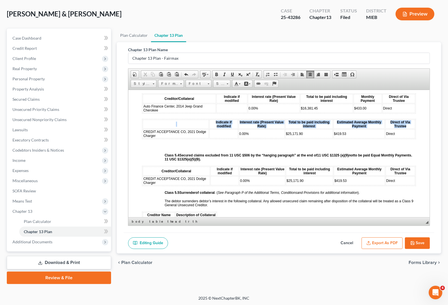
drag, startPoint x: 196, startPoint y: 134, endPoint x: 406, endPoint y: 135, distance: 209.5
click at [406, 129] on tr "Indicate if modified Interest rate (Present Value Rate) Total to be paid includ…" at bounding box center [279, 123] width 272 height 9
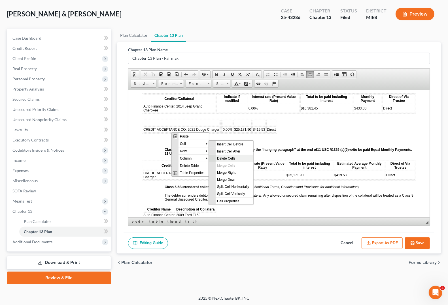
click at [227, 156] on span "Delete Cells" at bounding box center [234, 158] width 38 height 7
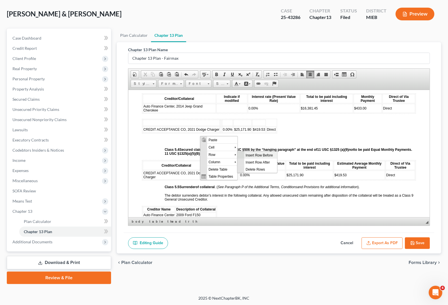
click at [274, 153] on span "Insert Row Before" at bounding box center [260, 154] width 33 height 7
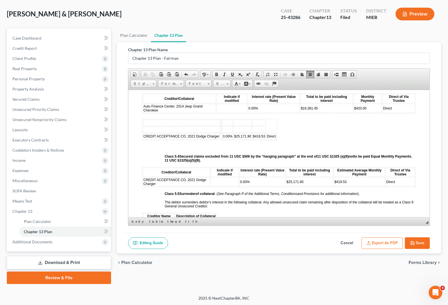
click at [180, 126] on th at bounding box center [181, 122] width 77 height 6
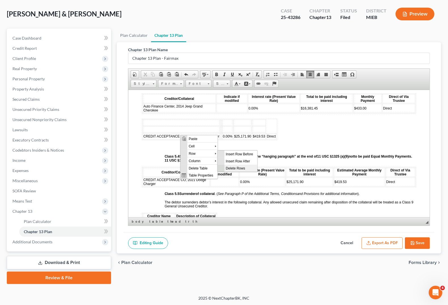
click at [247, 168] on span "Delete Rows" at bounding box center [240, 168] width 33 height 7
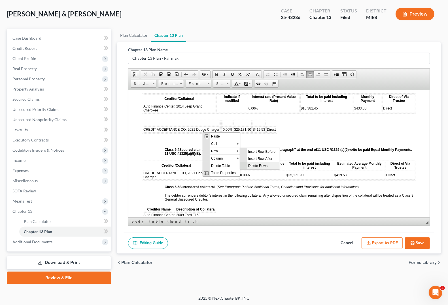
click at [261, 166] on span "Delete Rows" at bounding box center [262, 165] width 33 height 7
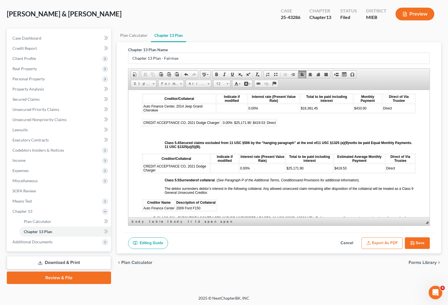
click p
click at [219, 126] on td "CREDIT ACCEPTANCE CO, 2021 Dodge Charger" at bounding box center [181, 122] width 77 height 6
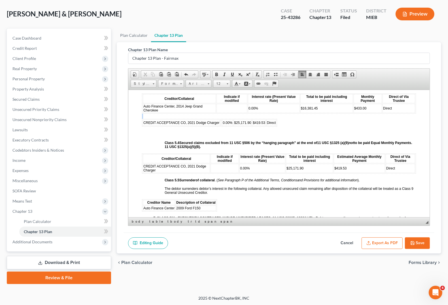
drag, startPoint x: 302, startPoint y: 133, endPoint x: 231, endPoint y: 216, distance: 109.5
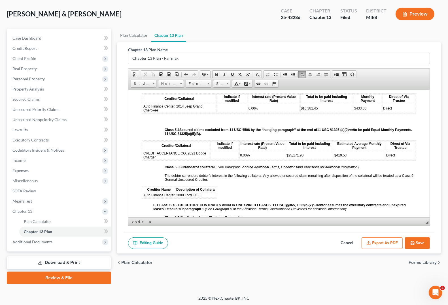
drag, startPoint x: 140, startPoint y: 125, endPoint x: 326, endPoint y: 196, distance: 199.1
click at [381, 244] on button "Export as PDF" at bounding box center [381, 244] width 41 height 12
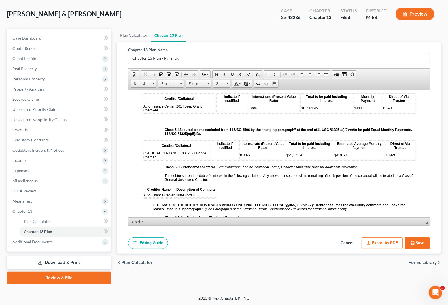
scroll to position [1023, 0]
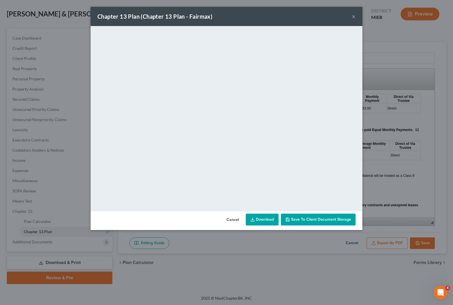
click at [353, 19] on button "×" at bounding box center [354, 16] width 4 height 7
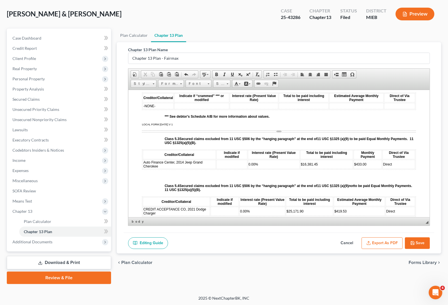
scroll to position [956, 0]
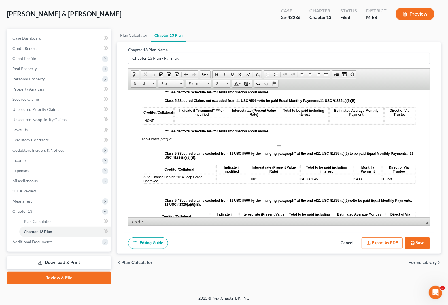
click at [411, 245] on icon "button" at bounding box center [412, 243] width 3 height 3
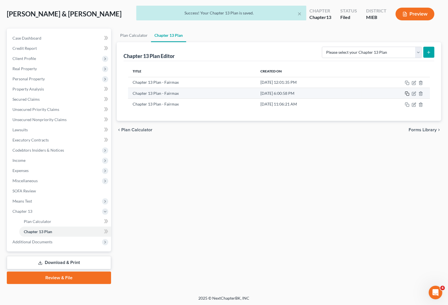
click at [407, 94] on icon "button" at bounding box center [407, 93] width 5 height 5
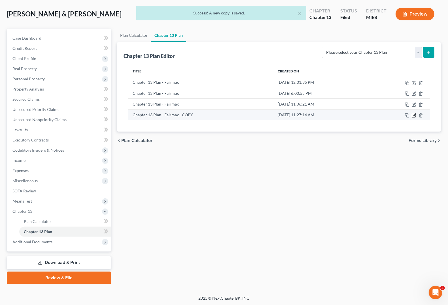
click at [415, 116] on icon "button" at bounding box center [413, 115] width 5 height 5
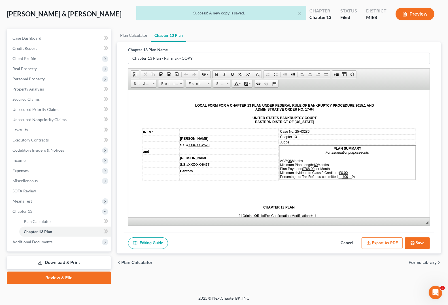
scroll to position [0, 0]
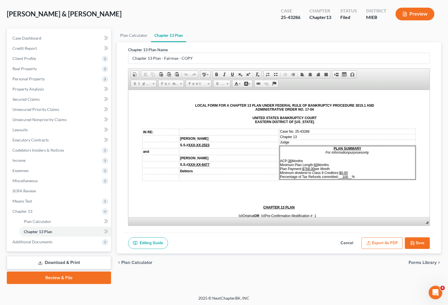
click at [303, 167] on u "$768.00" at bounding box center [308, 169] width 12 height 4
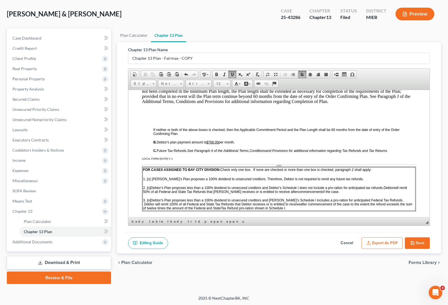
scroll to position [283, 0]
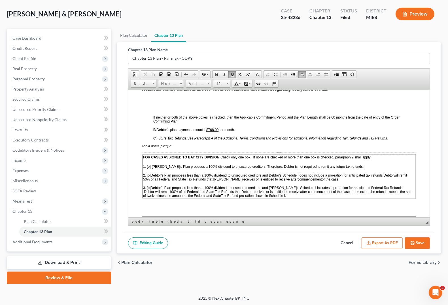
click at [210, 131] on u "$768.00" at bounding box center [212, 130] width 12 height 4
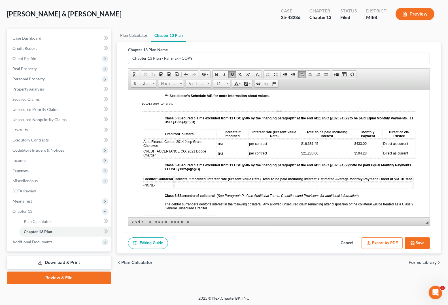
scroll to position [1026, 0]
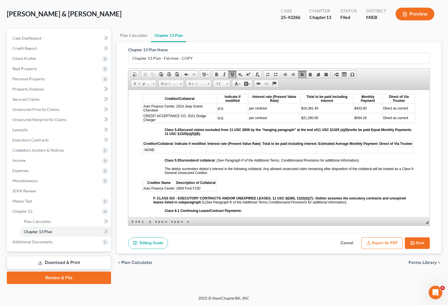
click at [213, 191] on td "2009 Ford F150" at bounding box center [196, 188] width 40 height 5
click at [176, 191] on td "2009 Ford F150" at bounding box center [196, 188] width 40 height 5
click at [216, 185] on th "Description of Collateral" at bounding box center [196, 182] width 40 height 5
click at [173, 185] on th "Creditor Name" at bounding box center [159, 182] width 32 height 5
click at [216, 185] on th "Description of Collateral" at bounding box center [196, 182] width 40 height 5
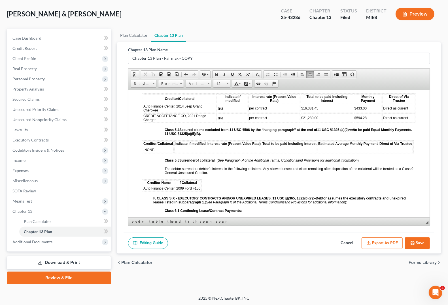
click at [201, 185] on th "f Collateral" at bounding box center [188, 182] width 25 height 5
click at [216, 191] on td "2009 Ford F150" at bounding box center [196, 188] width 40 height 5
click at [200, 190] on span "2009 Ford F150" at bounding box center [188, 188] width 24 height 4
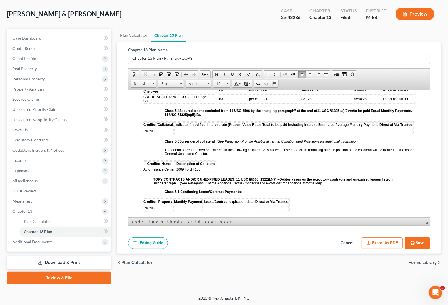
scroll to position [1062, 0]
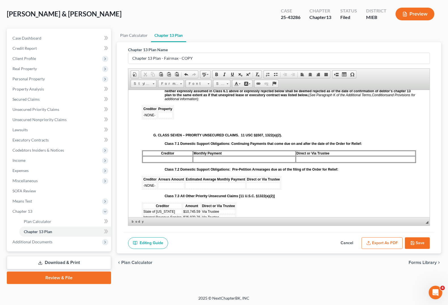
scroll to position [1239, 0]
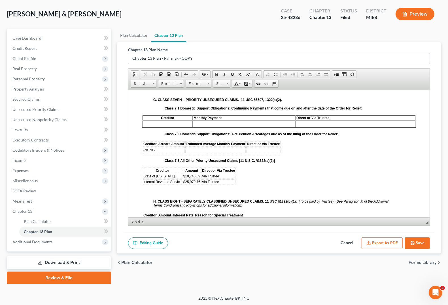
click at [176, 179] on td "State of [US_STATE]" at bounding box center [162, 176] width 39 height 5
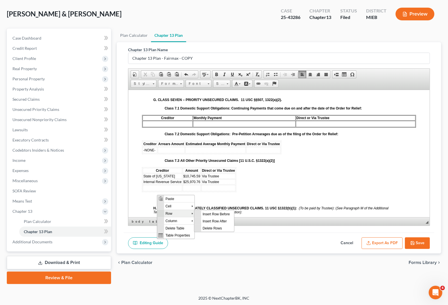
scroll to position [0, 0]
click at [220, 229] on span "Delete Rows" at bounding box center [217, 228] width 33 height 7
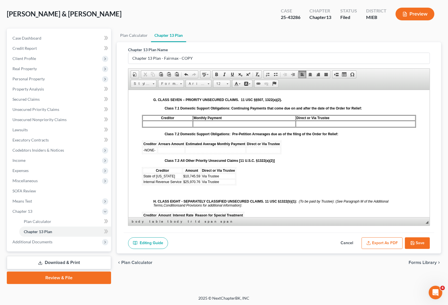
click at [185, 184] on span "$25,970.76" at bounding box center [191, 182] width 17 height 4
click at [200, 179] on td "$10,745.59" at bounding box center [192, 176] width 18 height 5
click at [183, 178] on span "$10,745.59" at bounding box center [191, 176] width 17 height 4
click at [183, 184] on span "$36,962.61" at bounding box center [191, 182] width 17 height 4
click at [200, 178] on span "$10,745.59" at bounding box center [191, 176] width 17 height 4
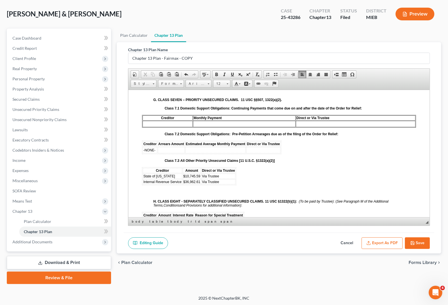
click at [200, 184] on span "$36,962.61" at bounding box center [191, 182] width 17 height 4
click at [219, 178] on span "Via Trustee" at bounding box center [210, 176] width 17 height 4
click at [219, 184] on span "Via Trustee" at bounding box center [210, 182] width 17 height 4
click at [219, 178] on span "Via Trustee" at bounding box center [210, 176] width 17 height 4
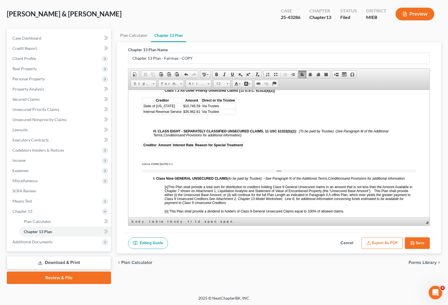
scroll to position [1310, 0]
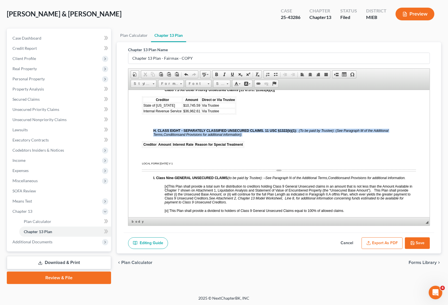
drag, startPoint x: 141, startPoint y: 152, endPoint x: 249, endPoint y: 153, distance: 107.6
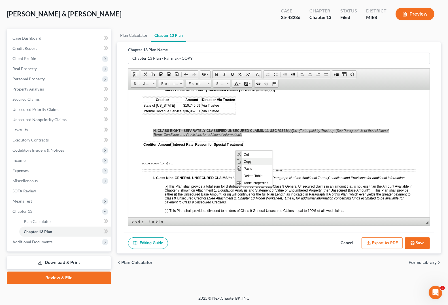
click at [247, 161] on span "Copy" at bounding box center [257, 161] width 30 height 7
copy p "H. CLASS EIGHT - SEPARATELY CLASSIFIED UNSECURED CLAIMS. 11 USC §1322(b)(1): (T…"
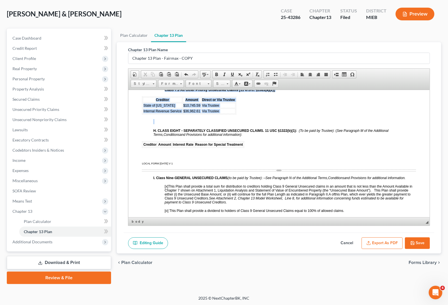
drag, startPoint x: 141, startPoint y: 120, endPoint x: 311, endPoint y: 126, distance: 170.0
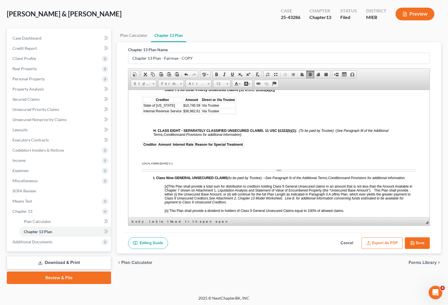
drag, startPoint x: 140, startPoint y: 157, endPoint x: 151, endPoint y: 158, distance: 11.3
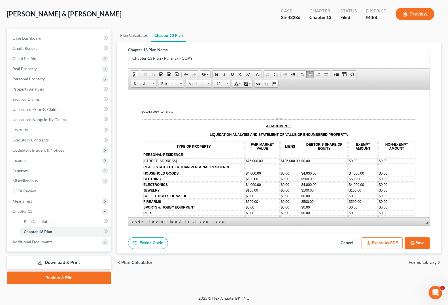
scroll to position [1699, 0]
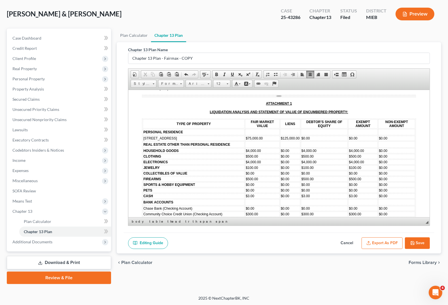
click at [258, 182] on td "$500.00" at bounding box center [262, 178] width 35 height 5
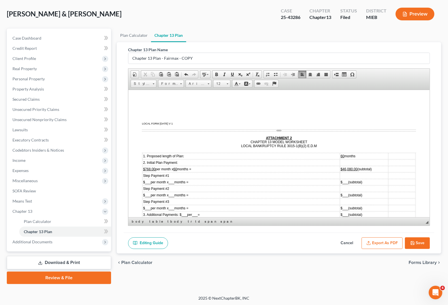
scroll to position [1911, 0]
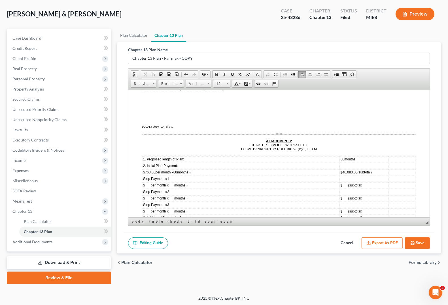
click at [144, 174] on u "$768.00" at bounding box center [149, 172] width 12 height 4
click at [340, 174] on u "$46,080.00" at bounding box center [348, 172] width 17 height 4
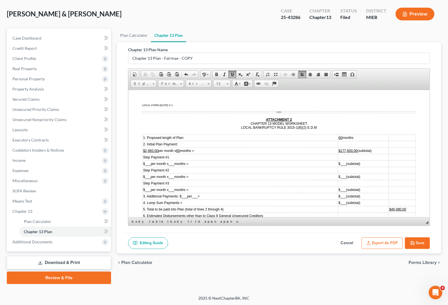
scroll to position [1982, 0]
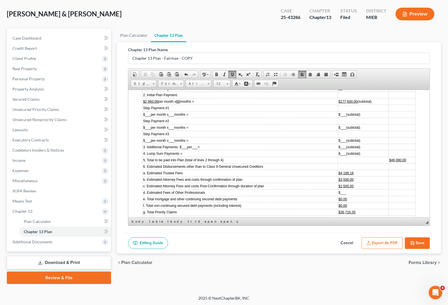
click at [389, 162] on u "$46,080.00" at bounding box center [397, 160] width 17 height 4
click at [355, 176] on td "$4,189.18" at bounding box center [361, 173] width 50 height 6
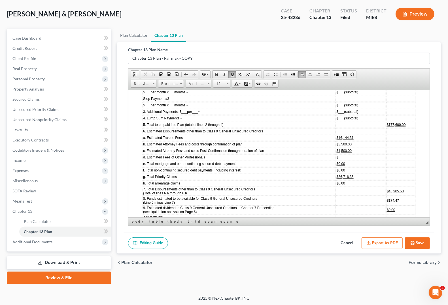
click at [357, 180] on td "$36,716.35" at bounding box center [361, 177] width 50 height 6
click at [400, 196] on td "$45,905.53" at bounding box center [400, 191] width 29 height 9
click at [398, 205] on td "$174.47" at bounding box center [400, 200] width 29 height 9
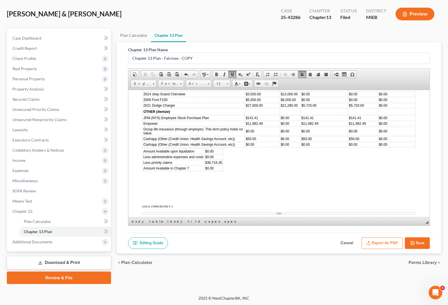
scroll to position [1805, 0]
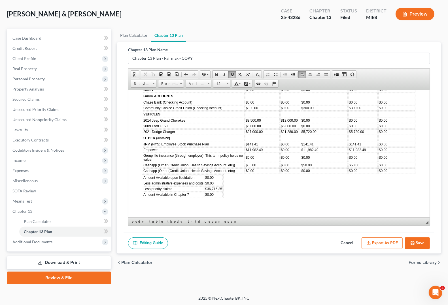
click at [203, 197] on td "Amount Available in Chapter 7" at bounding box center [173, 194] width 61 height 5
click at [206, 191] on span "$36,716.35" at bounding box center [213, 189] width 17 height 4
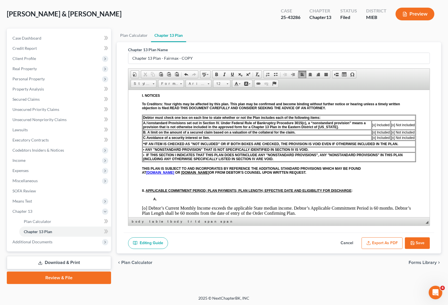
scroll to position [0, 0]
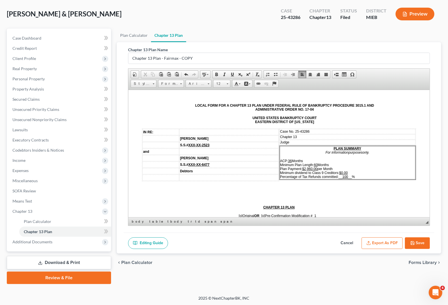
click at [315, 142] on td "Judge" at bounding box center [347, 142] width 136 height 5
click at [355, 169] on p "ACP: 36 Months Minimum Plan Length: 60 Months Plan Payment: $2,960.00 per Month…" at bounding box center [347, 169] width 135 height 20
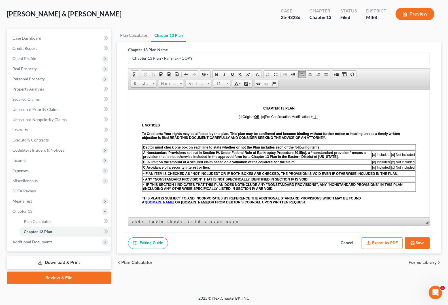
scroll to position [106, 0]
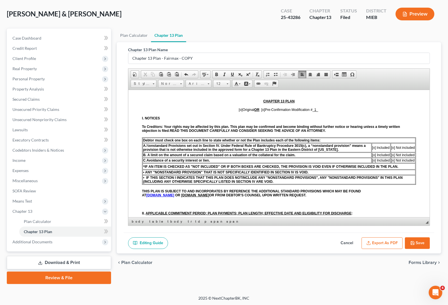
click at [314, 111] on u "1" at bounding box center [315, 110] width 2 height 4
drag, startPoint x: 312, startPoint y: 109, endPoint x: 317, endPoint y: 109, distance: 4.8
click at [317, 109] on p "[o] Original OR [x] Pre-Confirmation Modification #2" at bounding box center [279, 110] width 274 height 4
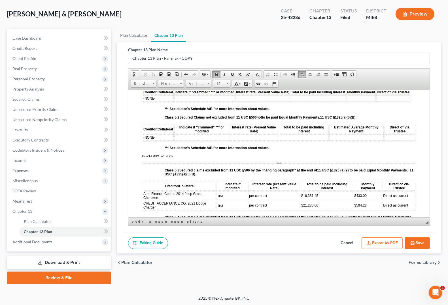
scroll to position [956, 0]
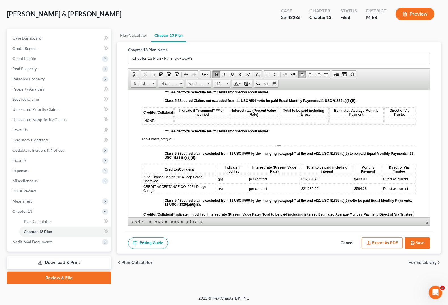
click at [324, 193] on td "$21,280.00" at bounding box center [326, 188] width 53 height 9
click at [363, 193] on td "$594.28" at bounding box center [368, 188] width 28 height 9
click at [301, 191] on span "$5,171.90" at bounding box center [308, 189] width 15 height 4
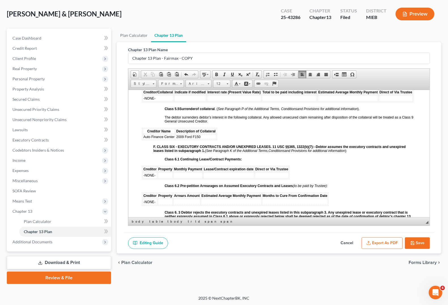
scroll to position [1062, 0]
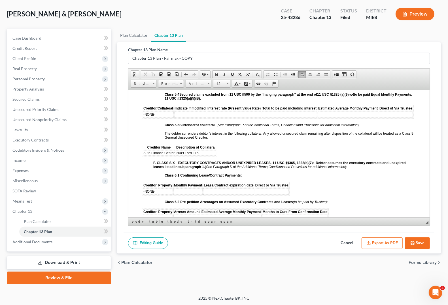
click at [175, 155] on td "Auto Finance Center" at bounding box center [159, 152] width 32 height 5
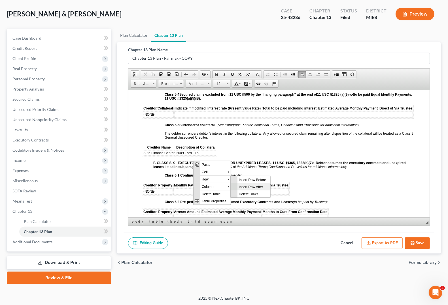
click at [242, 189] on span "Insert Row After" at bounding box center [253, 186] width 33 height 7
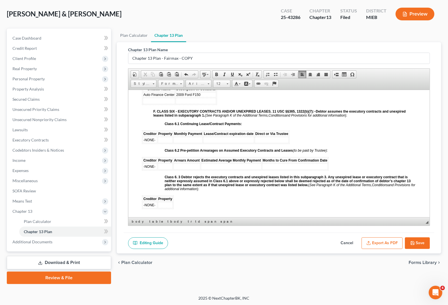
scroll to position [1133, 0]
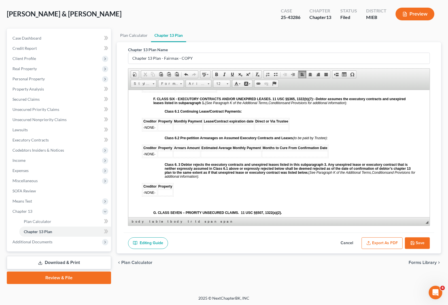
click at [158, 131] on td at bounding box center [165, 127] width 15 height 6
click at [155, 129] on span "-NONE-" at bounding box center [149, 127] width 12 height 4
click at [223, 131] on td at bounding box center [221, 127] width 15 height 6
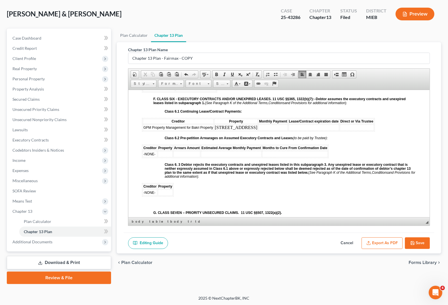
click at [272, 131] on td at bounding box center [272, 127] width 29 height 6
click at [294, 131] on td at bounding box center [313, 127] width 51 height 6
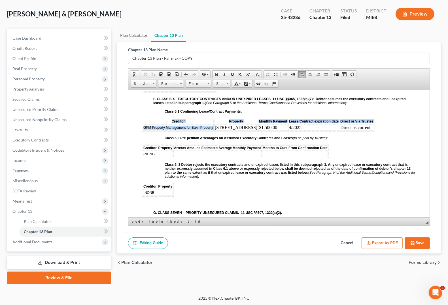
drag, startPoint x: 214, startPoint y: 135, endPoint x: 371, endPoint y: 135, distance: 156.9
click at [225, 84] on span "Size" at bounding box center [218, 83] width 11 height 7
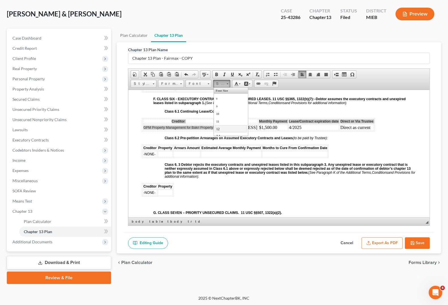
click at [222, 131] on link "12" at bounding box center [230, 128] width 32 height 7
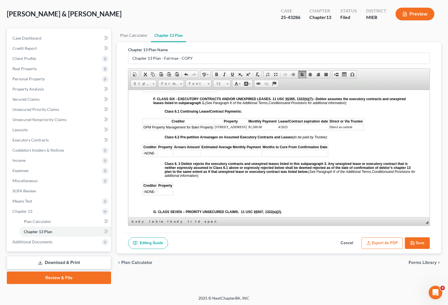
drag, startPoint x: 366, startPoint y: 155, endPoint x: 357, endPoint y: 153, distance: 8.7
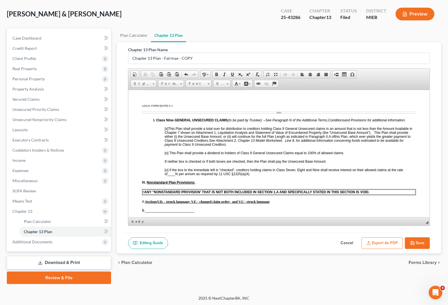
scroll to position [1380, 0]
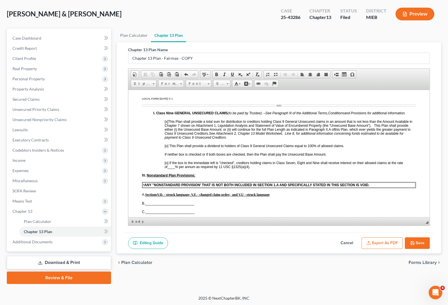
click at [420, 243] on button "Save" at bounding box center [417, 244] width 25 height 12
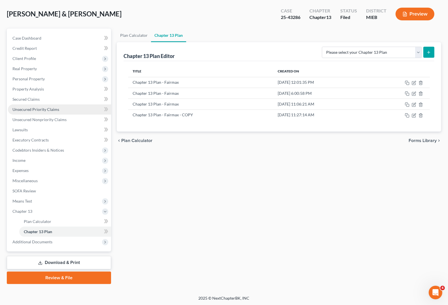
click at [33, 111] on span "Unsecured Priority Claims" at bounding box center [35, 109] width 47 height 5
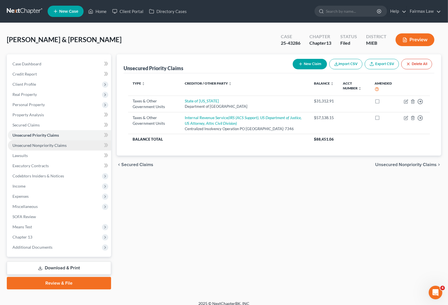
click at [33, 148] on link "Unsecured Nonpriority Claims" at bounding box center [59, 145] width 103 height 10
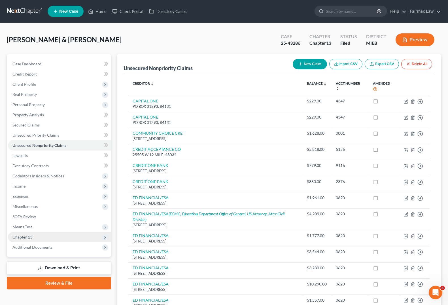
click at [16, 233] on span "Chapter 13" at bounding box center [59, 237] width 103 height 10
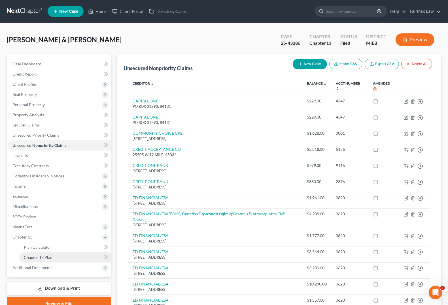
click at [36, 256] on span "Chapter 13 Plan" at bounding box center [38, 257] width 29 height 5
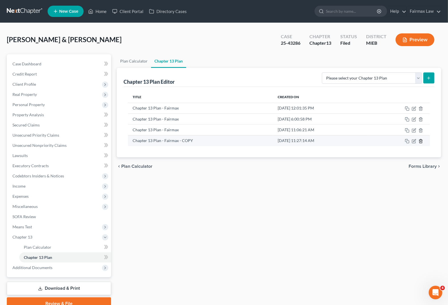
click at [421, 142] on icon "button" at bounding box center [420, 141] width 5 height 5
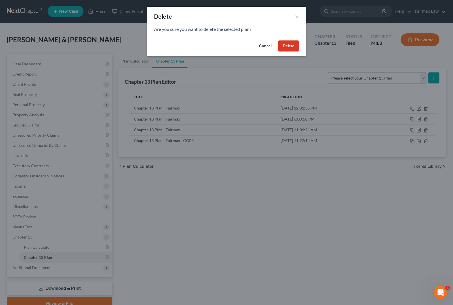
click at [288, 48] on button "Delete" at bounding box center [288, 45] width 21 height 11
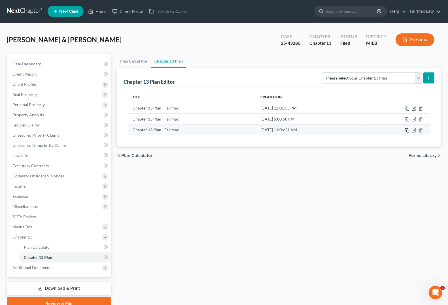
click at [405, 131] on icon "button" at bounding box center [406, 130] width 3 height 3
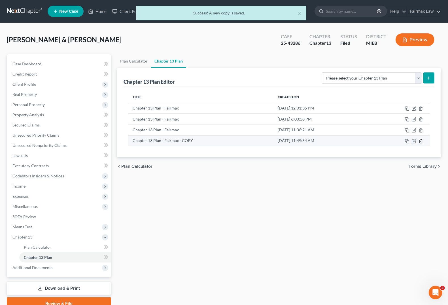
click at [421, 142] on icon "button" at bounding box center [420, 141] width 5 height 5
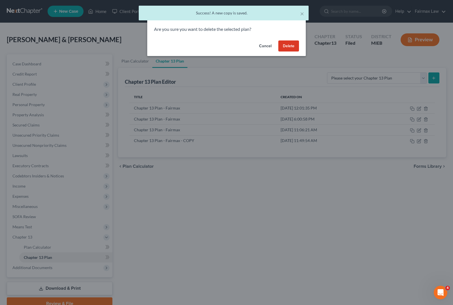
click at [292, 43] on button "Delete" at bounding box center [288, 45] width 21 height 11
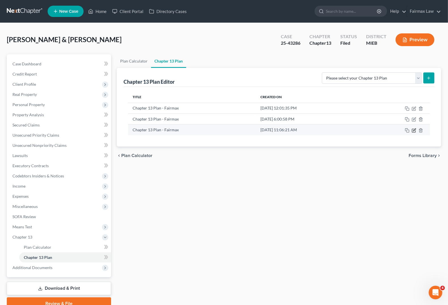
click at [414, 129] on icon "button" at bounding box center [413, 130] width 5 height 5
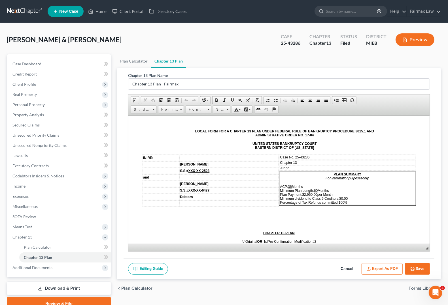
click at [315, 166] on td "Judge" at bounding box center [347, 167] width 136 height 5
click at [339, 197] on u "$0.00" at bounding box center [343, 199] width 8 height 4
drag, startPoint x: 335, startPoint y: 200, endPoint x: 345, endPoint y: 200, distance: 9.9
click at [345, 200] on p "ACP: 36 Months Minimum Plan Length: 60 Months Plan Payment: $2,960.00 per Month…" at bounding box center [347, 195] width 135 height 20
click at [347, 200] on p "ACP: 36 Months Minimum Plan Length: 60 Months Plan Payment: $2,960.00 per Month…" at bounding box center [347, 195] width 135 height 20
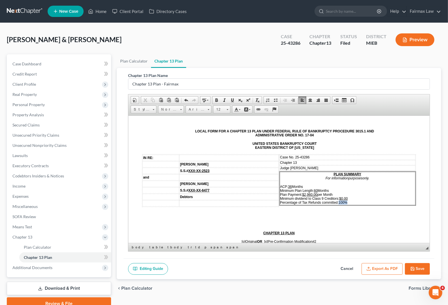
drag, startPoint x: 336, startPoint y: 200, endPoint x: 345, endPoint y: 202, distance: 9.4
click at [345, 202] on p "ACP: 36 Months Minimum Plan Length: 60 Months Plan Payment: $2,960.00 per Month…" at bounding box center [347, 195] width 135 height 20
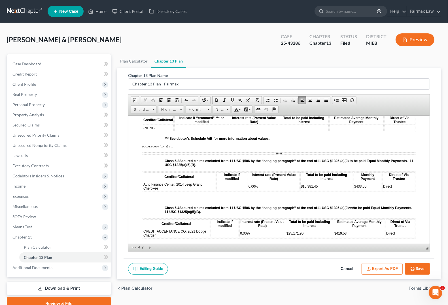
scroll to position [991, 0]
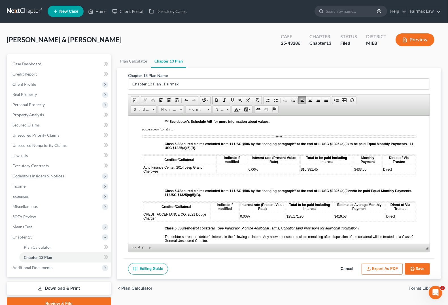
click at [252, 184] on p at bounding box center [290, 181] width 251 height 5
click at [229, 184] on p at bounding box center [290, 181] width 251 height 5
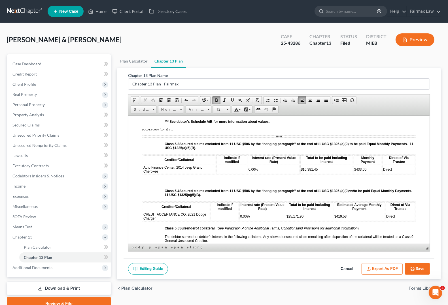
click at [212, 174] on td "Auto Finance Center, 2014 Jeep Grand Cherokee" at bounding box center [179, 169] width 73 height 9
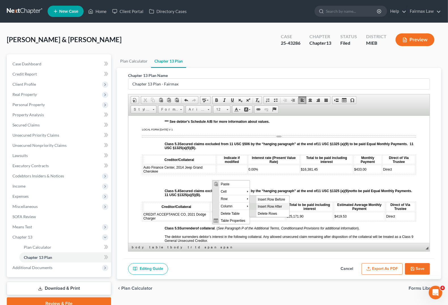
click at [271, 205] on span "Insert Row After" at bounding box center [272, 206] width 33 height 7
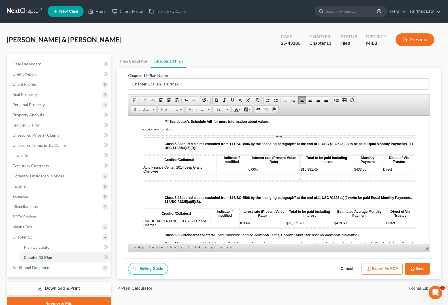
click at [172, 181] on td at bounding box center [179, 177] width 73 height 6
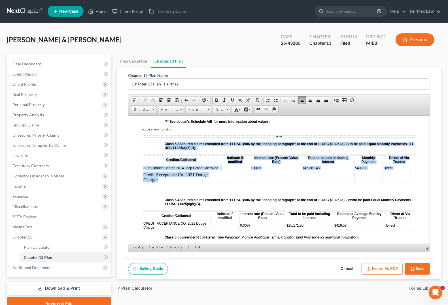
drag, startPoint x: 170, startPoint y: 193, endPoint x: 140, endPoint y: 192, distance: 29.2
click at [225, 110] on span "12" at bounding box center [218, 109] width 11 height 7
click at [187, 183] on td "Credit Acceptance Co. 2021 Dodge Charger" at bounding box center [181, 177] width 76 height 11
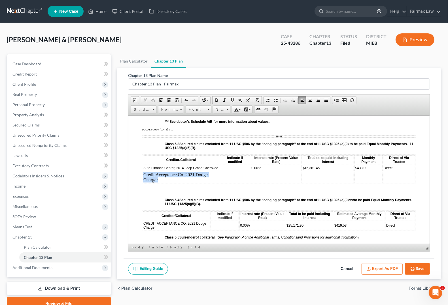
drag, startPoint x: 182, startPoint y: 193, endPoint x: 143, endPoint y: 189, distance: 39.6
click at [143, 183] on td "Credit Acceptance Co. 2021 Dodge Charger" at bounding box center [181, 177] width 76 height 11
click at [227, 108] on span at bounding box center [227, 108] width 1 height 5
click at [216, 156] on span "12" at bounding box center [217, 155] width 3 height 4
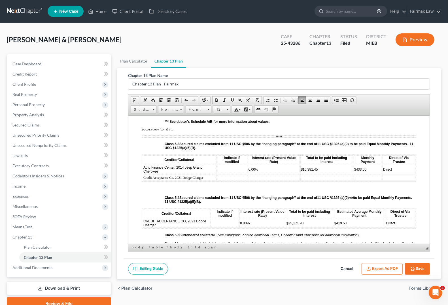
click at [167, 191] on p at bounding box center [290, 188] width 251 height 5
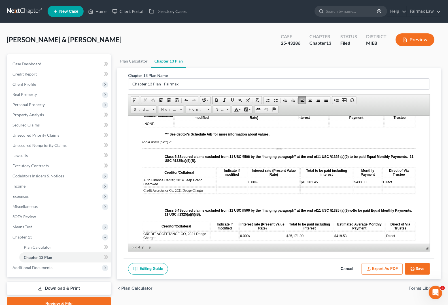
scroll to position [991, 0]
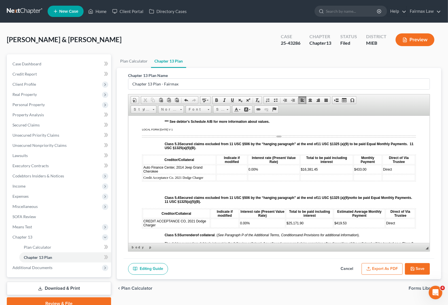
click at [222, 174] on td at bounding box center [231, 169] width 31 height 9
click at [225, 181] on td at bounding box center [231, 177] width 31 height 6
click at [262, 174] on td "0.00%" at bounding box center [274, 169] width 52 height 9
click at [256, 181] on td at bounding box center [274, 177] width 52 height 6
click at [395, 174] on td "Direct" at bounding box center [398, 169] width 33 height 9
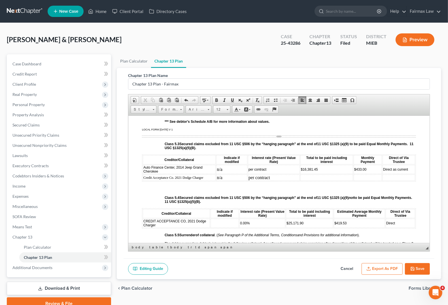
click at [306, 181] on td at bounding box center [326, 177] width 53 height 6
click at [356, 181] on td at bounding box center [367, 177] width 28 height 6
drag, startPoint x: 247, startPoint y: 189, endPoint x: 396, endPoint y: 183, distance: 148.8
click at [409, 181] on tr "Credit Acceptance Co. 2021 Dodge Charger n/a per contract $25,171.90 $419.53 Di…" at bounding box center [279, 177] width 272 height 6
click at [227, 112] on link "Size" at bounding box center [221, 110] width 17 height 8
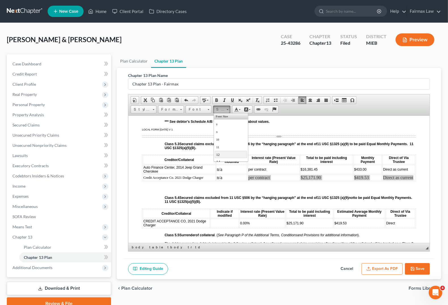
click at [219, 155] on link "12" at bounding box center [230, 154] width 32 height 7
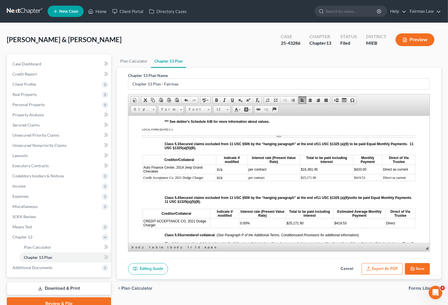
drag, startPoint x: 168, startPoint y: 234, endPoint x: 144, endPoint y: 232, distance: 24.2
click at [144, 228] on td "CREDIT ACCEPTANCE CO, 2021 Dodge Charger" at bounding box center [176, 223] width 67 height 9
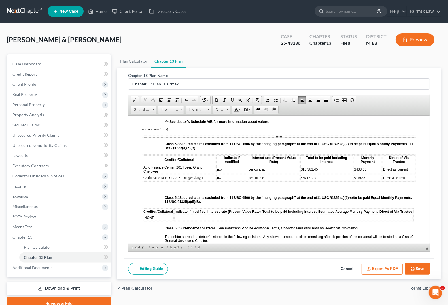
scroll to position [1026, 0]
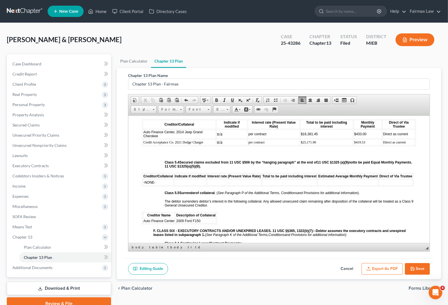
click at [213, 223] on td "2009 Ford F150" at bounding box center [196, 220] width 40 height 5
click at [176, 223] on span "2009 Ford F150" at bounding box center [188, 221] width 24 height 4
click at [176, 223] on td "2009 Ford F150" at bounding box center [196, 220] width 40 height 5
click at [198, 218] on th "Description of Collateral" at bounding box center [196, 215] width 40 height 5
click at [197, 223] on span "2009 Ford F150" at bounding box center [188, 221] width 24 height 4
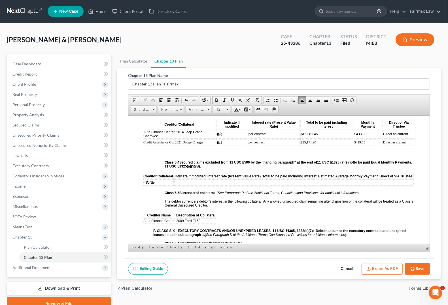
click at [176, 218] on th "Description of Collateral" at bounding box center [196, 215] width 40 height 5
click at [172, 218] on th "Creditor Name" at bounding box center [159, 215] width 32 height 5
click at [175, 223] on td "Auto Finance Center" at bounding box center [159, 220] width 32 height 5
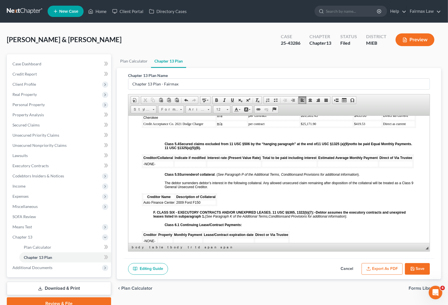
scroll to position [1133, 0]
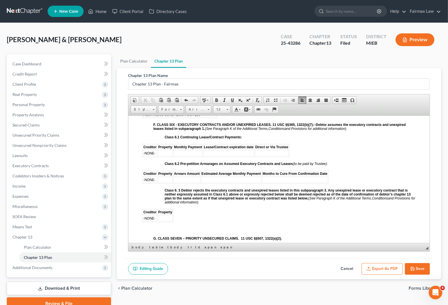
click at [167, 221] on td at bounding box center [165, 218] width 15 height 6
drag, startPoint x: 156, startPoint y: 230, endPoint x: 183, endPoint y: 228, distance: 27.0
click at [156, 221] on td "-NONE-" at bounding box center [150, 218] width 14 height 6
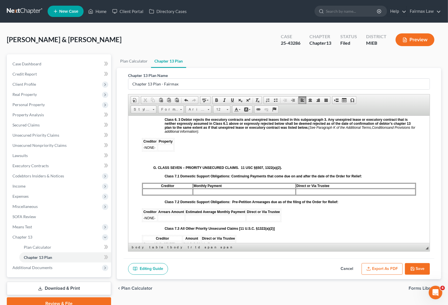
scroll to position [1239, 0]
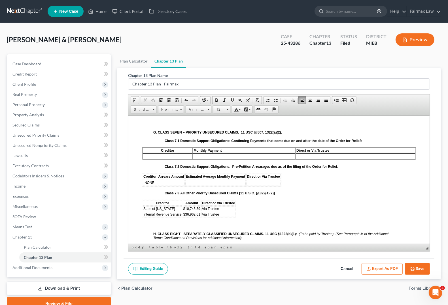
click at [174, 211] on td "State of [US_STATE]" at bounding box center [162, 208] width 39 height 5
drag, startPoint x: 262, startPoint y: 221, endPoint x: 271, endPoint y: 222, distance: 9.4
click at [219, 211] on span "Via Trustee" at bounding box center [210, 209] width 17 height 4
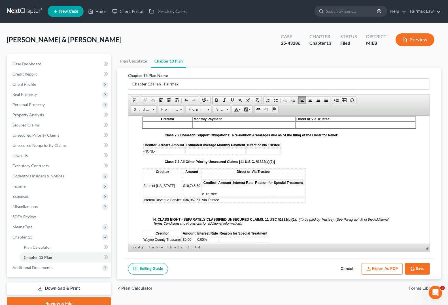
scroll to position [1310, 0]
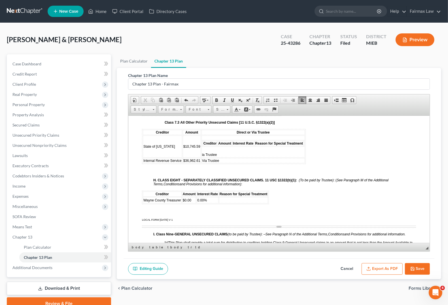
click at [293, 163] on td "Via Trustee" at bounding box center [252, 160] width 103 height 5
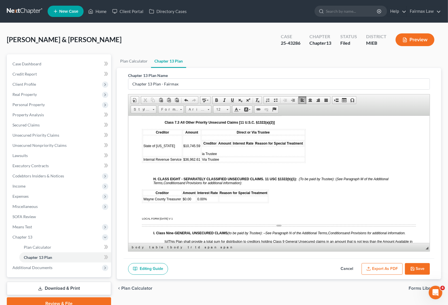
click at [293, 162] on td "Via Trustee" at bounding box center [252, 159] width 103 height 5
click at [282, 156] on td "Creditor Amount Interest Rate Reason for Special Treatment ia Trustee" at bounding box center [252, 145] width 103 height 21
drag, startPoint x: 263, startPoint y: 153, endPoint x: 366, endPoint y: 159, distance: 102.9
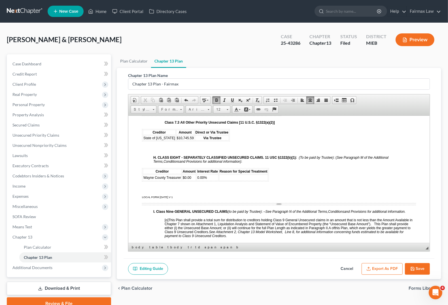
click at [243, 151] on p at bounding box center [284, 148] width 262 height 5
click at [175, 140] on span "State of [US_STATE]" at bounding box center [159, 138] width 32 height 4
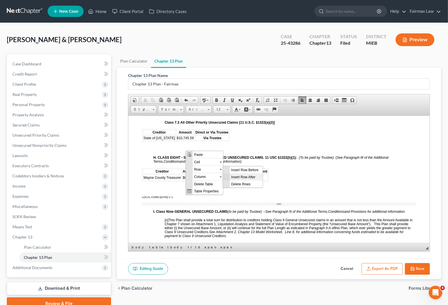
click at [237, 177] on span "Insert Row After" at bounding box center [245, 176] width 33 height 7
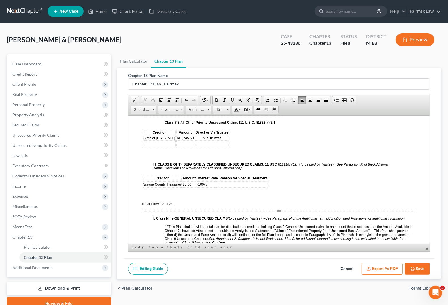
click at [144, 147] on td at bounding box center [159, 144] width 33 height 6
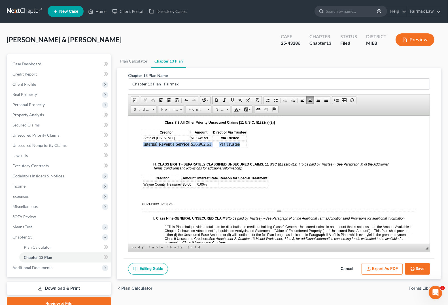
drag, startPoint x: 143, startPoint y: 156, endPoint x: 299, endPoint y: 156, distance: 156.3
click at [246, 147] on tr "Internal Revenue Service $36,962.61 Via Trustee" at bounding box center [195, 144] width 104 height 6
click at [227, 108] on span at bounding box center [227, 108] width 1 height 5
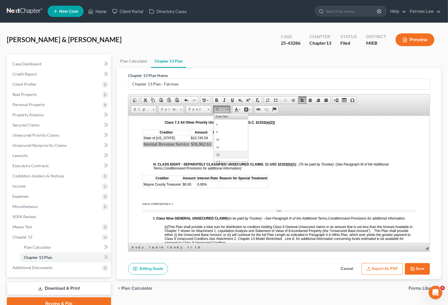
click at [220, 157] on link "12" at bounding box center [230, 154] width 32 height 7
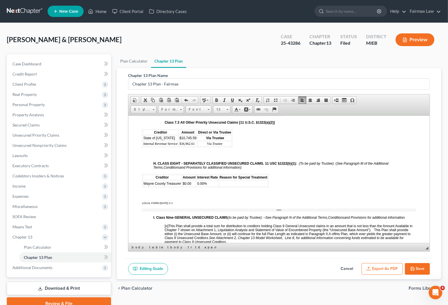
drag, startPoint x: 144, startPoint y: 195, endPoint x: 168, endPoint y: 199, distance: 24.4
click at [174, 185] on span "Wayne County Treasurer" at bounding box center [162, 184] width 38 height 4
click at [229, 187] on td at bounding box center [219, 183] width 49 height 6
click at [183, 187] on td at bounding box center [183, 183] width 22 height 6
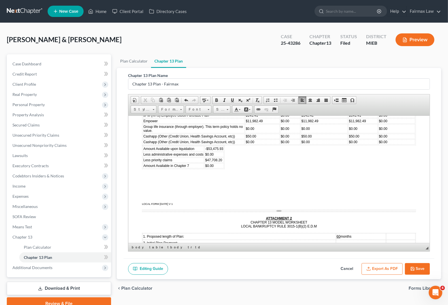
scroll to position [1876, 0]
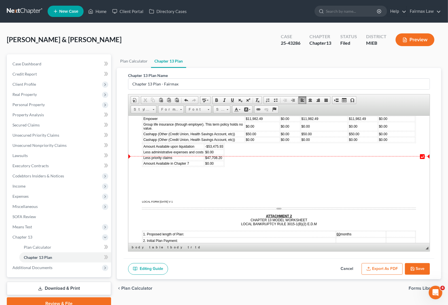
click at [208, 148] on span "-$53,475.93" at bounding box center [214, 146] width 18 height 4
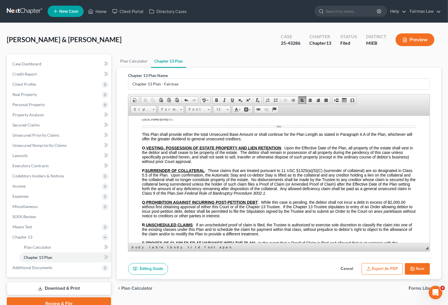
scroll to position [2938, 0]
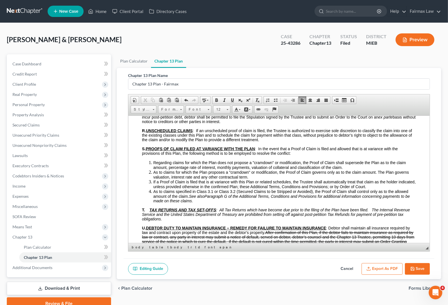
click at [415, 271] on button "Save" at bounding box center [417, 269] width 25 height 12
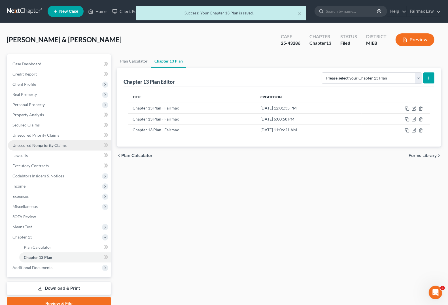
click at [30, 143] on span "Unsecured Nonpriority Claims" at bounding box center [39, 145] width 54 height 5
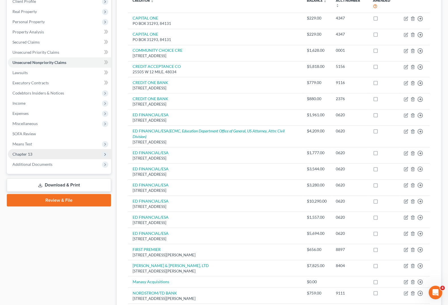
scroll to position [71, 0]
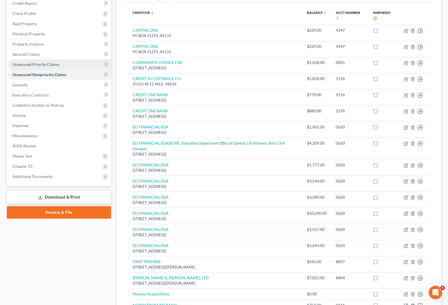
click at [37, 64] on span "Unsecured Priority Claims" at bounding box center [35, 64] width 47 height 5
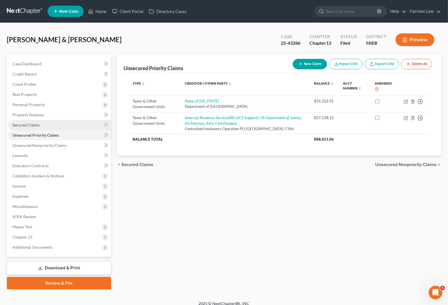
click at [11, 124] on link "Secured Claims" at bounding box center [59, 125] width 103 height 10
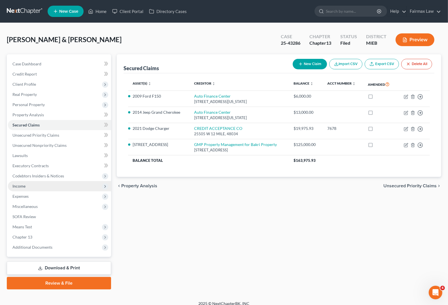
click at [29, 185] on span "Income" at bounding box center [59, 186] width 103 height 10
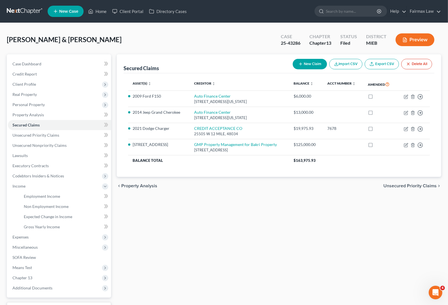
click at [214, 240] on div "Secured Claims New Claim Import CSV Export CSV Delete All Asset(s) expand_more …" at bounding box center [279, 192] width 330 height 276
click at [101, 13] on link "Home" at bounding box center [97, 11] width 24 height 10
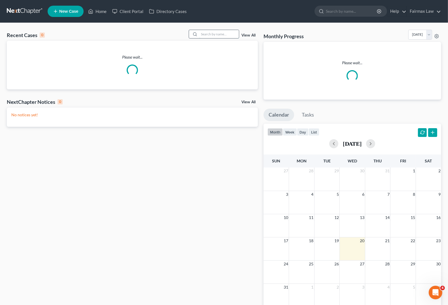
click at [210, 35] on input "search" at bounding box center [219, 34] width 40 height 8
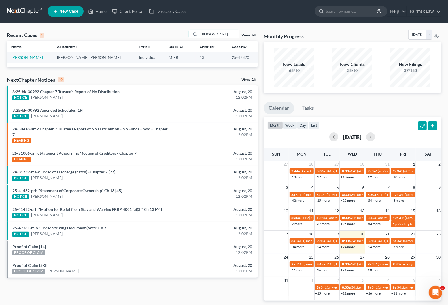
type input "thomas v golden"
click at [28, 59] on link "Golden Jr, Thomas" at bounding box center [26, 57] width 31 height 5
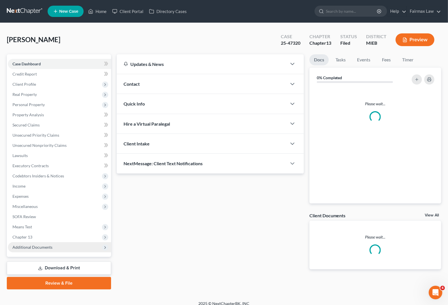
click at [29, 250] on span "Additional Documents" at bounding box center [59, 247] width 103 height 10
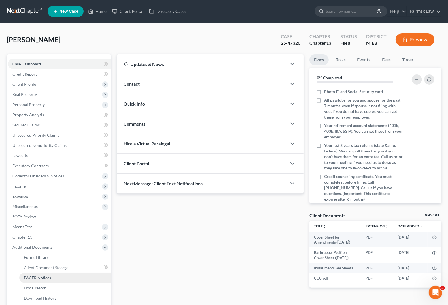
click at [46, 278] on span "PACER Notices" at bounding box center [37, 278] width 27 height 5
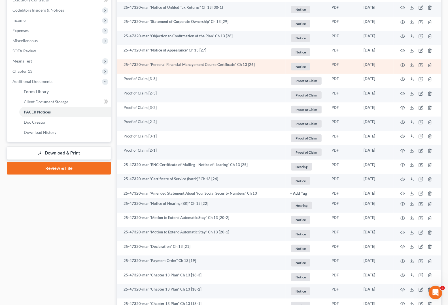
scroll to position [177, 0]
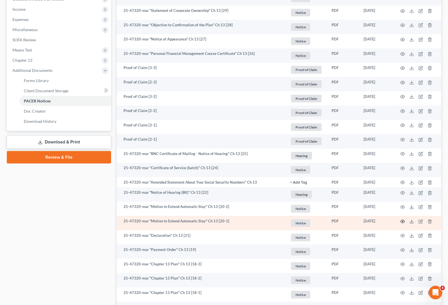
click at [404, 223] on icon "button" at bounding box center [402, 221] width 5 height 5
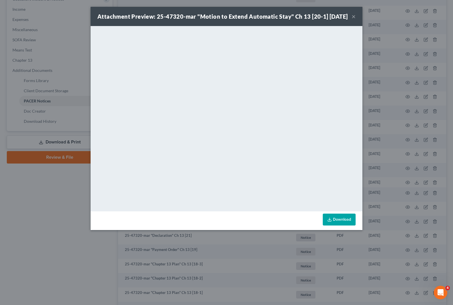
click at [353, 20] on button "×" at bounding box center [354, 16] width 4 height 7
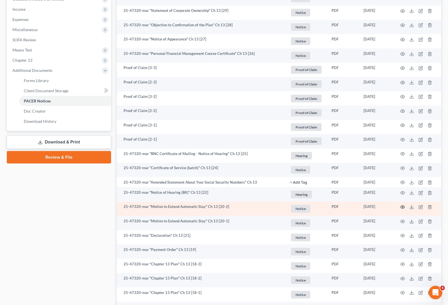
click at [404, 207] on icon "button" at bounding box center [402, 207] width 4 height 3
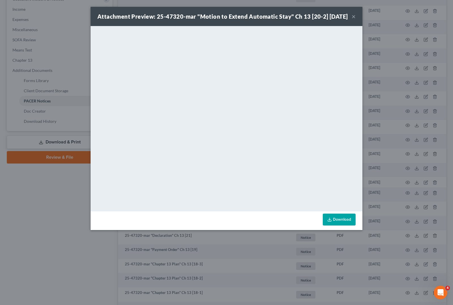
click at [356, 20] on div "Attachment Preview: 25-47320-mar "Motion to Extend Automatic Stay" Ch 13 [20-2]…" at bounding box center [227, 16] width 272 height 19
click at [355, 19] on button "×" at bounding box center [354, 16] width 4 height 7
